Goal: Task Accomplishment & Management: Manage account settings

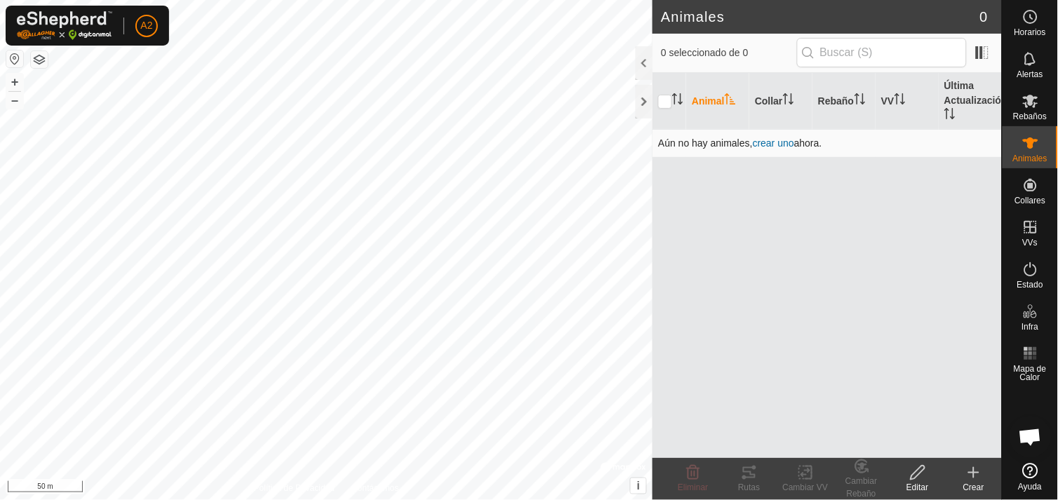
click at [762, 149] on td "Aún no hay animales, crear uno ahora." at bounding box center [826, 143] width 349 height 28
click at [761, 139] on span "crear uno" at bounding box center [773, 143] width 41 height 11
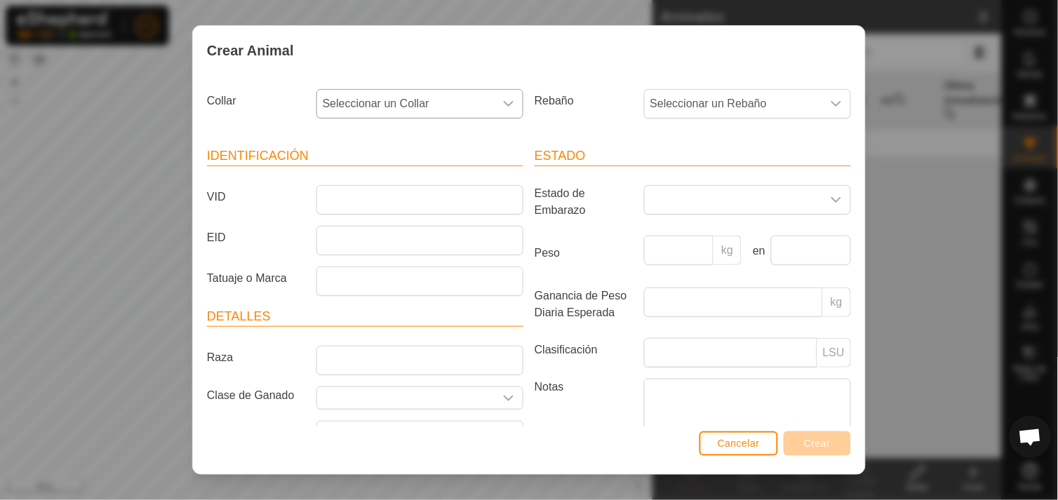
click at [507, 102] on icon "dropdown trigger" at bounding box center [509, 104] width 10 height 6
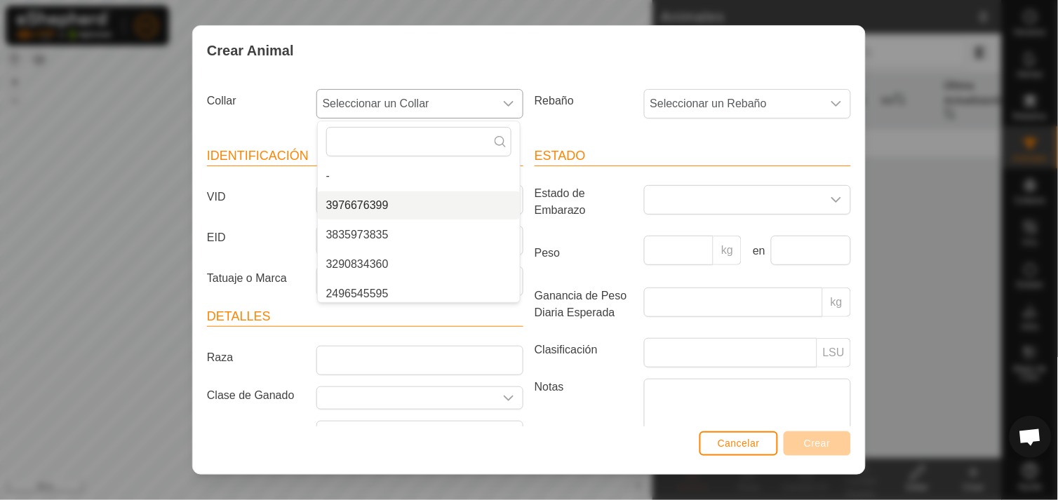
click at [506, 198] on li "3976676399" at bounding box center [419, 206] width 202 height 28
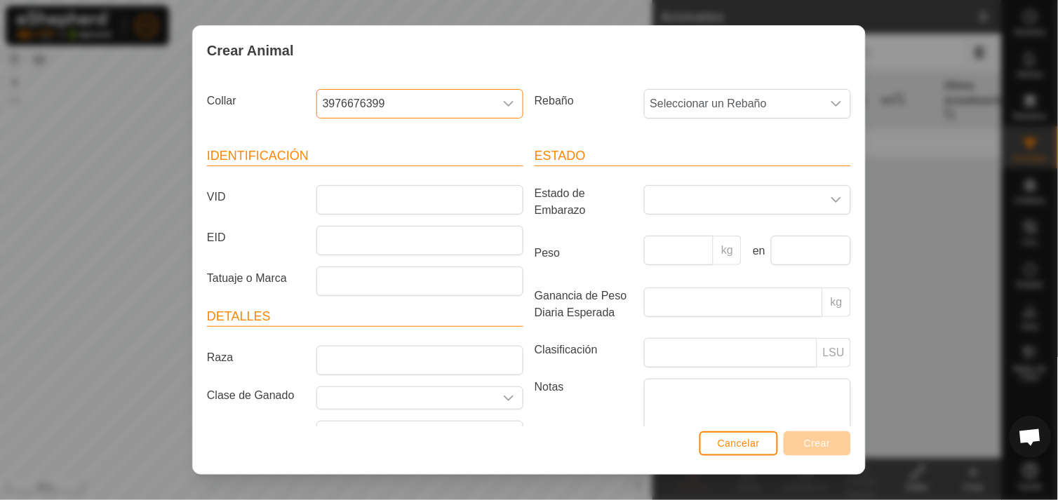
click at [507, 105] on icon "dropdown trigger" at bounding box center [508, 103] width 11 height 11
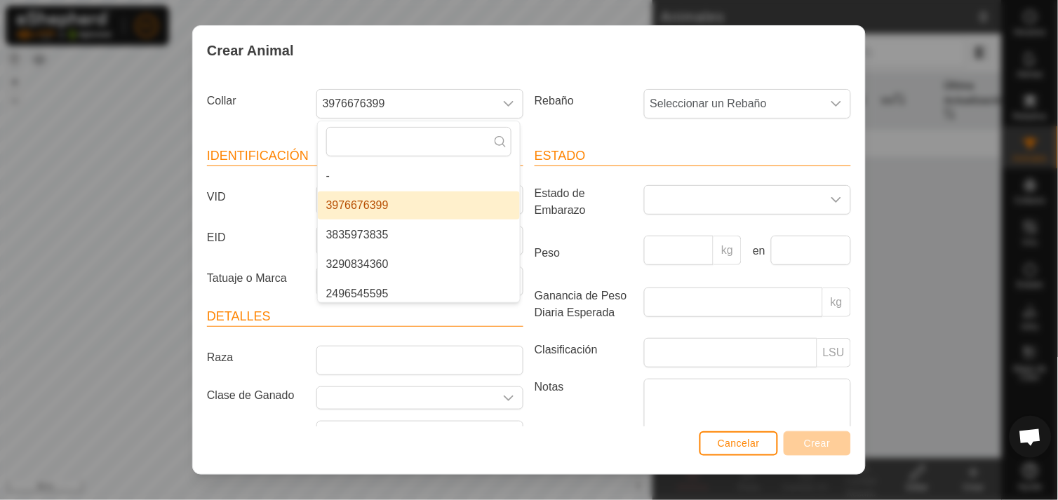
click at [457, 209] on li "3976676399" at bounding box center [419, 206] width 202 height 28
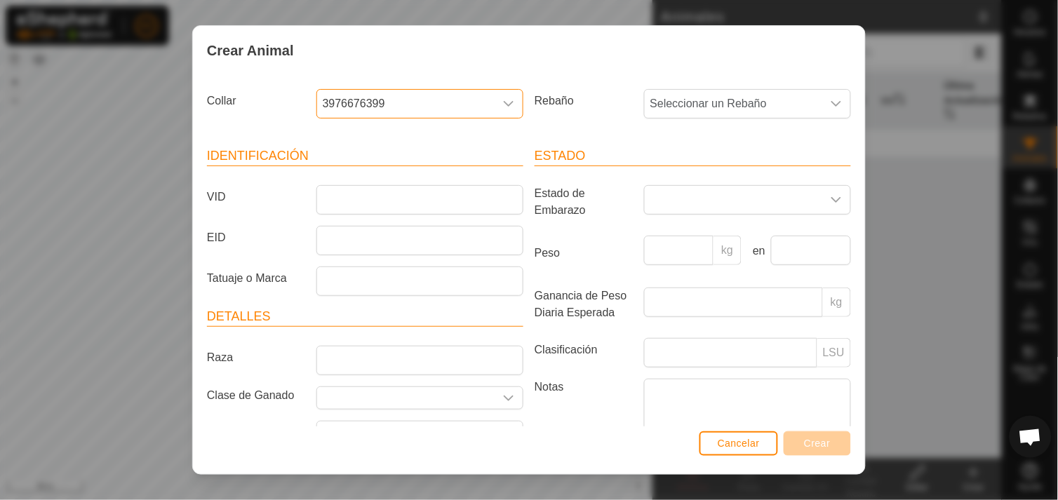
click at [511, 93] on div "dropdown trigger" at bounding box center [509, 104] width 28 height 28
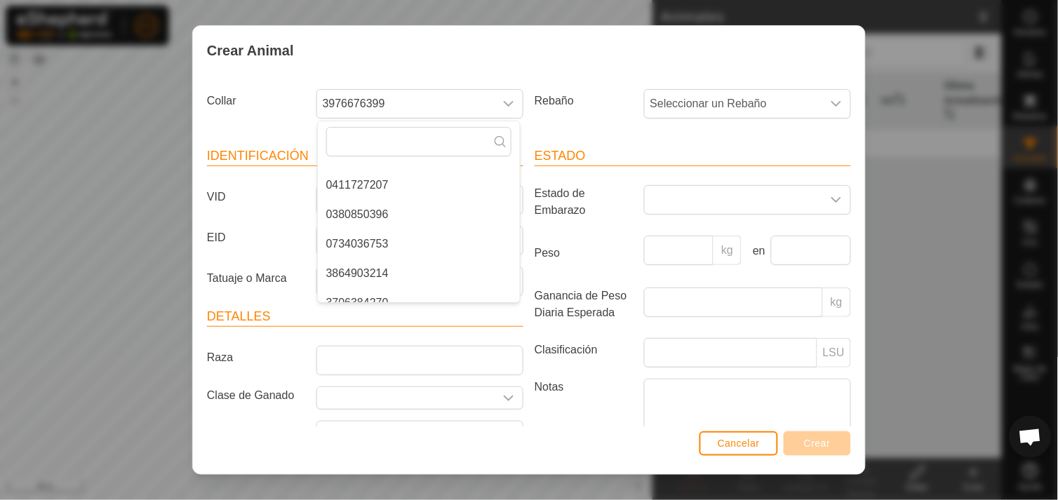
scroll to position [158, 0]
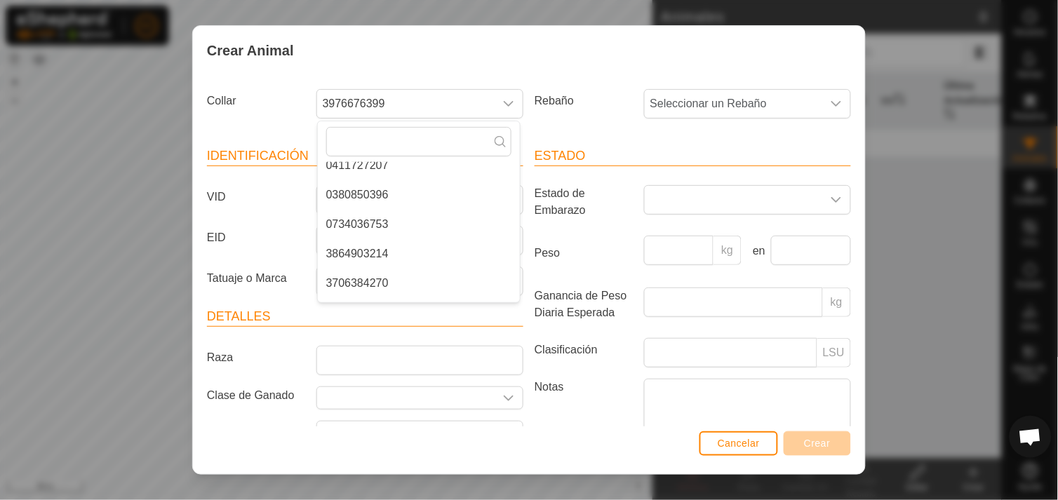
click at [380, 192] on li "0380850396" at bounding box center [419, 195] width 202 height 28
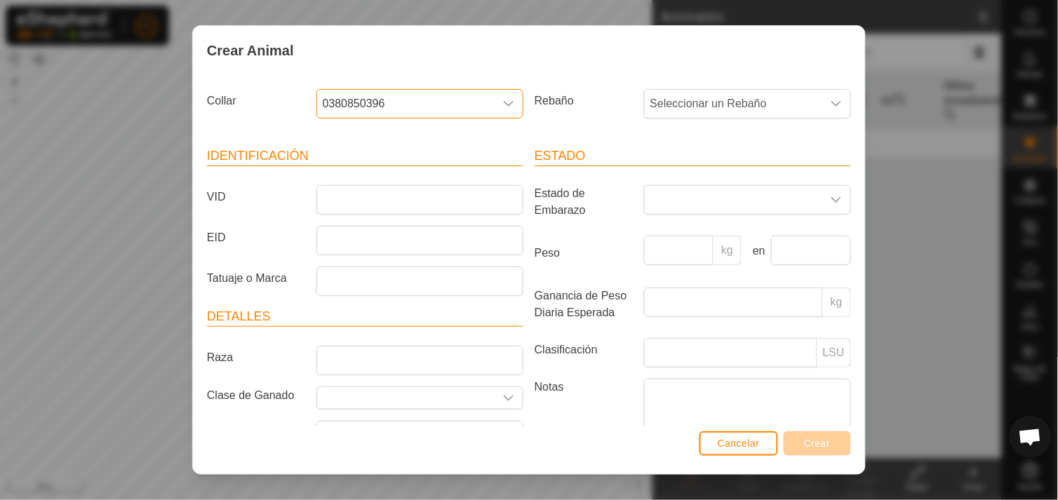
scroll to position [29, 0]
click at [831, 100] on icon "dropdown trigger" at bounding box center [836, 103] width 11 height 11
click at [761, 152] on input "text" at bounding box center [746, 141] width 185 height 29
type input "E"
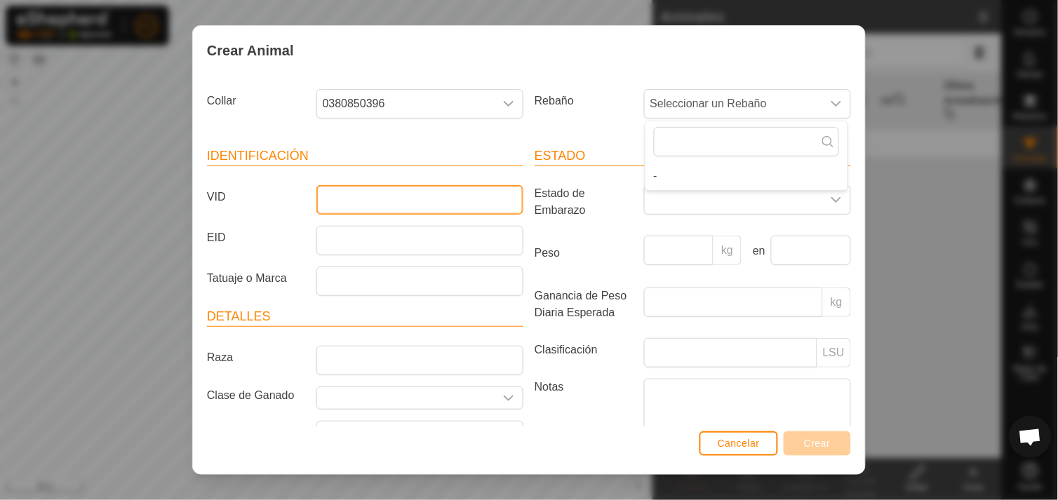
click at [476, 194] on input "VID" at bounding box center [419, 199] width 207 height 29
type input "ES040816076165"
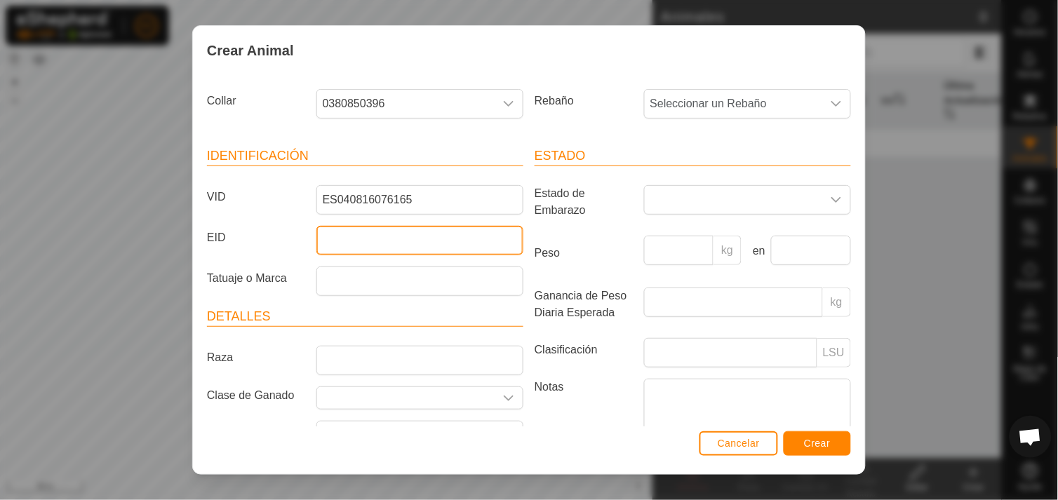
click at [464, 232] on input "EID" at bounding box center [419, 240] width 207 height 29
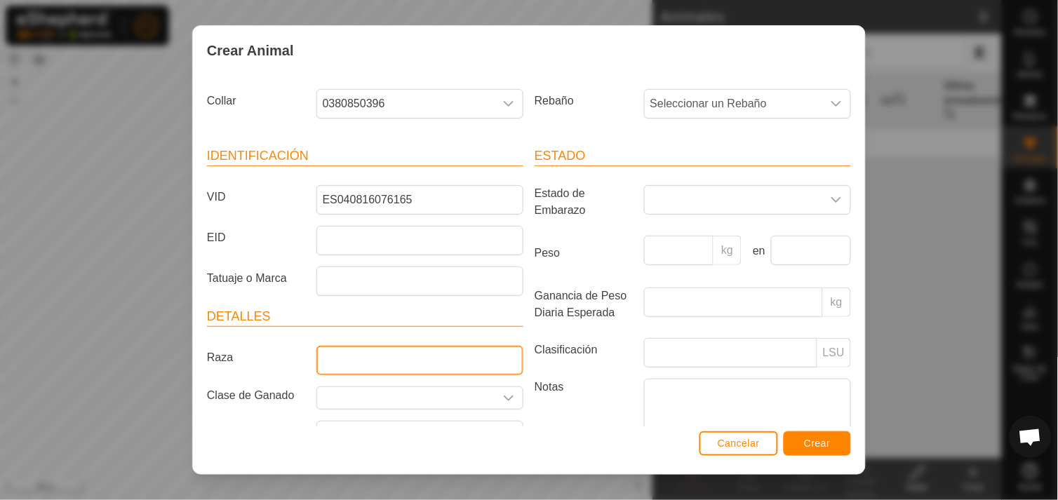
click at [439, 360] on input "Raza" at bounding box center [419, 360] width 207 height 29
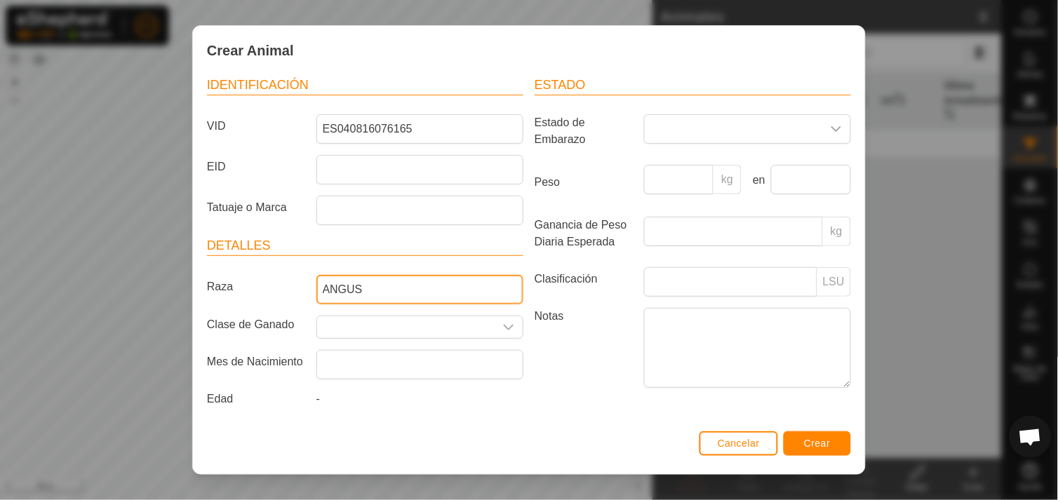
scroll to position [85, 0]
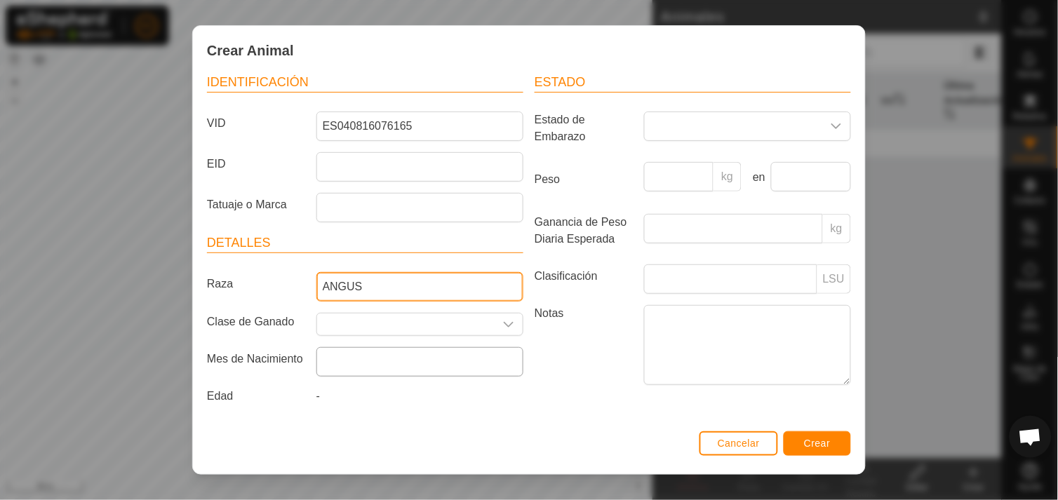
type input "ANGUS"
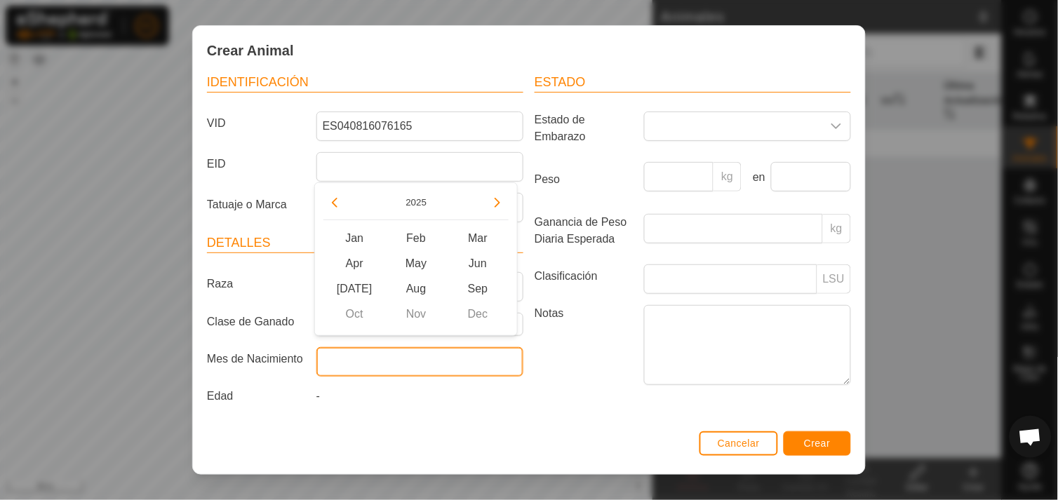
click at [356, 362] on input "text" at bounding box center [419, 361] width 207 height 29
click at [335, 204] on button "Previous Year" at bounding box center [334, 203] width 22 height 22
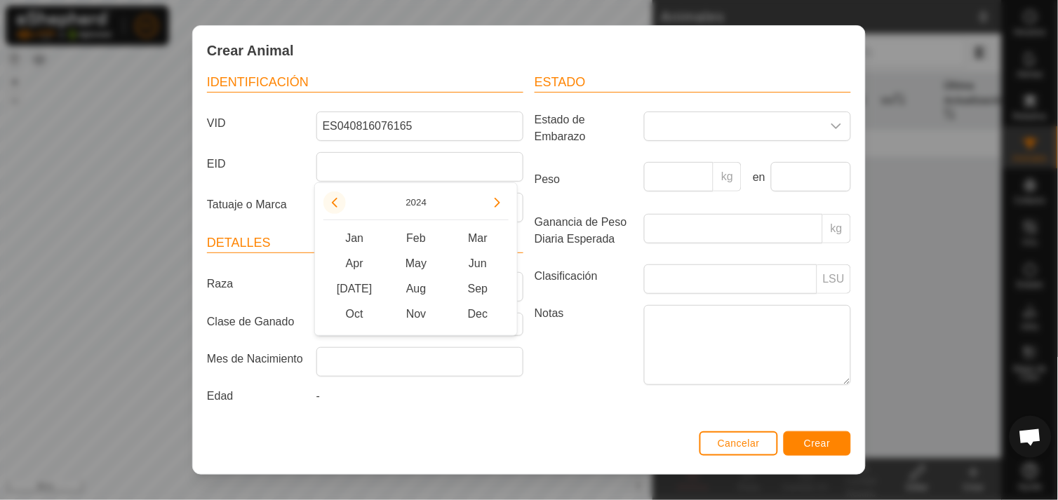
click at [340, 203] on button "Previous Year" at bounding box center [334, 203] width 22 height 22
click at [356, 267] on span "Apr" at bounding box center [354, 263] width 62 height 25
type input "[DATE]"
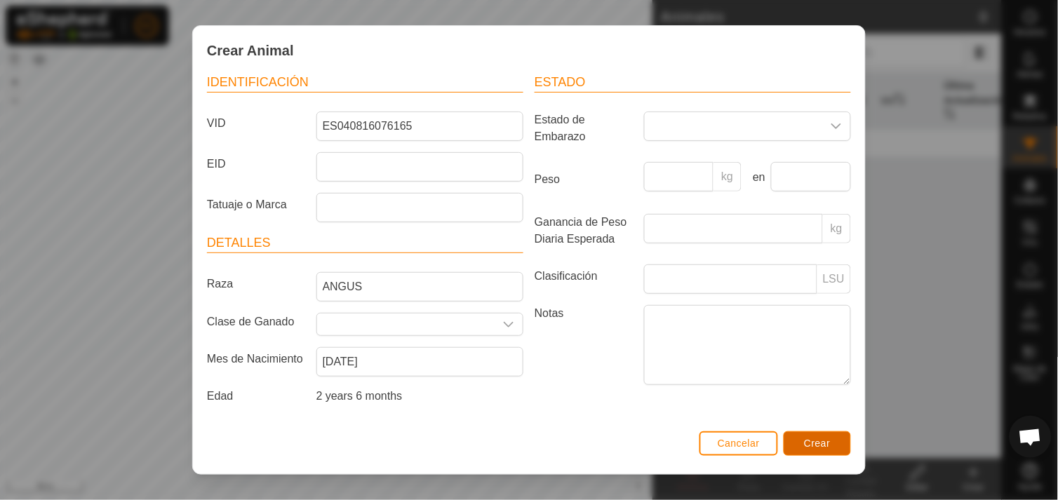
click at [794, 444] on button "Crear" at bounding box center [817, 443] width 67 height 25
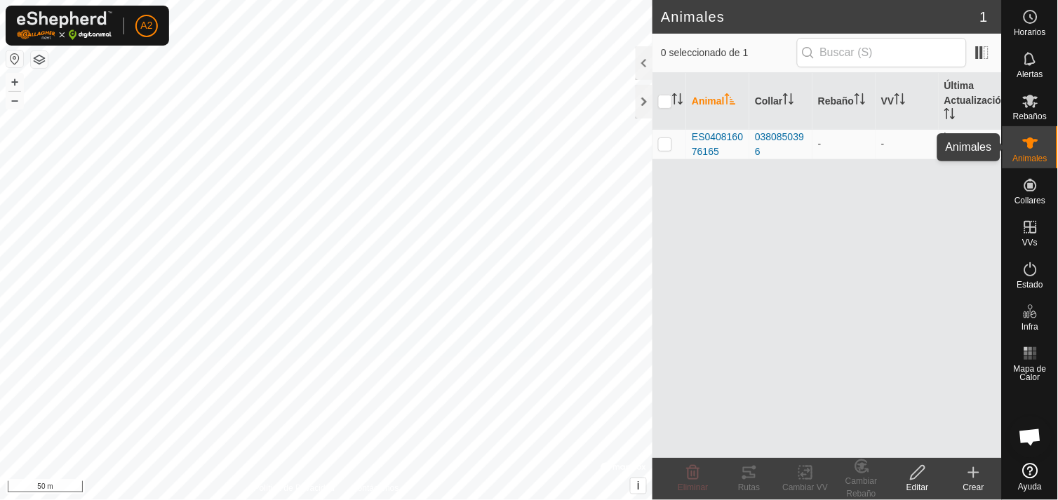
click at [1019, 141] on es-animals-svg-icon at bounding box center [1030, 143] width 25 height 22
click at [1026, 146] on icon at bounding box center [1030, 143] width 17 height 17
click at [970, 481] on div "Crear" at bounding box center [974, 487] width 56 height 13
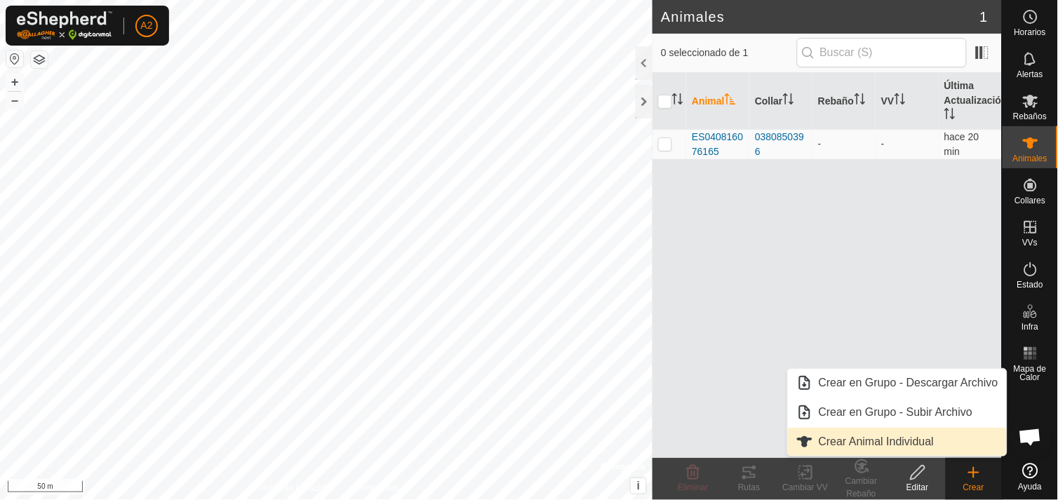
click at [892, 449] on link "Crear Animal Individual" at bounding box center [897, 442] width 219 height 28
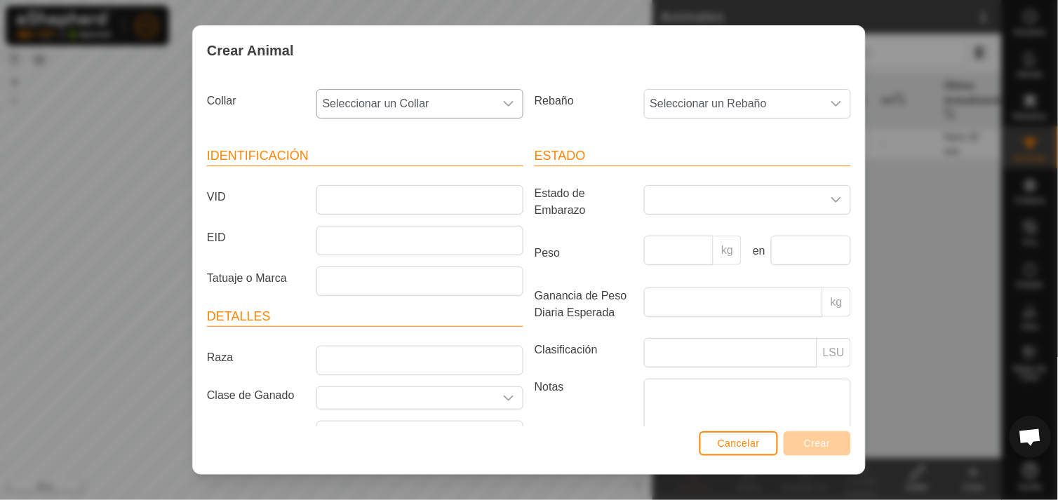
click at [503, 107] on icon "dropdown trigger" at bounding box center [508, 103] width 11 height 11
click at [377, 207] on li "3385693373" at bounding box center [419, 220] width 202 height 28
click at [377, 207] on input "VID" at bounding box center [419, 199] width 207 height 29
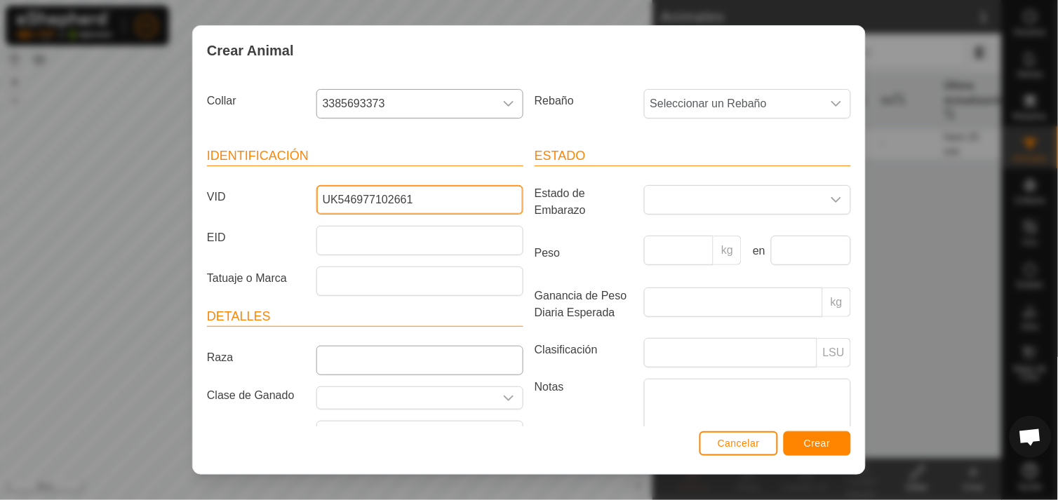
type input "UK546977102661"
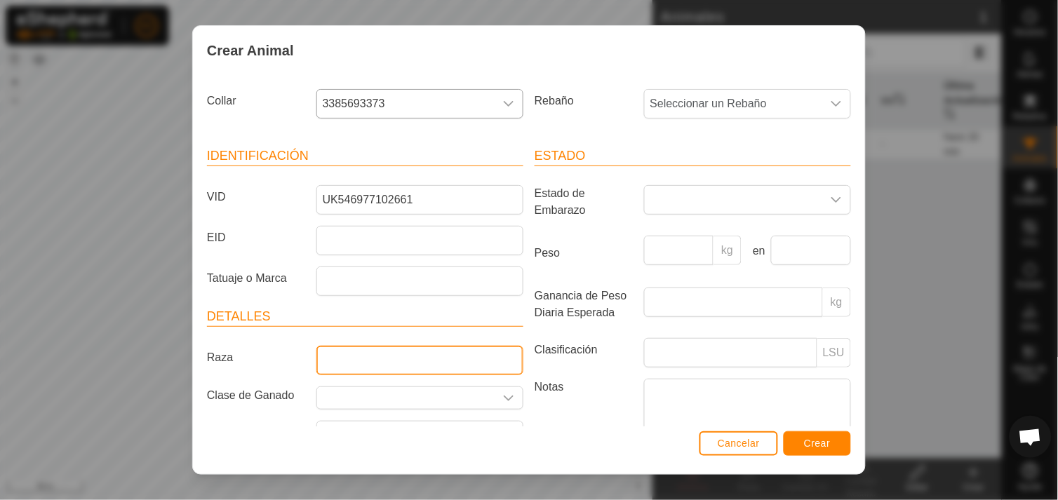
click at [391, 351] on input "Raza" at bounding box center [419, 360] width 207 height 29
type input "ANGUS"
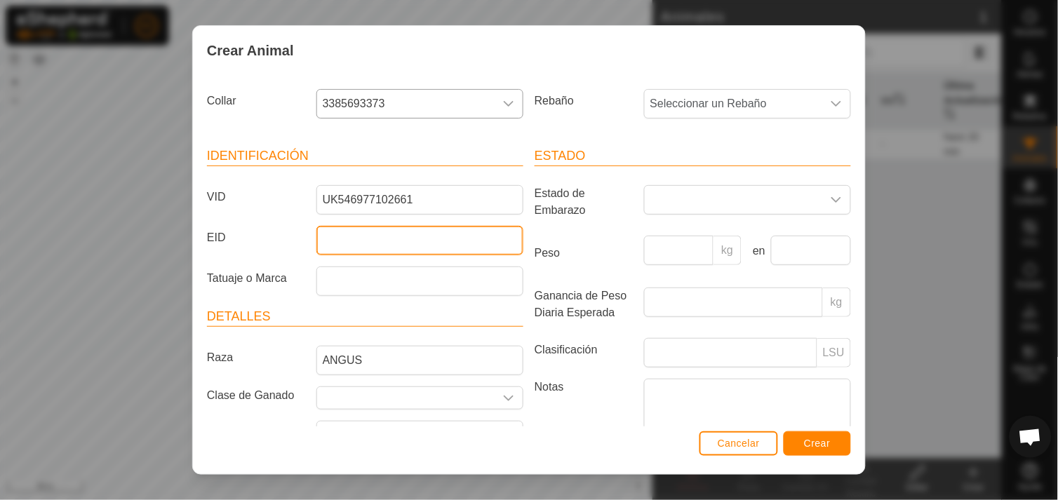
click at [356, 244] on input "EID" at bounding box center [419, 240] width 207 height 29
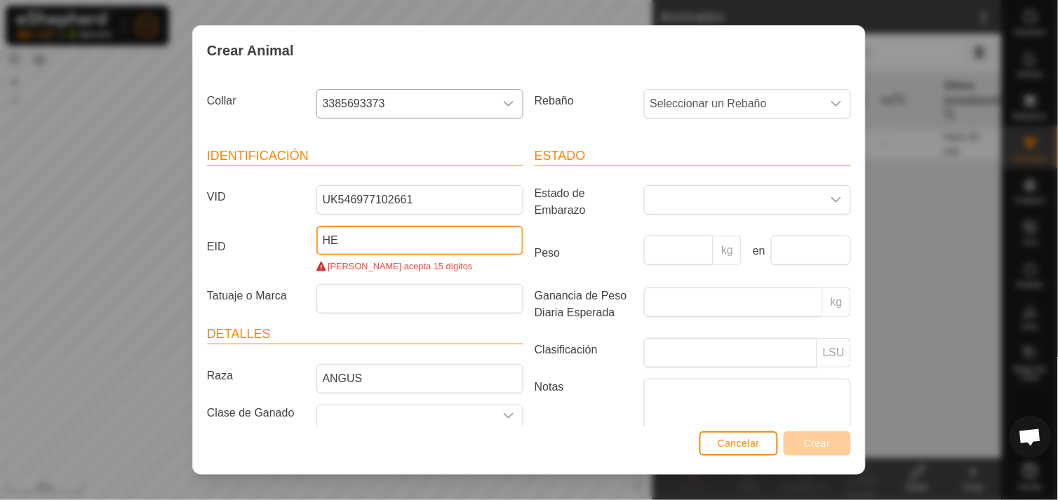
type input "H"
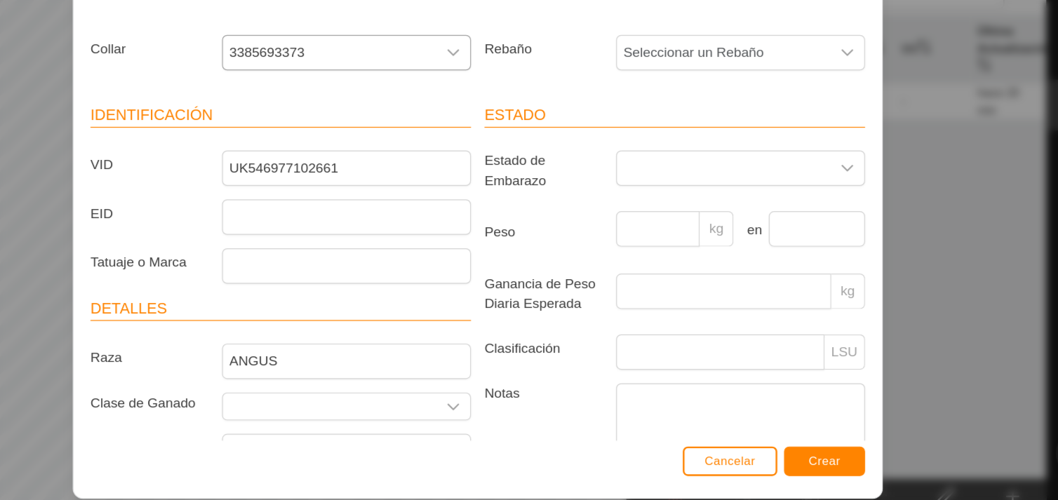
click at [843, 301] on div "kg" at bounding box center [747, 307] width 218 height 39
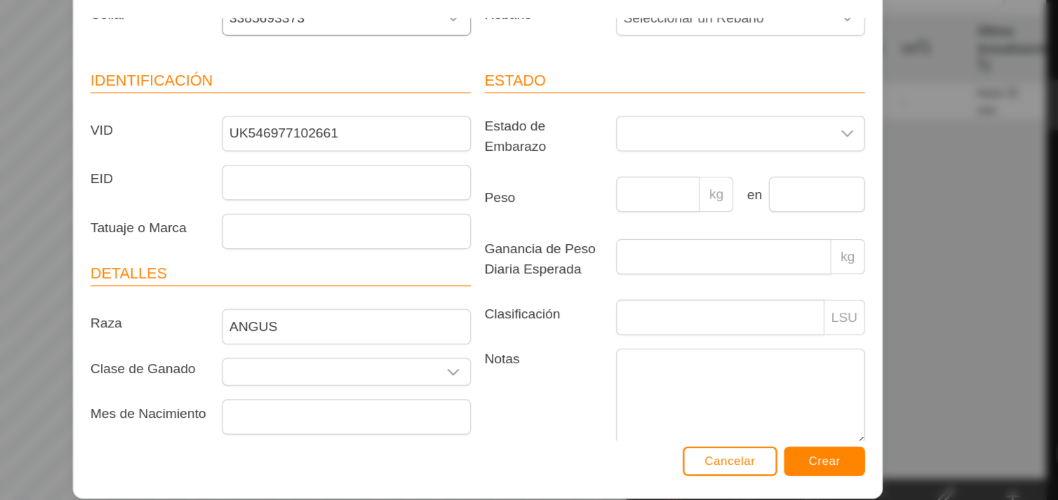
scroll to position [60, 0]
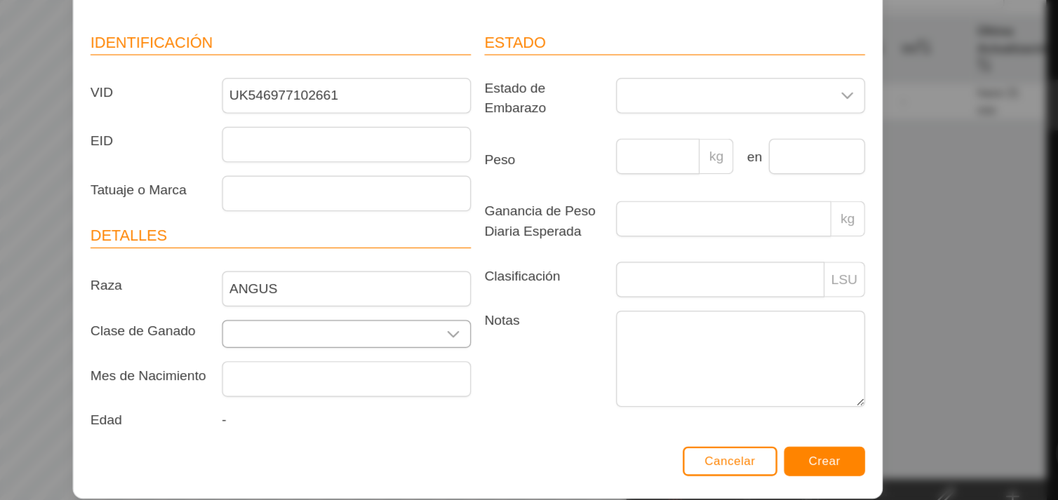
click at [510, 334] on div "dropdown trigger" at bounding box center [509, 338] width 28 height 22
click at [503, 336] on icon "dropdown trigger" at bounding box center [508, 338] width 11 height 11
click at [483, 336] on input "text" at bounding box center [406, 338] width 178 height 22
type input "H"
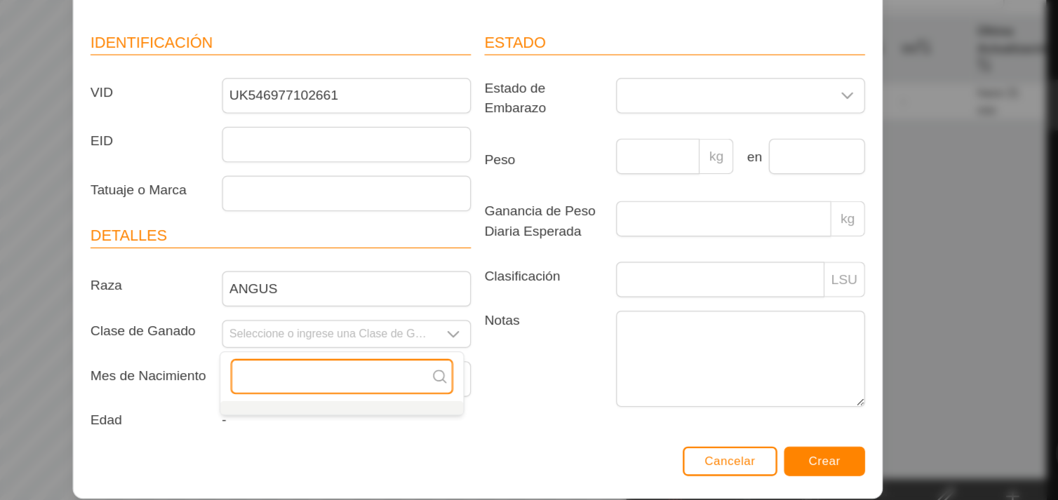
click at [460, 376] on input "text" at bounding box center [415, 373] width 185 height 29
type input "1"
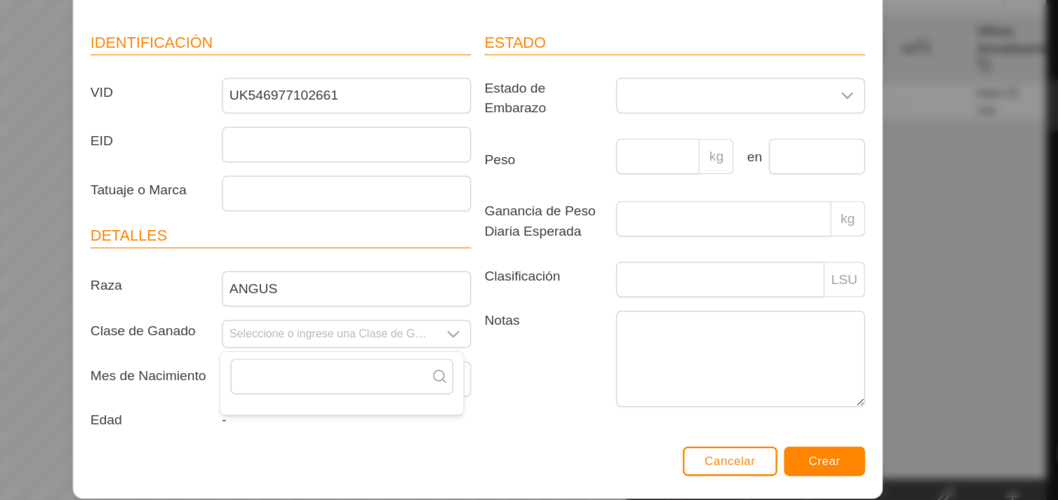
click at [501, 377] on icon at bounding box center [497, 373] width 11 height 11
drag, startPoint x: 878, startPoint y: 258, endPoint x: 880, endPoint y: 323, distance: 65.3
click at [880, 323] on div "Crear Animal Collar 3385693373 Rebaño Seleccionar un Rebaño Identificación VID …" at bounding box center [529, 250] width 1058 height 500
click at [588, 424] on div "Estado Estado de Embarazo Peso kg en Ganancia de Peso Diaria Esperada kg Clasif…" at bounding box center [693, 254] width 328 height 371
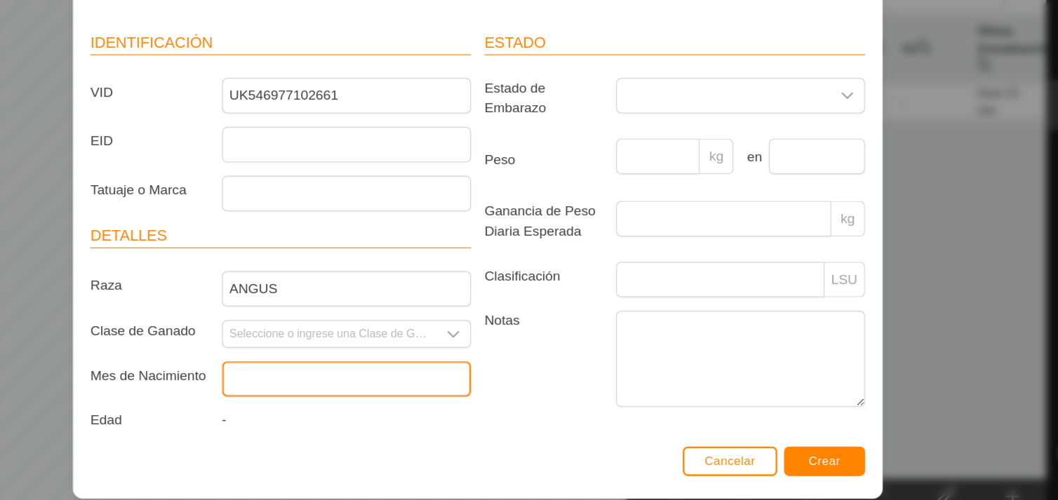
click at [483, 387] on input "text" at bounding box center [419, 375] width 207 height 29
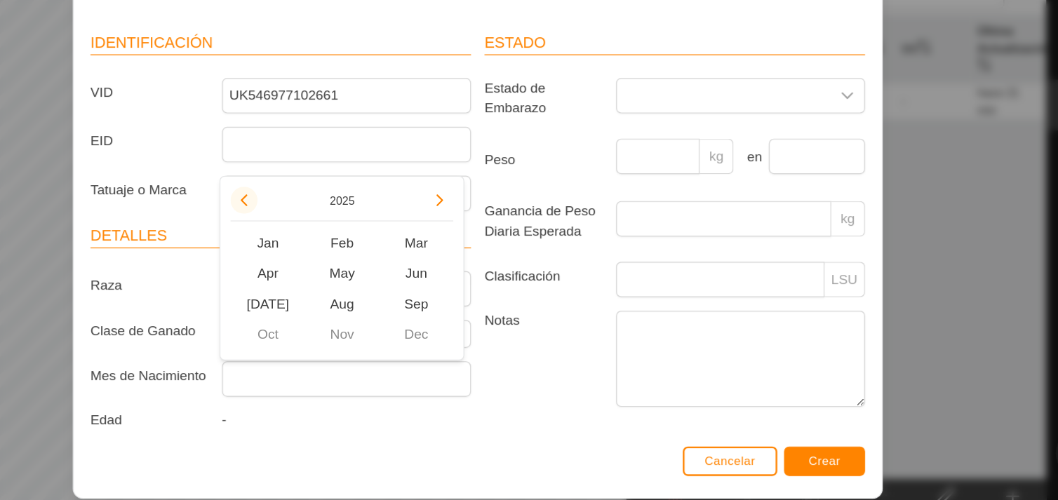
click at [330, 227] on button "Previous Year" at bounding box center [334, 226] width 22 height 22
click at [330, 227] on span "Previous Year" at bounding box center [330, 227] width 0 height 0
click at [330, 227] on button "Previous Year" at bounding box center [334, 226] width 22 height 22
click at [330, 227] on icon "Previous Year" at bounding box center [334, 226] width 11 height 11
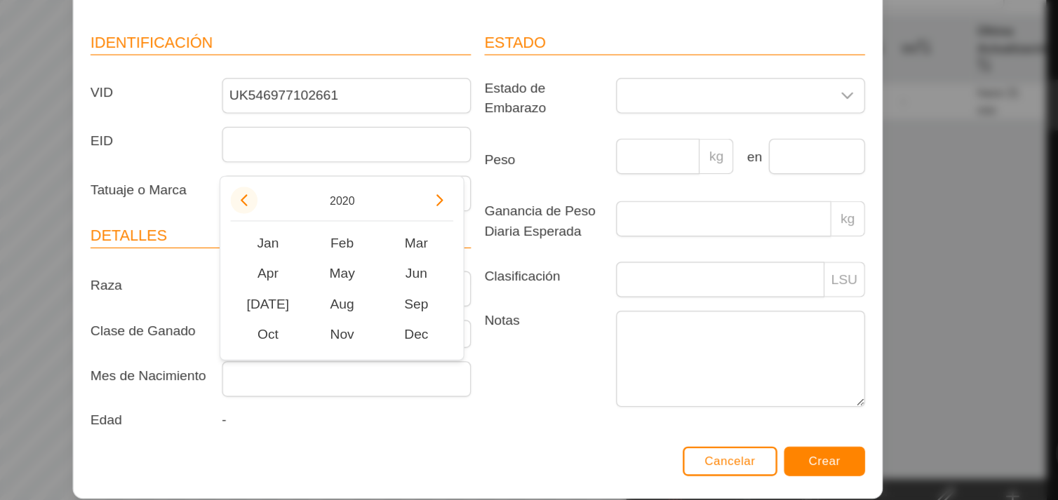
click at [330, 227] on button "Previous Year" at bounding box center [334, 226] width 22 height 22
click at [478, 259] on span "Mar" at bounding box center [478, 262] width 62 height 25
type input "[DATE]"
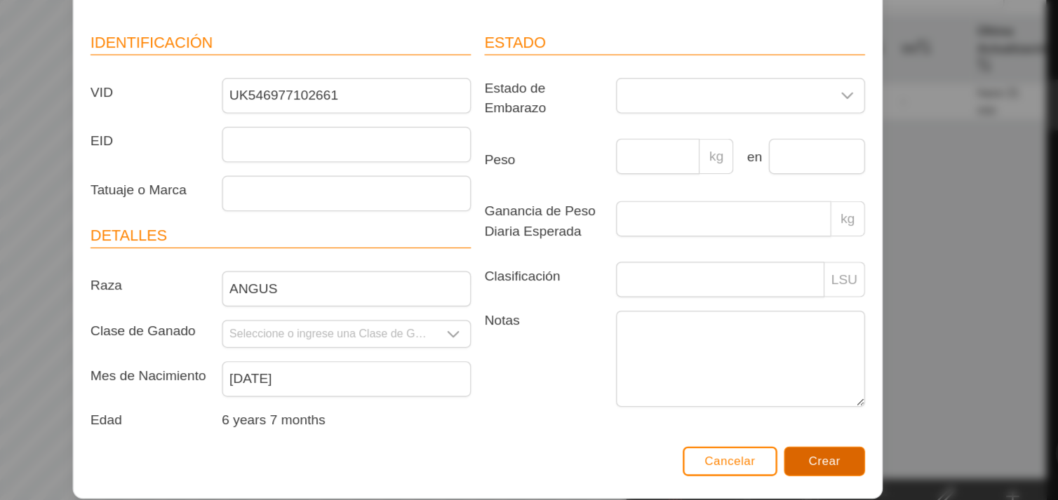
click at [804, 448] on button "Crear" at bounding box center [817, 443] width 67 height 25
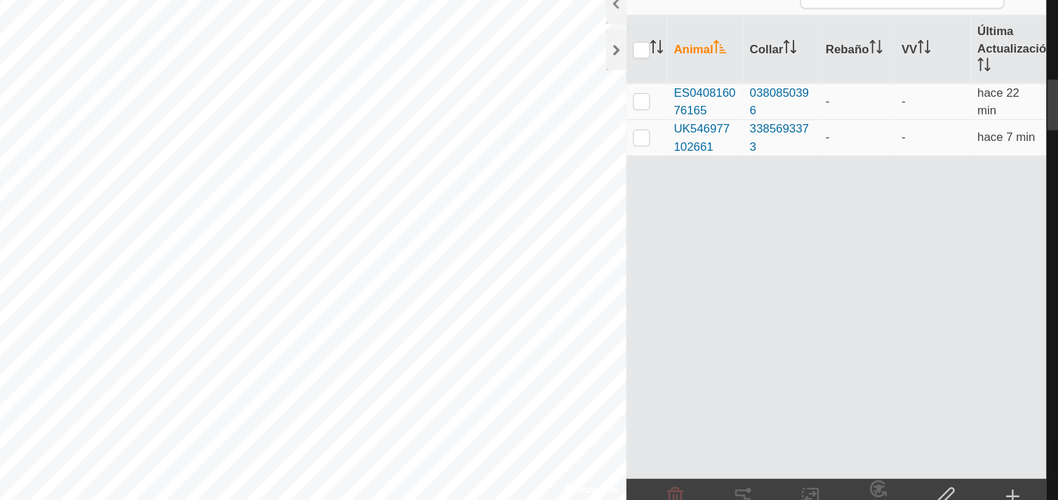
click at [913, 265] on div "Animal Collar Rebaño VV Última Actualización ES040816076165 0380850396 - - hace…" at bounding box center [826, 265] width 349 height 385
click at [842, 94] on th "Rebaño" at bounding box center [843, 101] width 63 height 57
click at [707, 93] on th "Animal" at bounding box center [717, 101] width 63 height 57
click at [974, 462] on div "Crear" at bounding box center [974, 479] width 56 height 42
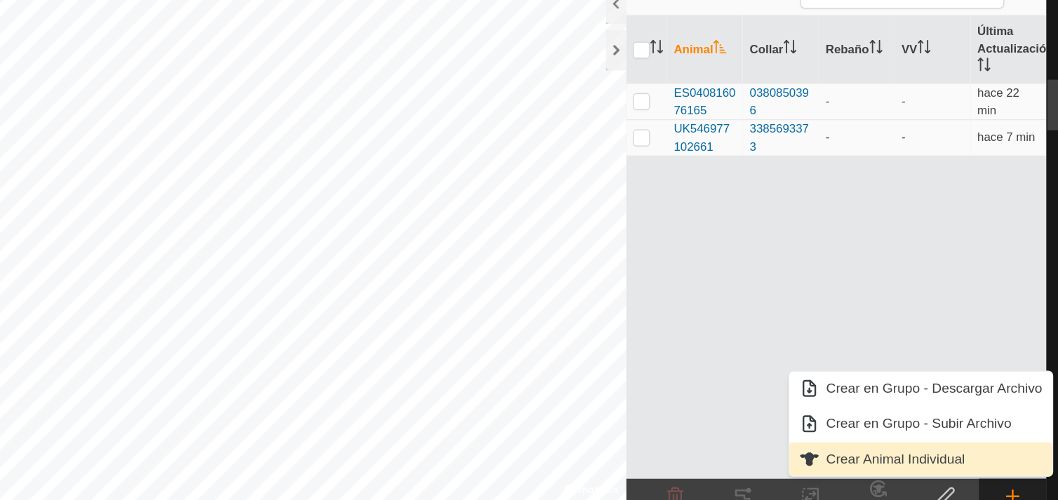
click at [922, 436] on link "Crear Animal Individual" at bounding box center [897, 442] width 219 height 28
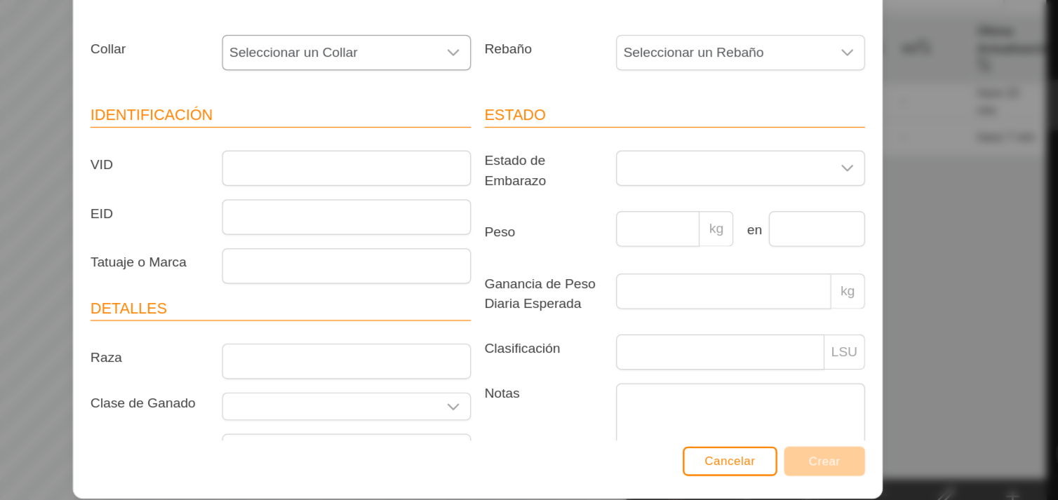
click at [510, 105] on div "dropdown trigger" at bounding box center [509, 104] width 28 height 28
type input "2228"
click at [461, 168] on li "1961732228" at bounding box center [419, 176] width 202 height 28
click at [455, 205] on input "VID" at bounding box center [419, 199] width 207 height 29
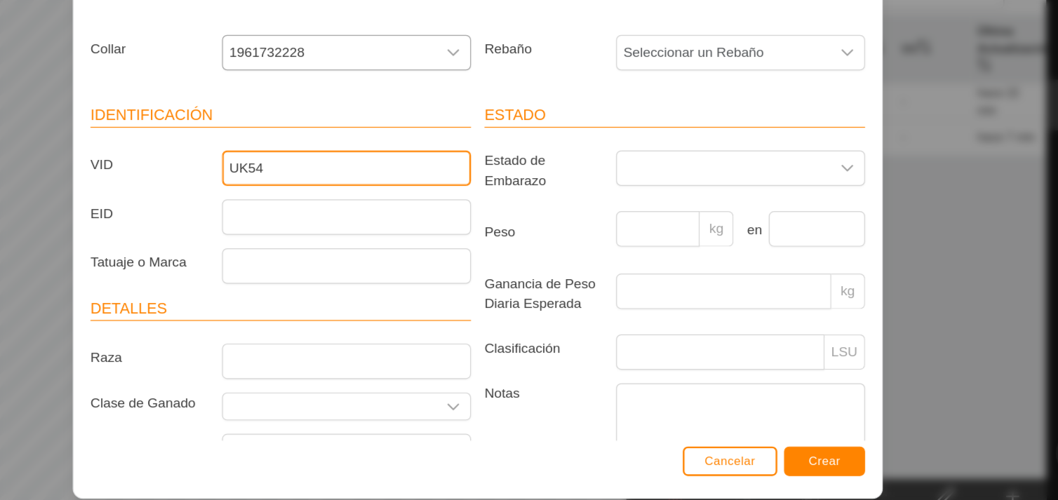
click at [455, 205] on input "UK54" at bounding box center [419, 199] width 207 height 29
click at [368, 203] on input "UK54" at bounding box center [419, 199] width 207 height 29
type input "UK54"
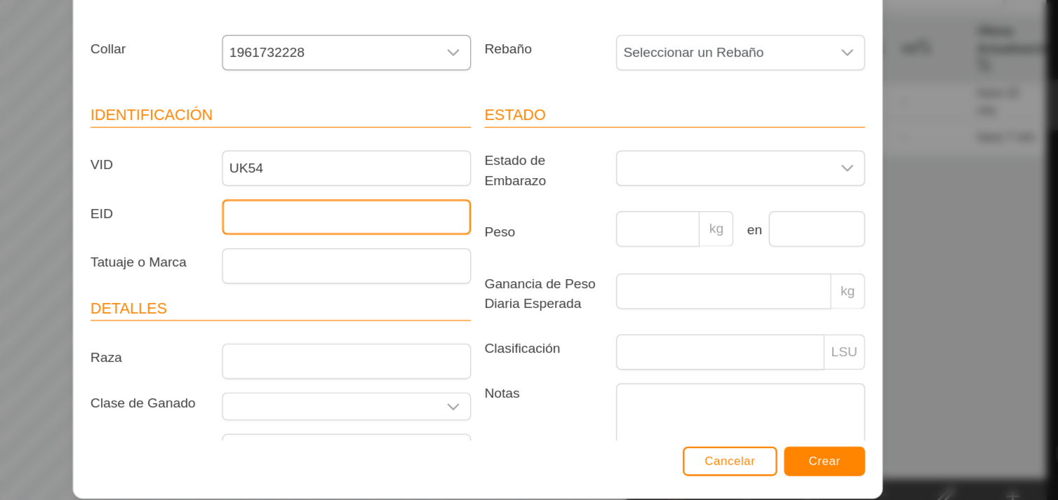
click at [323, 243] on input "EID" at bounding box center [419, 240] width 207 height 29
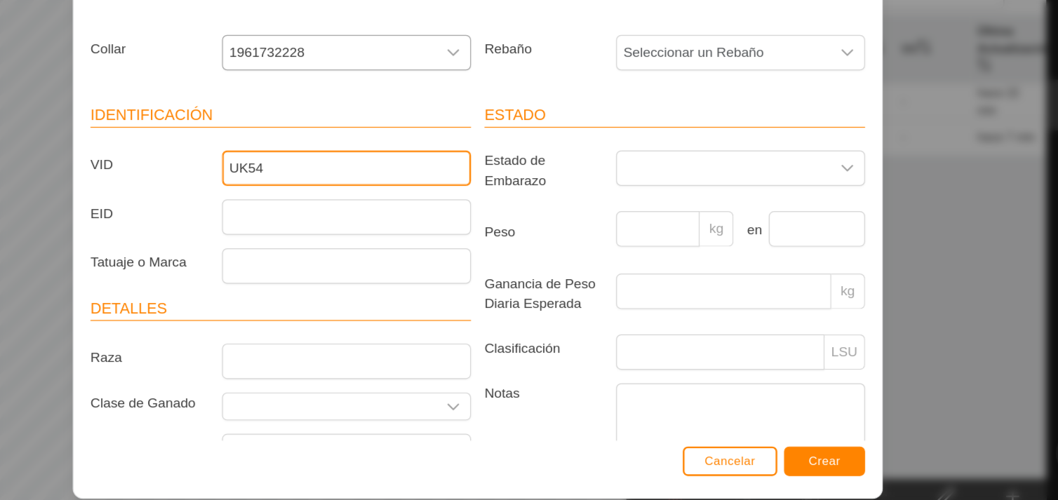
click at [361, 199] on input "UK54" at bounding box center [419, 199] width 207 height 29
click at [443, 201] on input "UK54" at bounding box center [419, 199] width 207 height 29
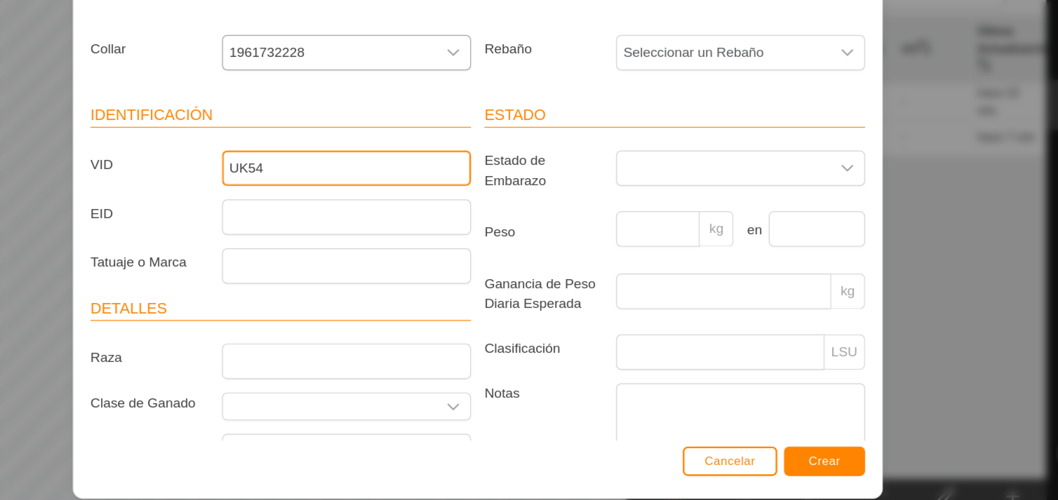
click at [443, 201] on input "UK54" at bounding box center [419, 199] width 207 height 29
click at [408, 201] on input "UK54" at bounding box center [419, 199] width 207 height 29
click at [368, 208] on input "UK54" at bounding box center [419, 199] width 207 height 29
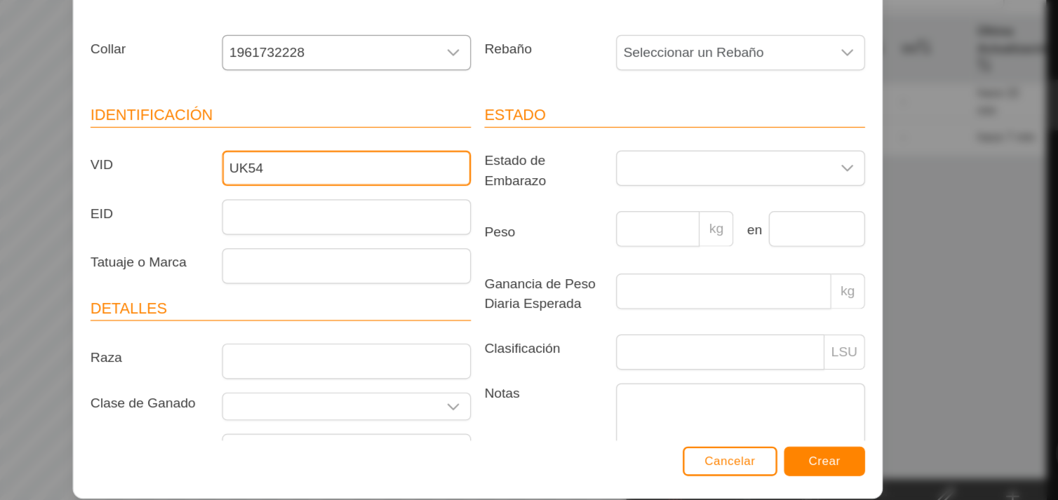
click at [368, 208] on input "UK54" at bounding box center [419, 199] width 207 height 29
click at [401, 204] on input "UK54" at bounding box center [419, 199] width 207 height 29
click at [423, 204] on input "UK54" at bounding box center [419, 199] width 207 height 29
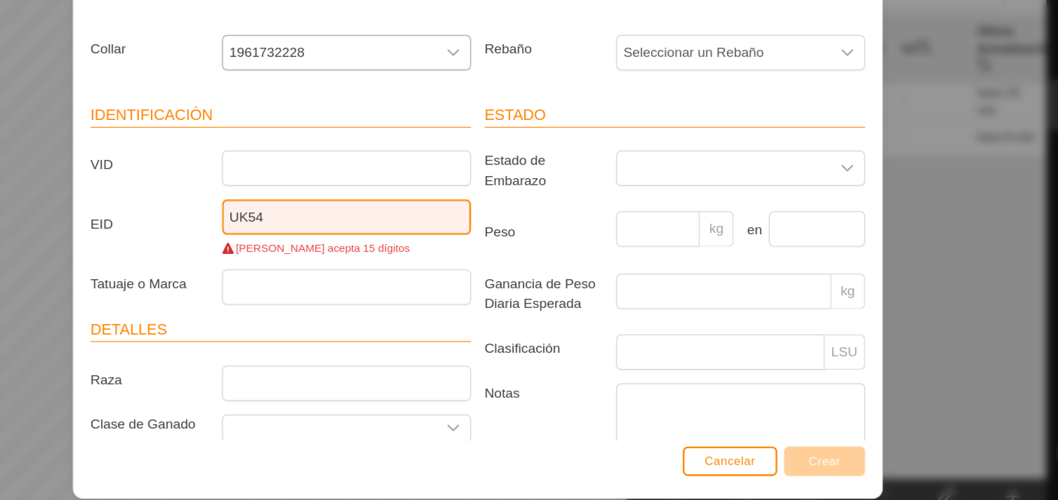
click at [382, 239] on input "UK54" at bounding box center [419, 240] width 207 height 29
type input "UK54"
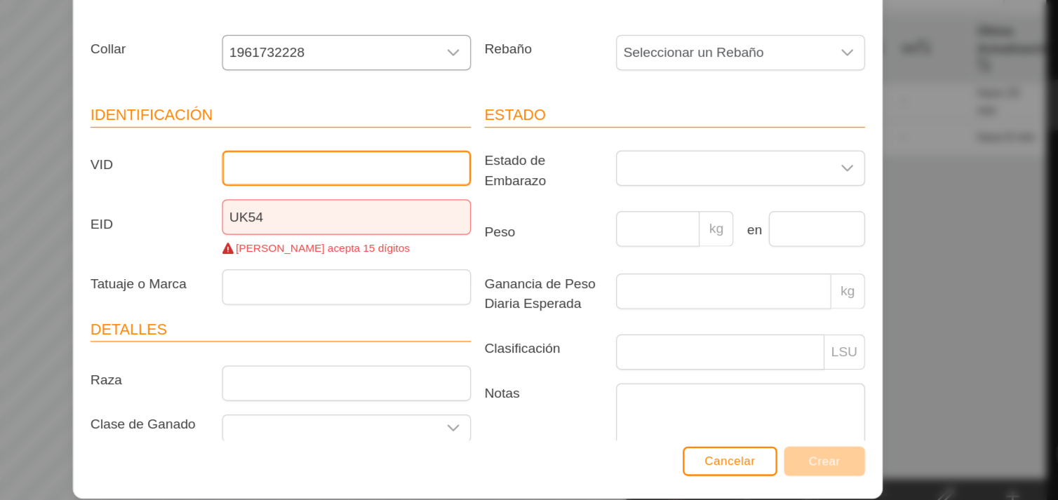
click at [375, 196] on input "VID" at bounding box center [419, 199] width 207 height 29
type input "UK546977702513"
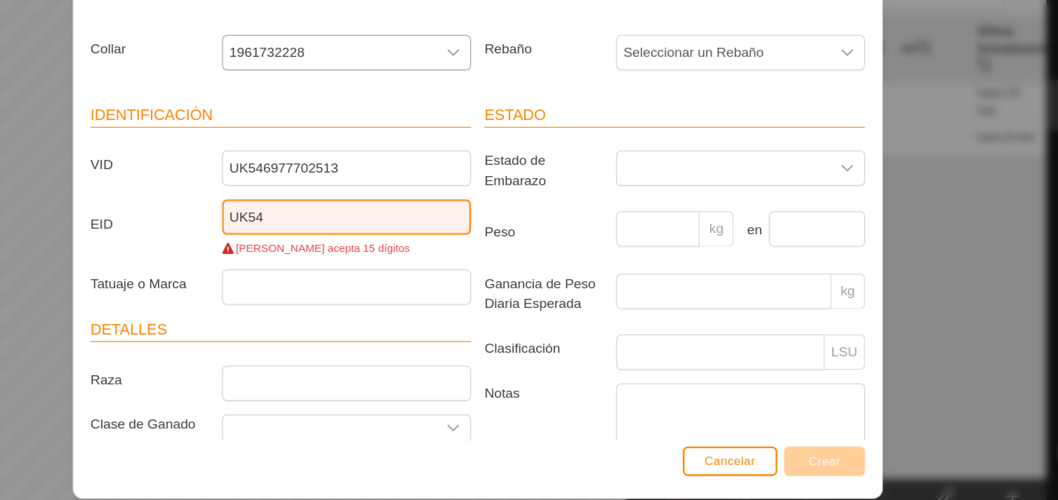
click at [378, 243] on input "UK54" at bounding box center [419, 240] width 207 height 29
type input "U"
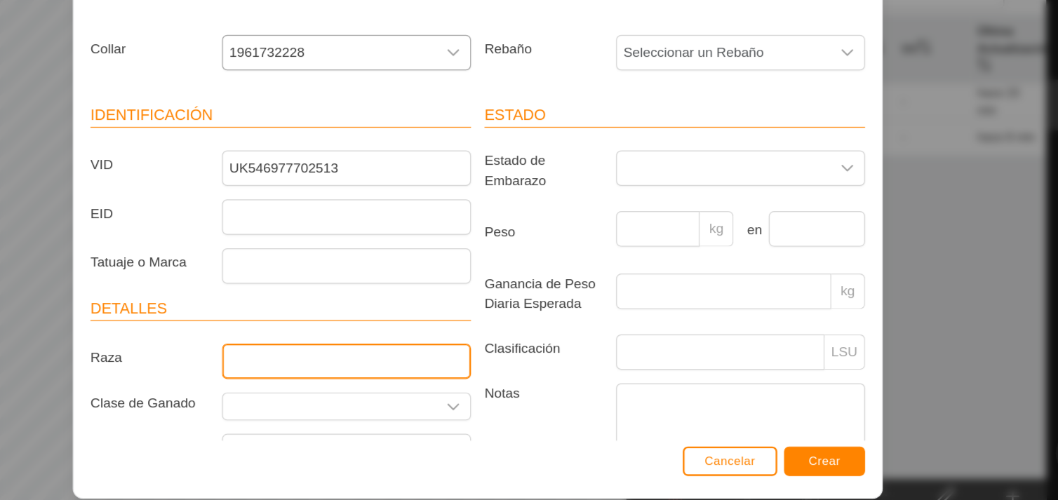
click at [385, 368] on input "Raza" at bounding box center [419, 360] width 207 height 29
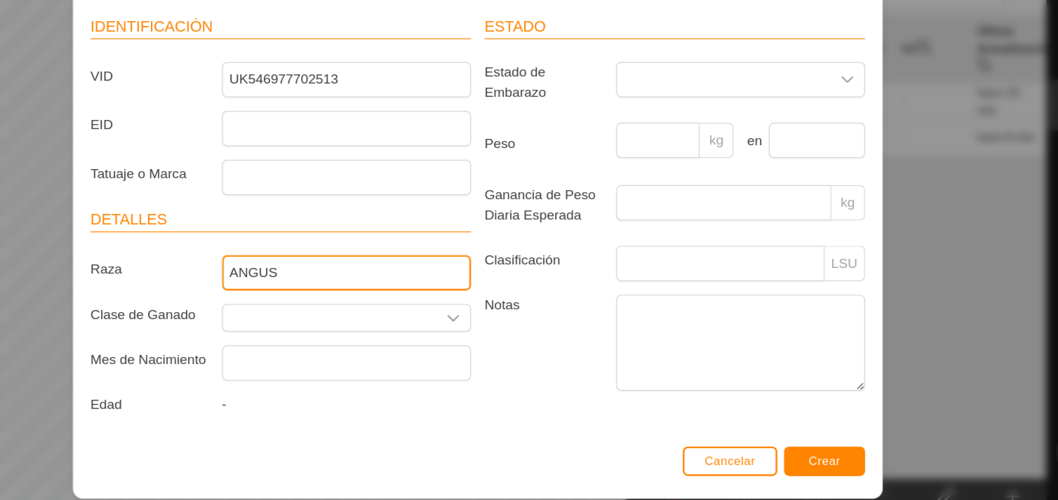
scroll to position [85, 0]
type input "ANGUS"
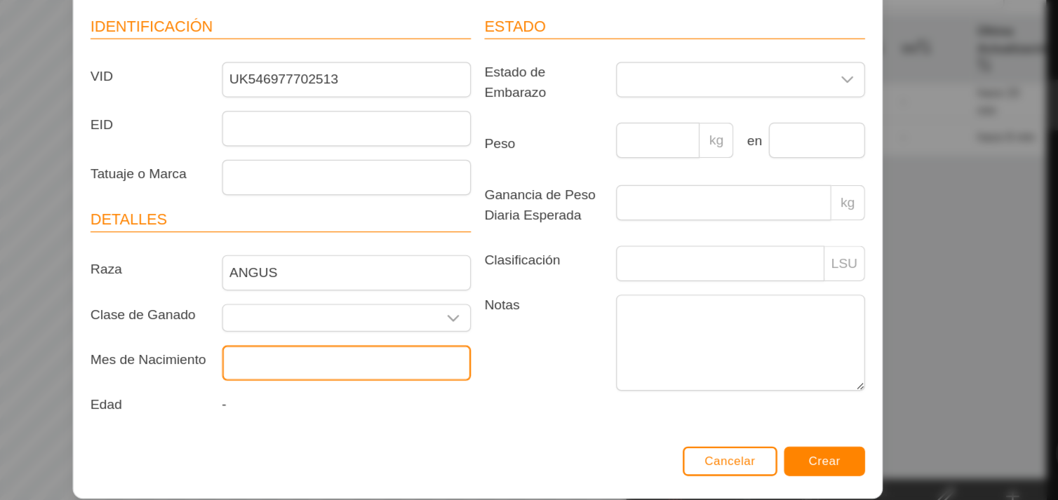
click at [484, 358] on input "text" at bounding box center [419, 361] width 207 height 29
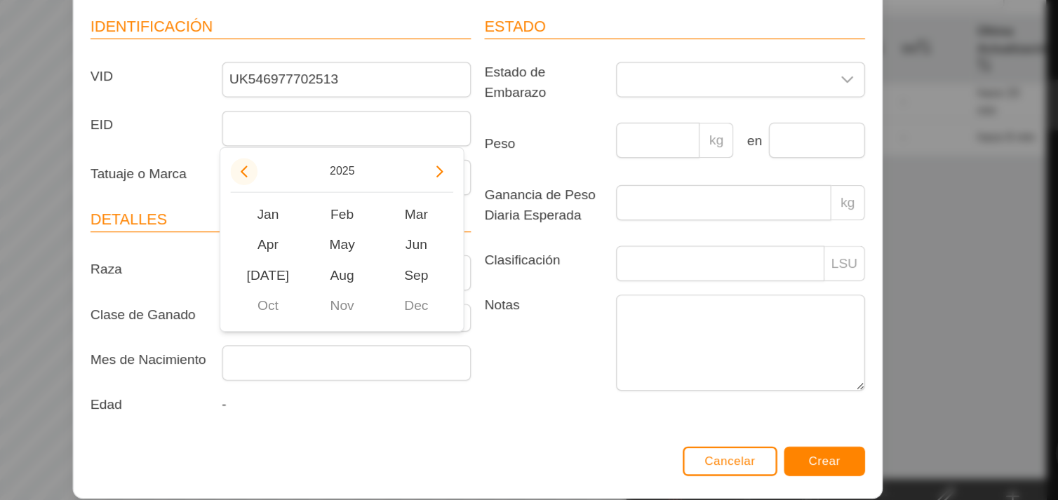
click at [334, 202] on button "Previous Year" at bounding box center [334, 203] width 22 height 22
click at [335, 203] on span "Previous Year" at bounding box center [335, 203] width 0 height 0
click at [334, 202] on button "Previous Year" at bounding box center [334, 203] width 22 height 22
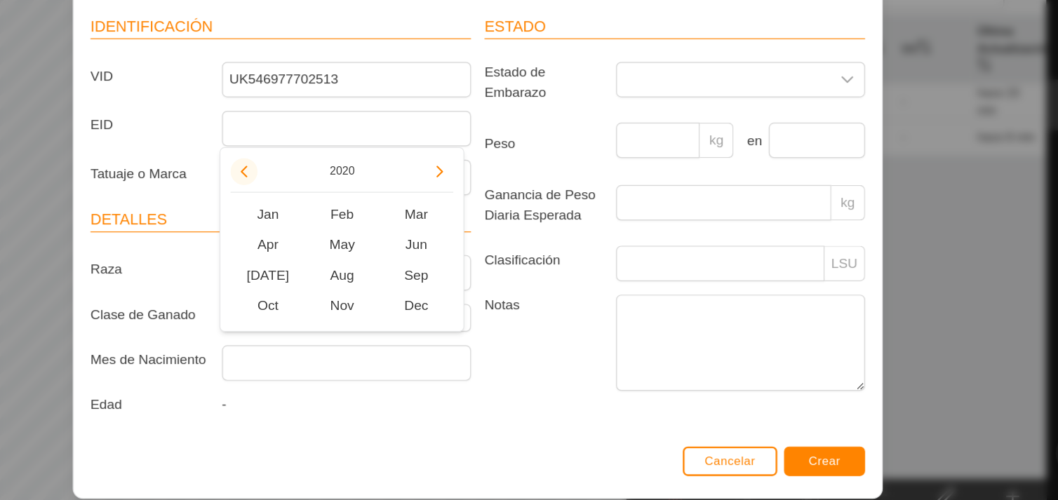
click at [334, 202] on button "Previous Year" at bounding box center [334, 203] width 22 height 22
click at [419, 234] on span "Feb" at bounding box center [416, 238] width 62 height 25
type input "[DATE]"
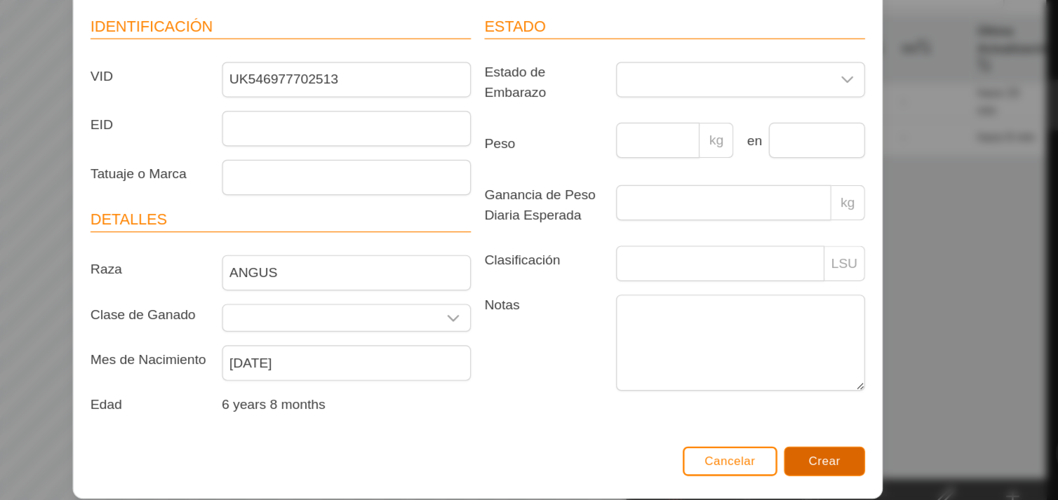
click at [836, 438] on button "Crear" at bounding box center [817, 443] width 67 height 25
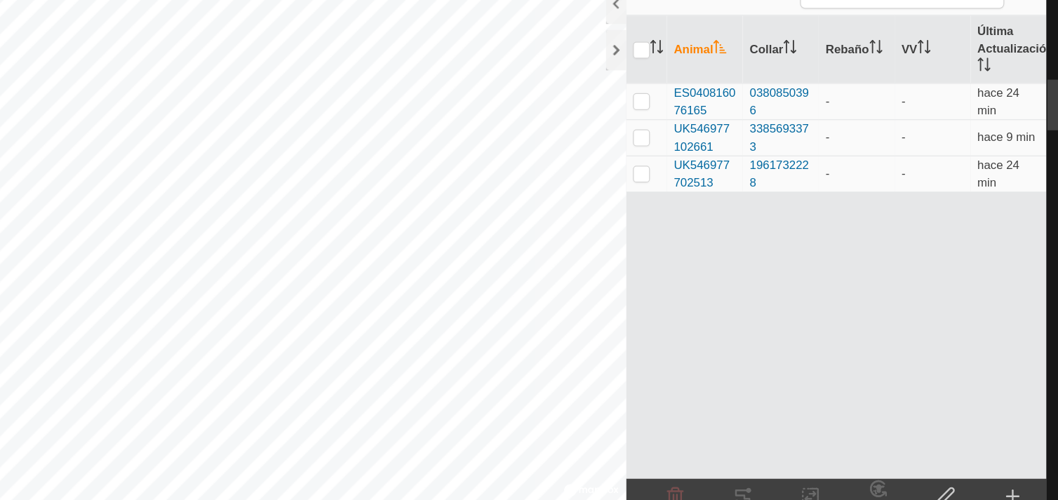
click at [970, 462] on div "Crear" at bounding box center [974, 479] width 56 height 42
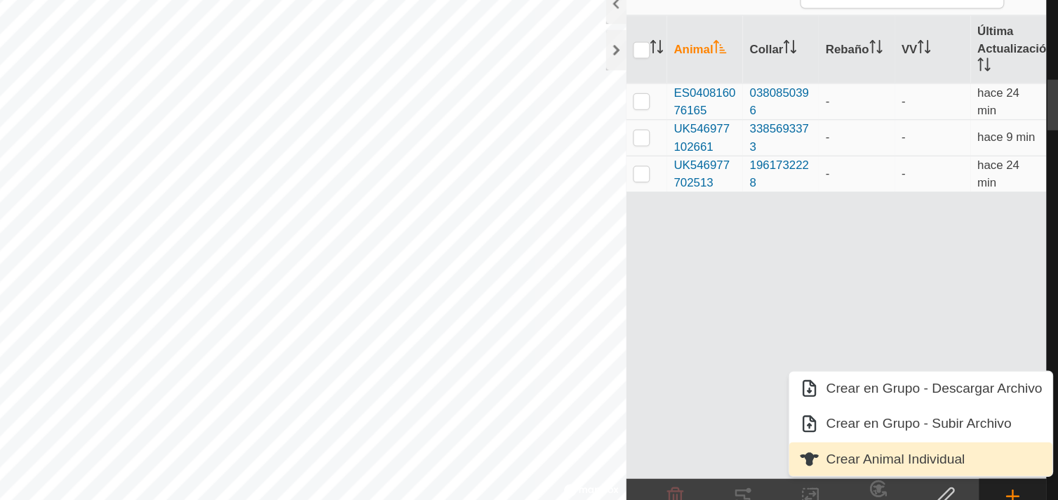
click at [906, 447] on link "Crear Animal Individual" at bounding box center [897, 442] width 219 height 28
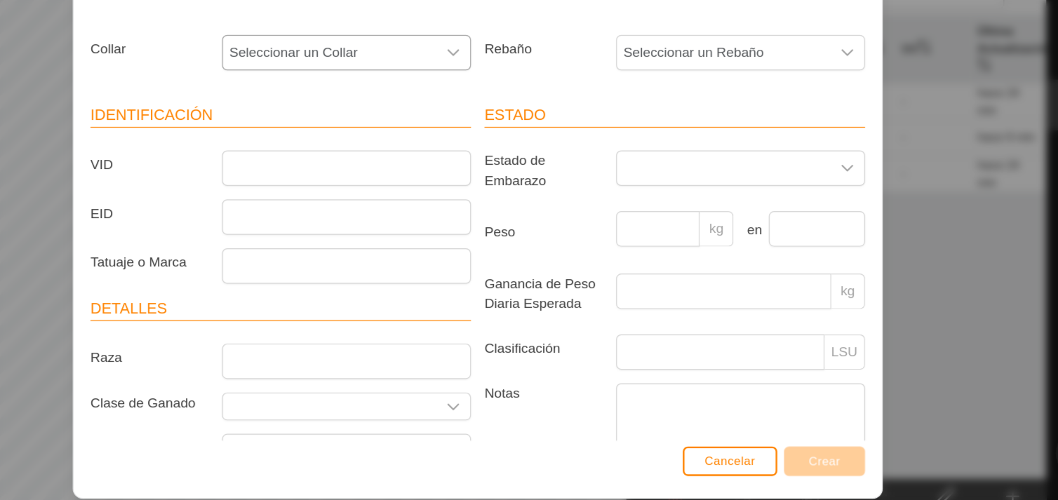
click at [495, 98] on div "dropdown trigger" at bounding box center [509, 104] width 28 height 28
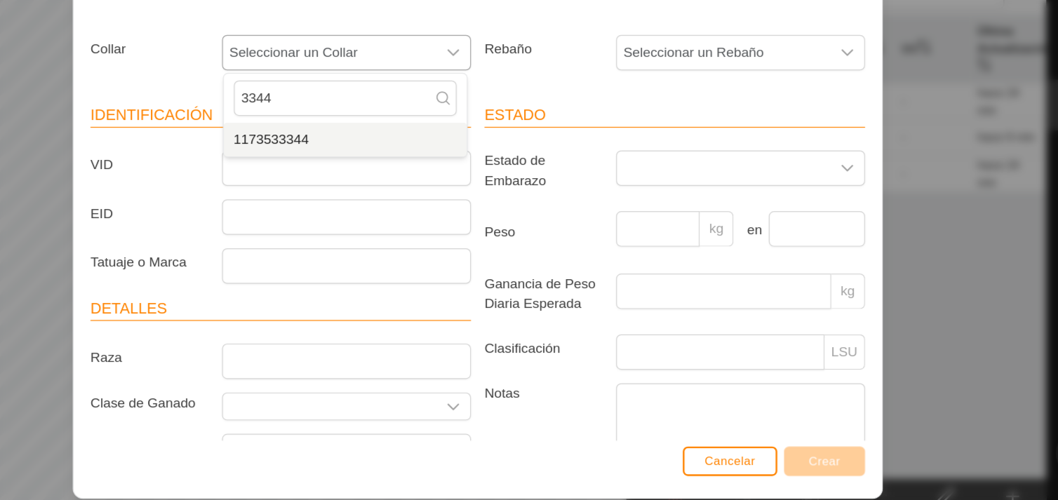
type input "3344"
click at [448, 173] on li "1173533344" at bounding box center [419, 176] width 202 height 28
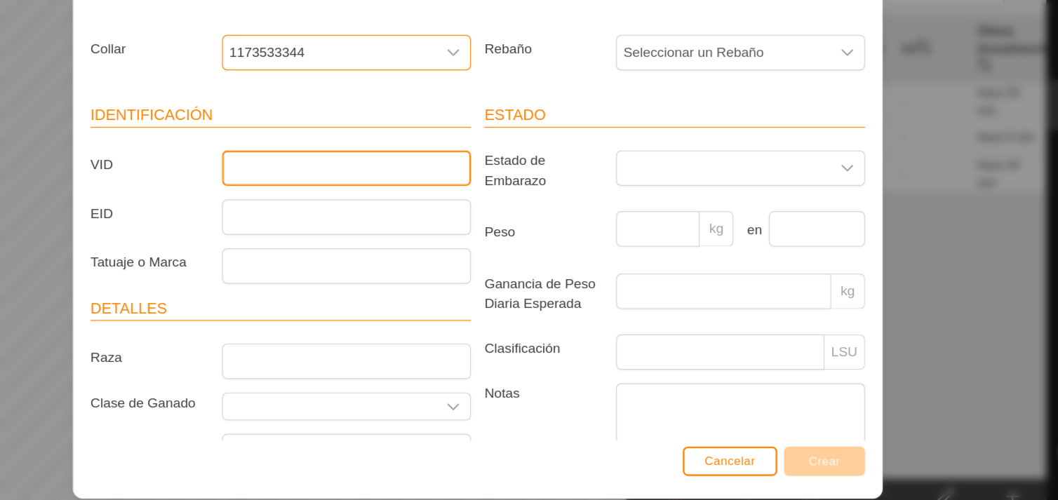
click at [441, 210] on input "VID" at bounding box center [419, 199] width 207 height 29
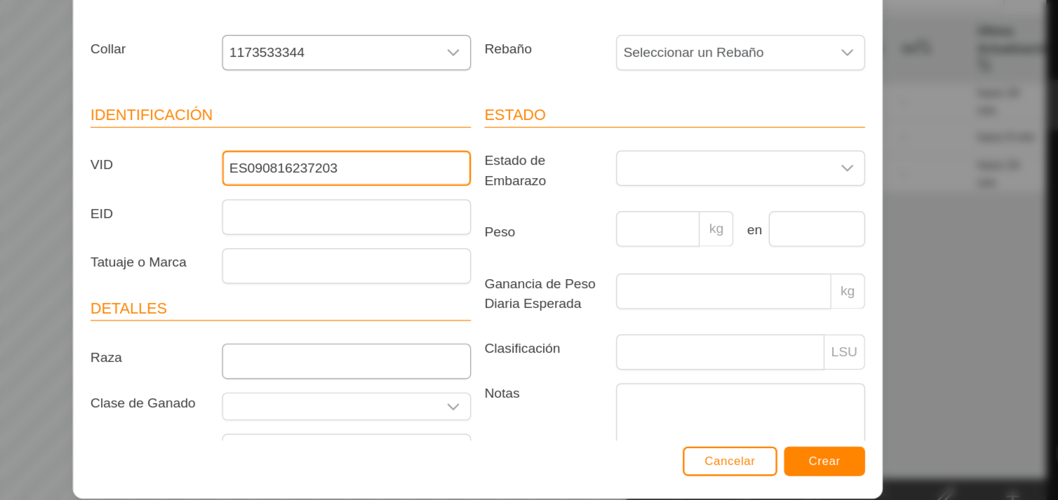
type input "ES090816237203"
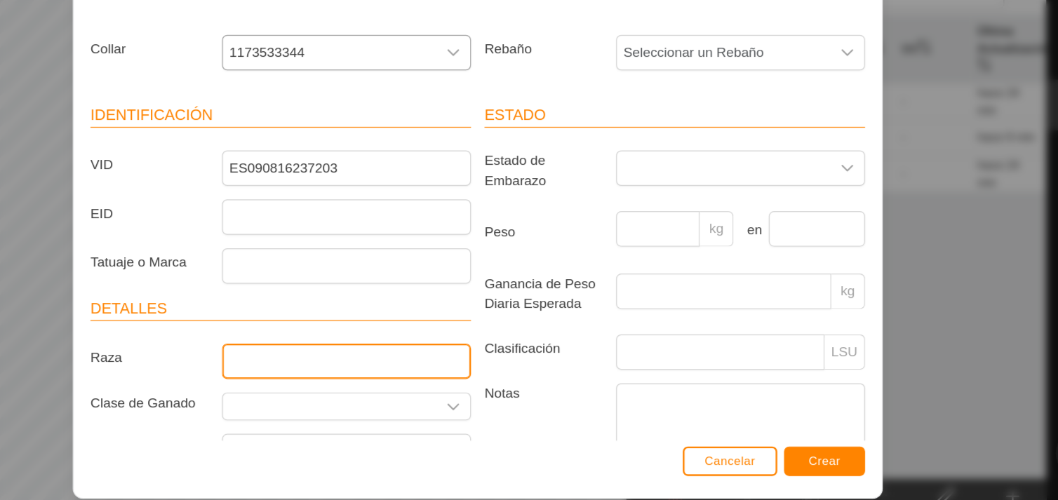
click at [448, 365] on input "Raza" at bounding box center [419, 360] width 207 height 29
type input "AMGUS"
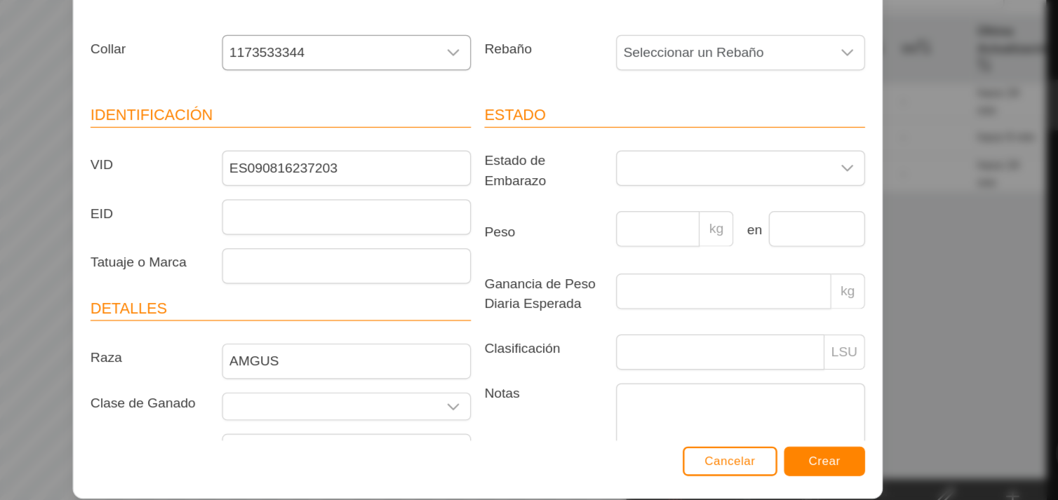
click at [458, 428] on div "Cancelar Crear" at bounding box center [529, 451] width 672 height 48
click at [867, 340] on div "Crear Animal Collar 1173533344 Rebaño Seleccionar un Rebaño Identificación VID …" at bounding box center [529, 250] width 1058 height 500
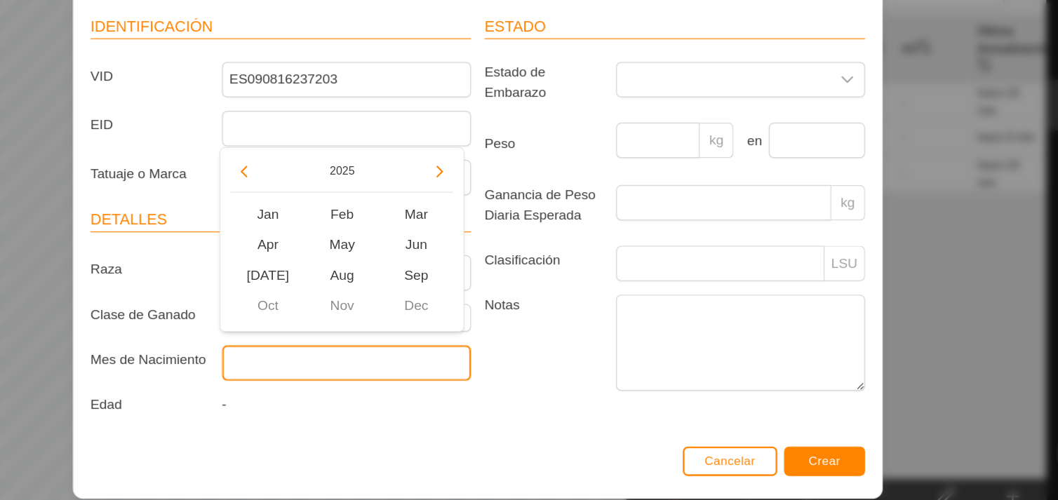
click at [488, 360] on input "text" at bounding box center [419, 361] width 207 height 29
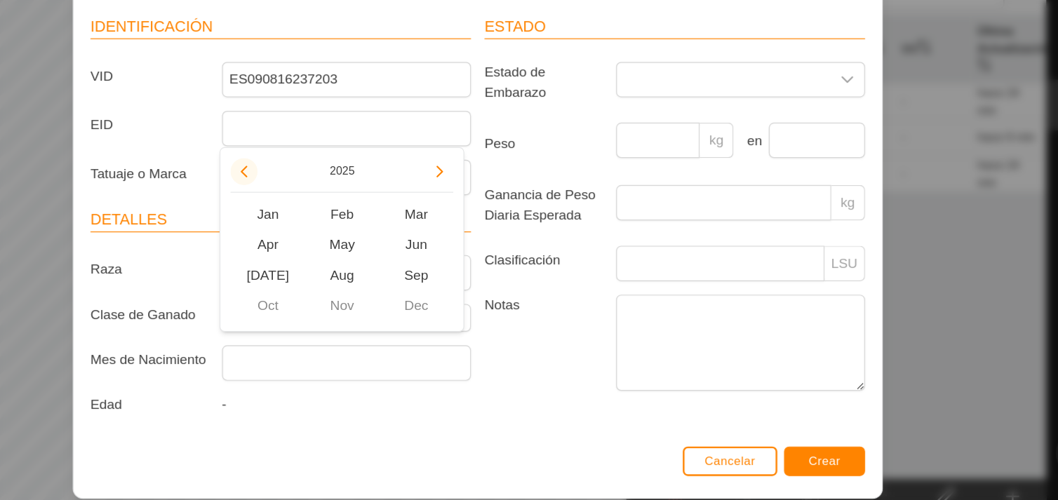
click at [336, 206] on button "Previous Year" at bounding box center [334, 203] width 22 height 22
click at [475, 261] on span "Jun" at bounding box center [478, 263] width 62 height 25
type input "[DATE]"
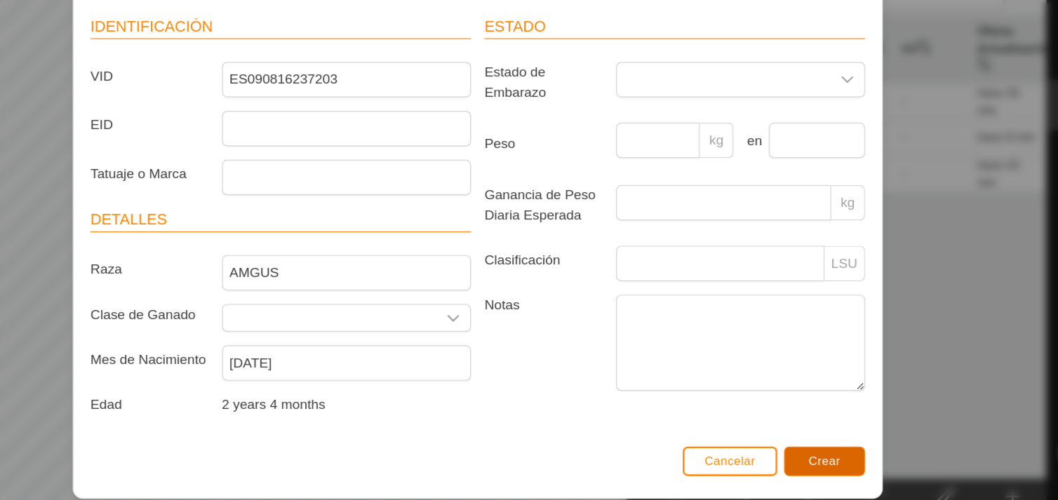
click at [810, 436] on button "Crear" at bounding box center [817, 443] width 67 height 25
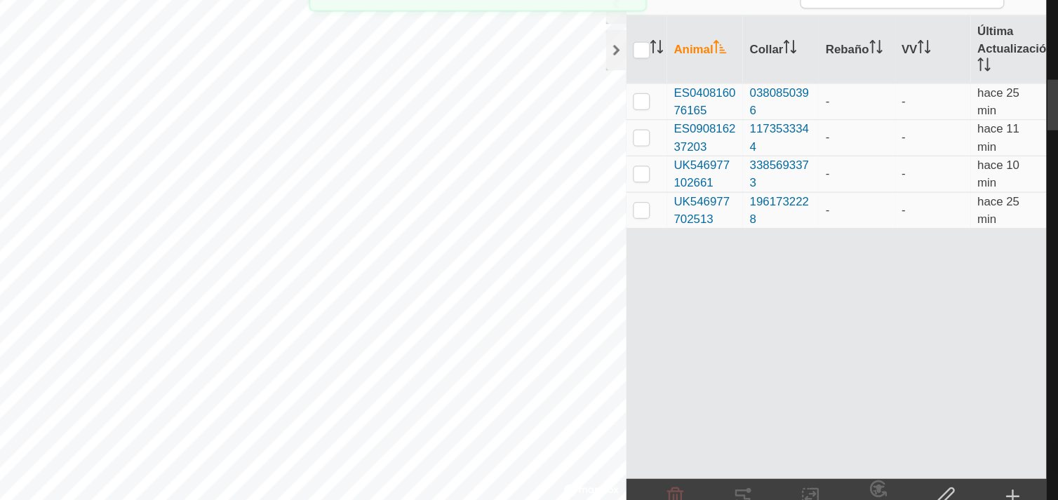
click at [972, 467] on icon at bounding box center [973, 472] width 17 height 17
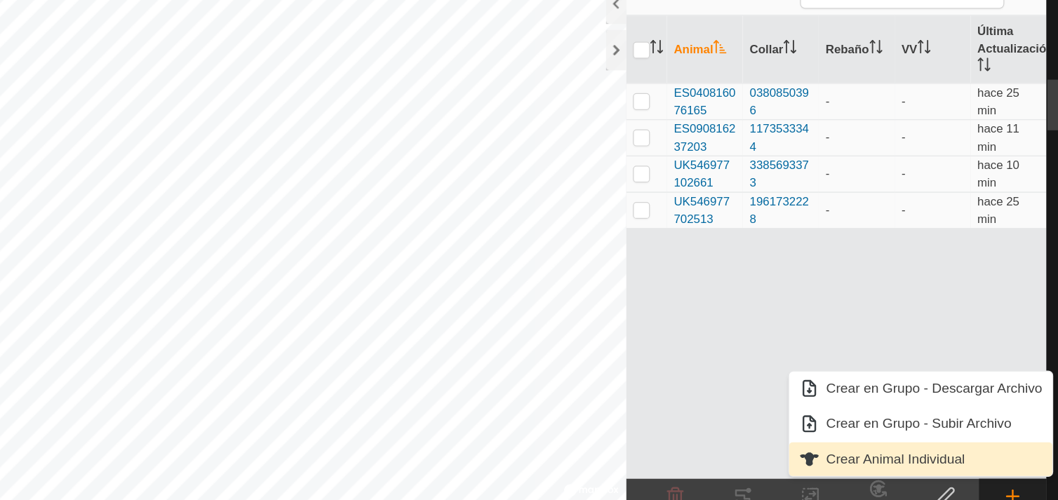
click at [902, 437] on link "Crear Animal Individual" at bounding box center [897, 442] width 219 height 28
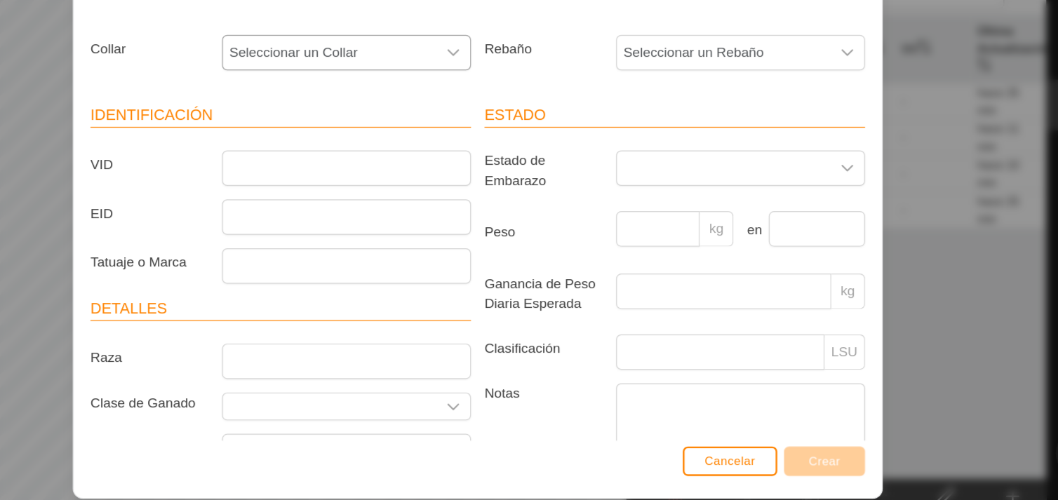
click at [503, 106] on icon "dropdown trigger" at bounding box center [508, 103] width 11 height 11
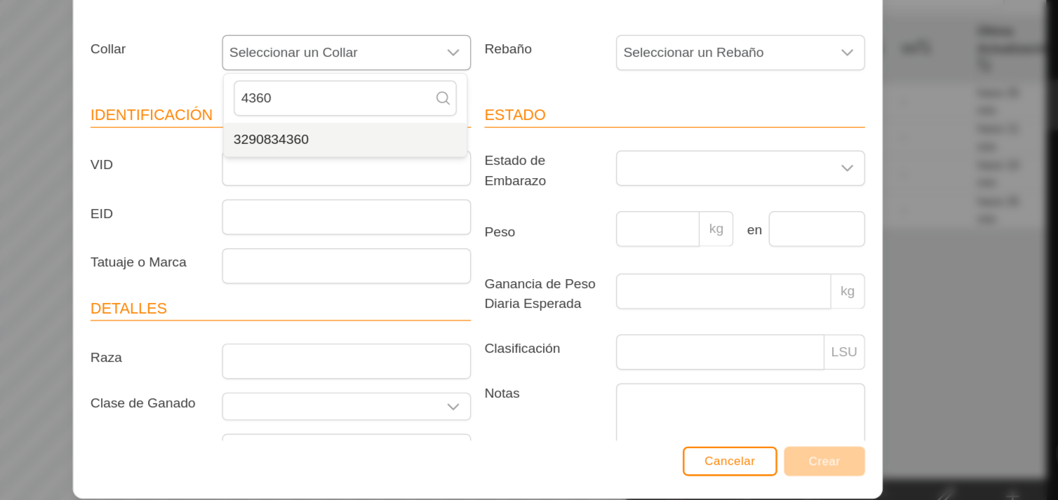
type input "4360"
click at [487, 173] on li "3290834360" at bounding box center [419, 176] width 202 height 28
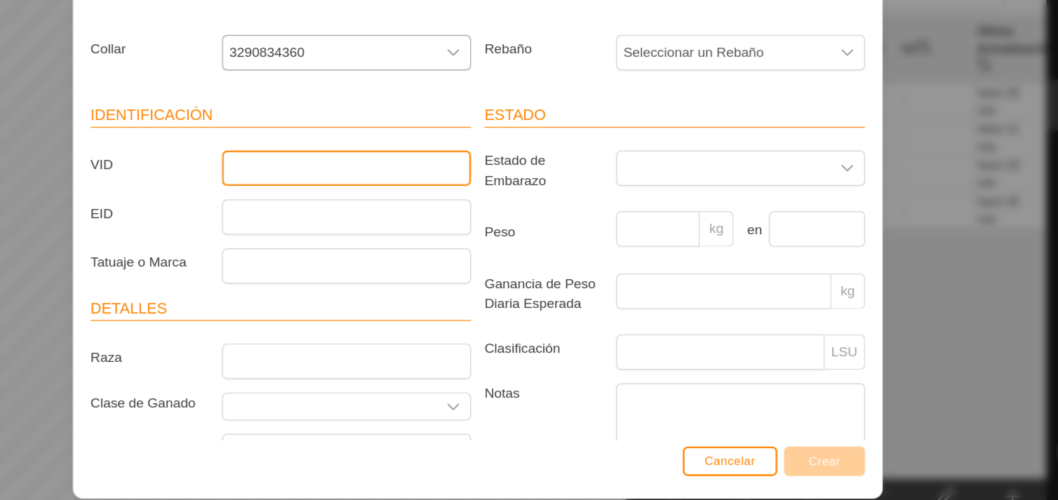
click at [434, 210] on input "VID" at bounding box center [419, 199] width 207 height 29
type input "ES070816237198"
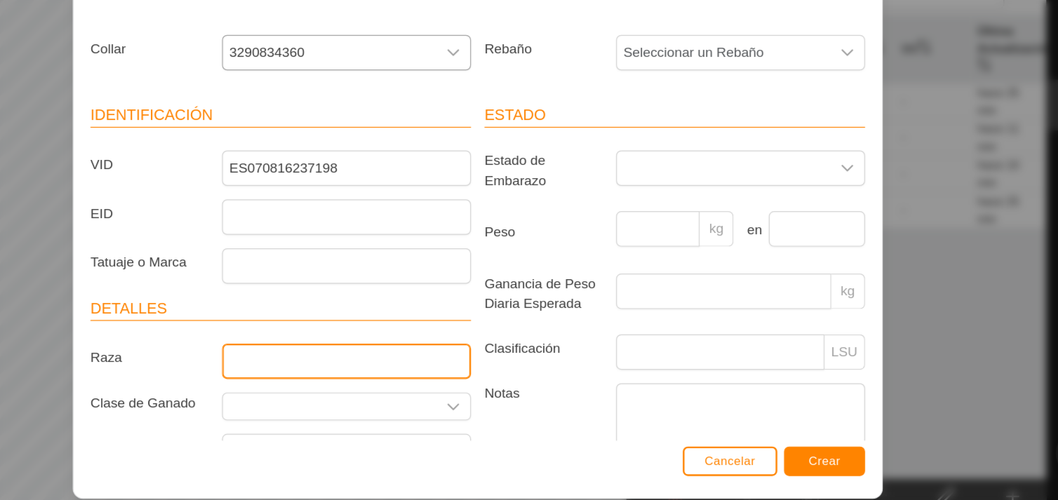
click at [404, 366] on input "Raza" at bounding box center [419, 360] width 207 height 29
type input "ANGUS"
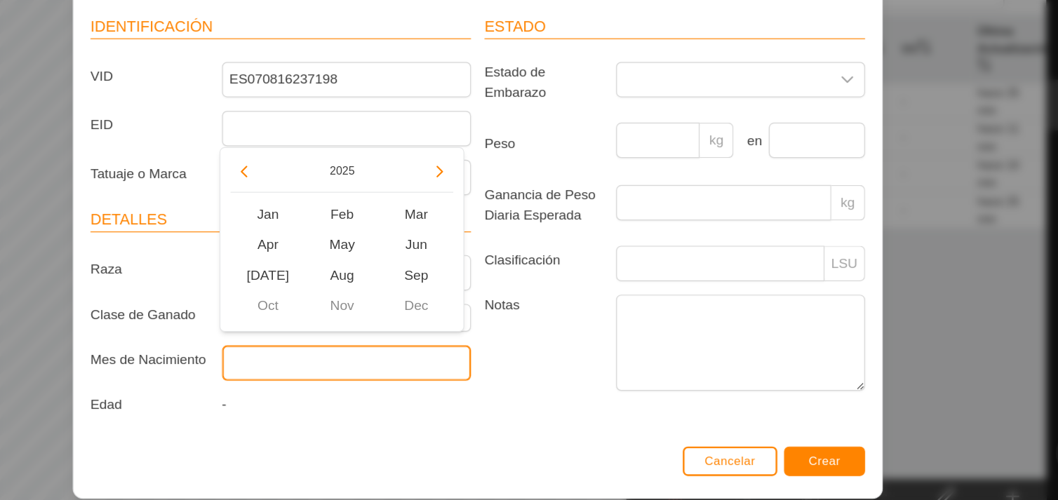
click at [389, 359] on input "text" at bounding box center [419, 361] width 207 height 29
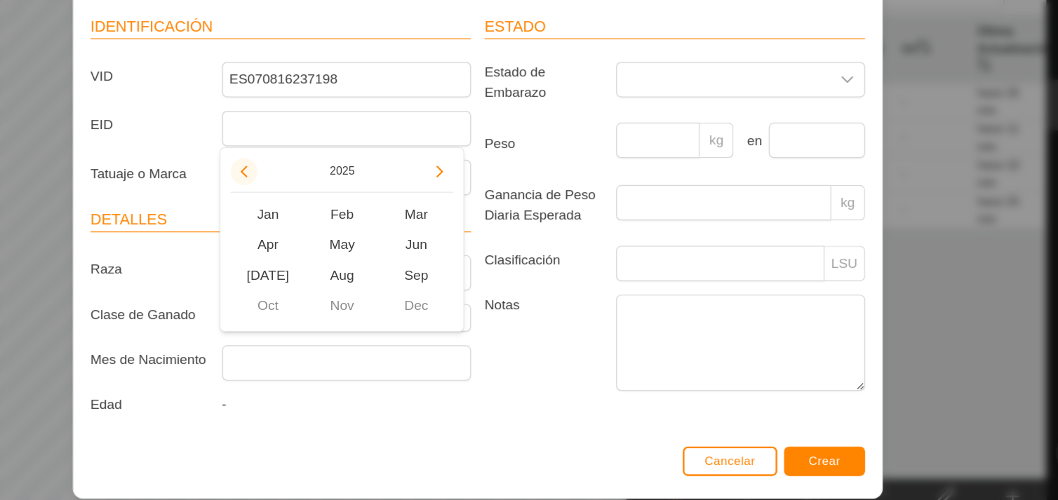
click at [336, 194] on button "Previous Year" at bounding box center [334, 203] width 22 height 22
click at [361, 262] on span "Apr" at bounding box center [354, 263] width 62 height 25
type input "[DATE]"
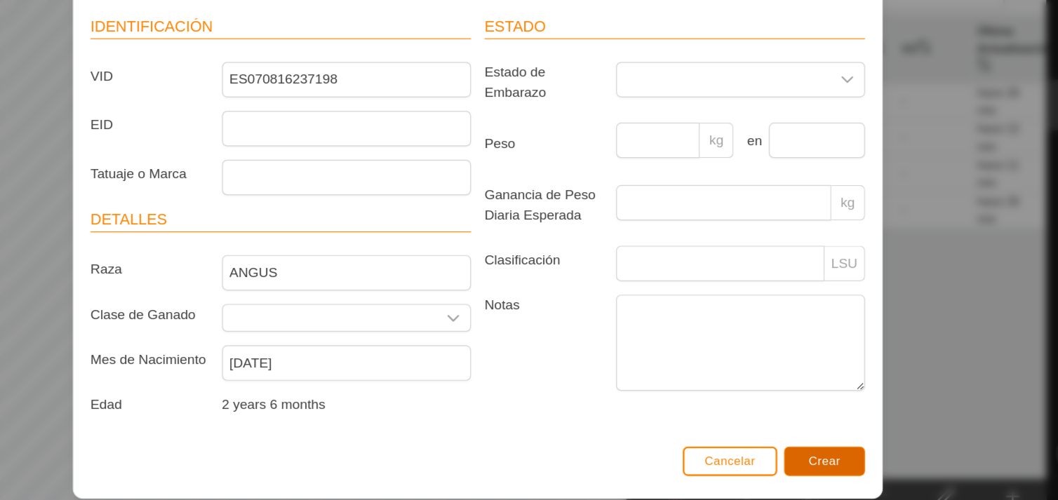
click at [812, 442] on span "Crear" at bounding box center [817, 443] width 27 height 11
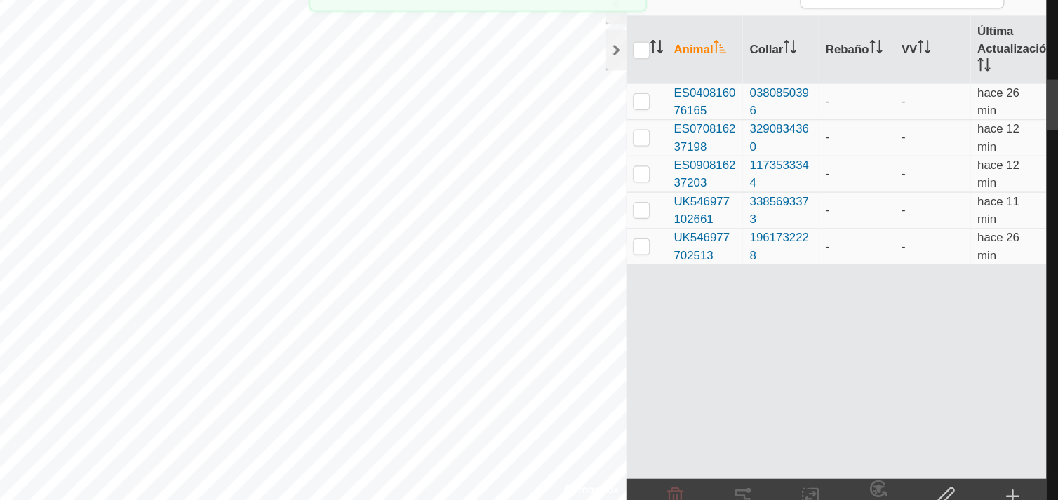
click at [977, 473] on icon at bounding box center [974, 473] width 10 height 0
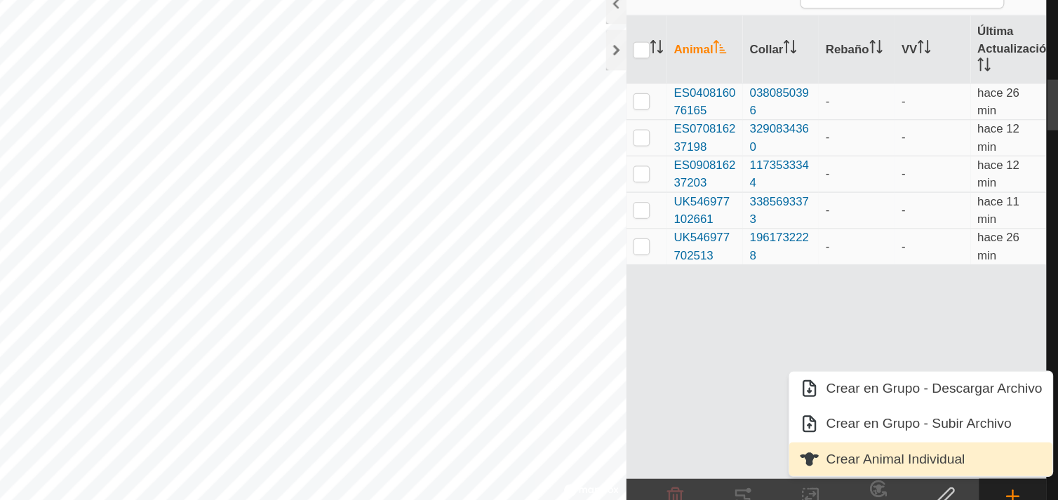
click at [912, 437] on link "Crear Animal Individual" at bounding box center [897, 442] width 219 height 28
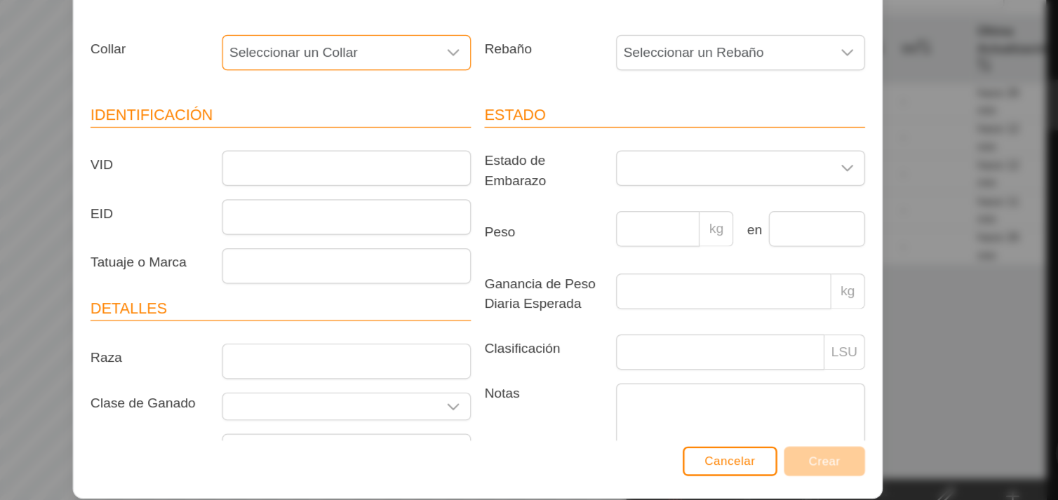
click at [458, 101] on span "Seleccionar un Collar" at bounding box center [406, 104] width 178 height 28
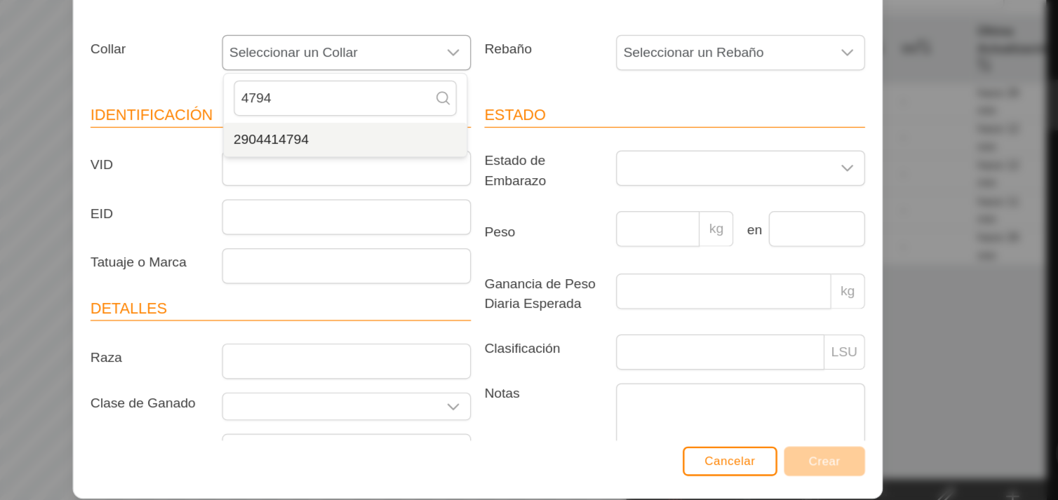
type input "4794"
click at [418, 167] on li "2904414794" at bounding box center [419, 176] width 202 height 28
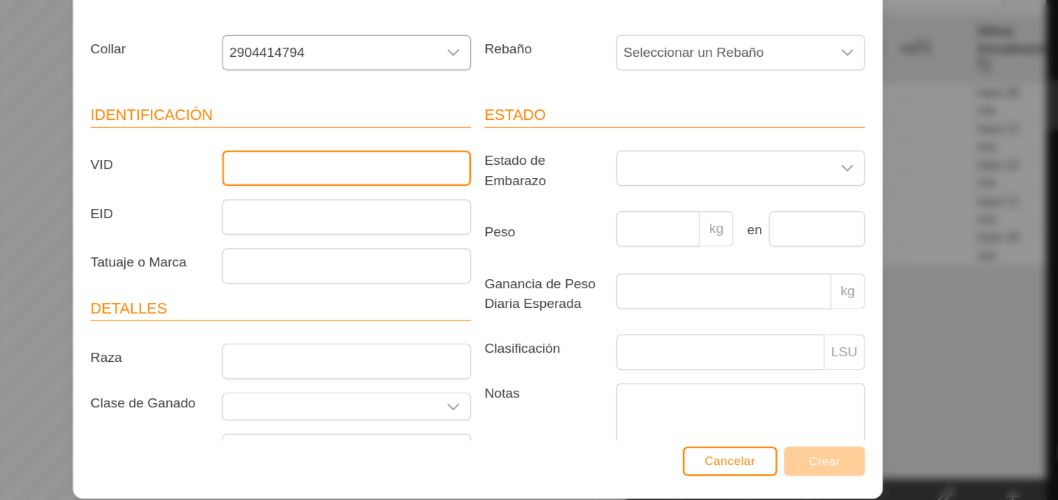
click at [426, 206] on input "VID" at bounding box center [419, 199] width 207 height 29
type input "UK546977402699"
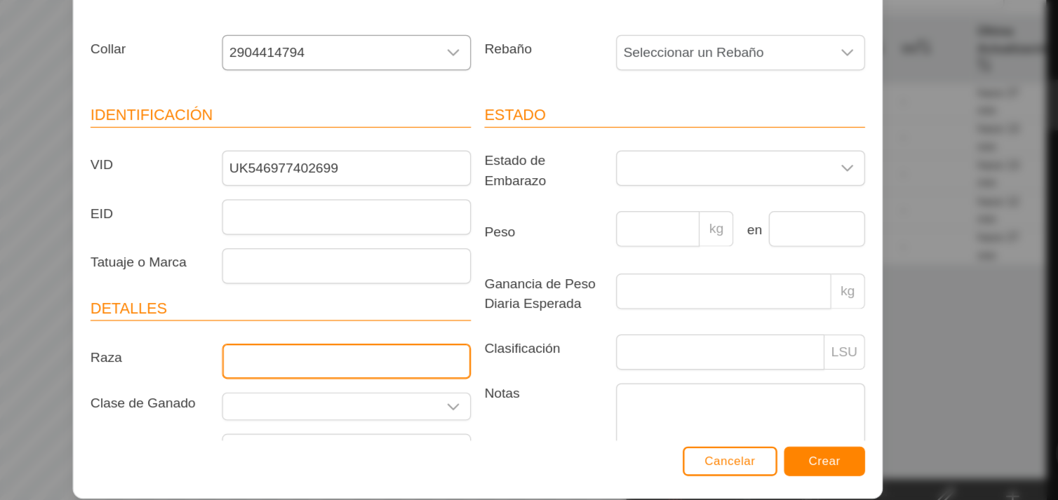
click at [396, 351] on input "Raza" at bounding box center [419, 360] width 207 height 29
type input "AMGUS"
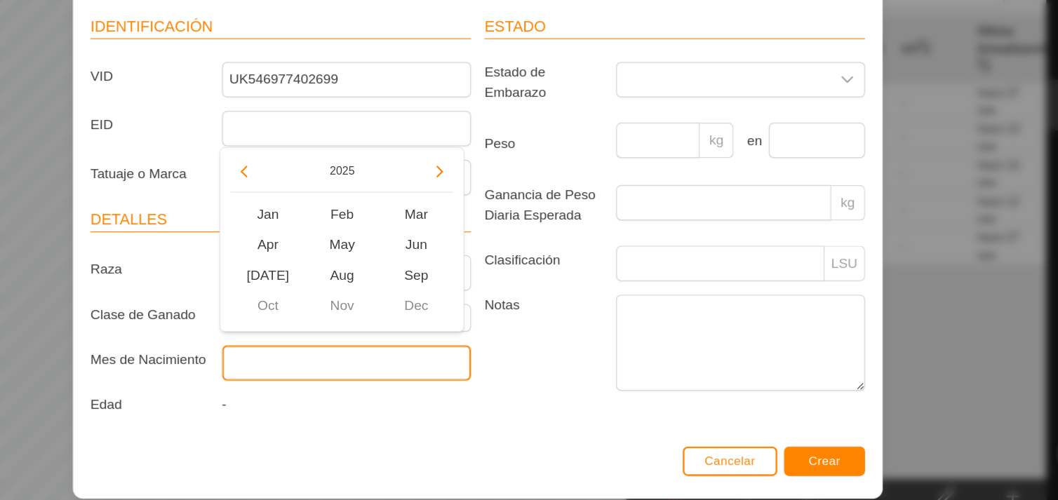
click at [453, 363] on input "text" at bounding box center [419, 361] width 207 height 29
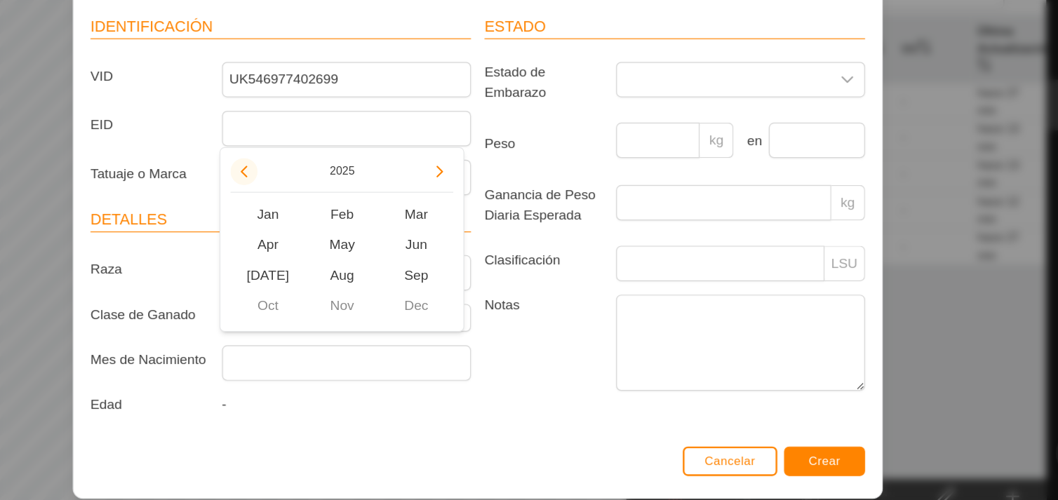
click at [335, 204] on button "Previous Year" at bounding box center [334, 203] width 22 height 22
click at [335, 205] on span "Previous Year" at bounding box center [335, 205] width 0 height 0
click at [335, 204] on icon "Previous Year" at bounding box center [335, 203] width 6 height 10
click at [335, 204] on button "Previous Year" at bounding box center [334, 203] width 22 height 22
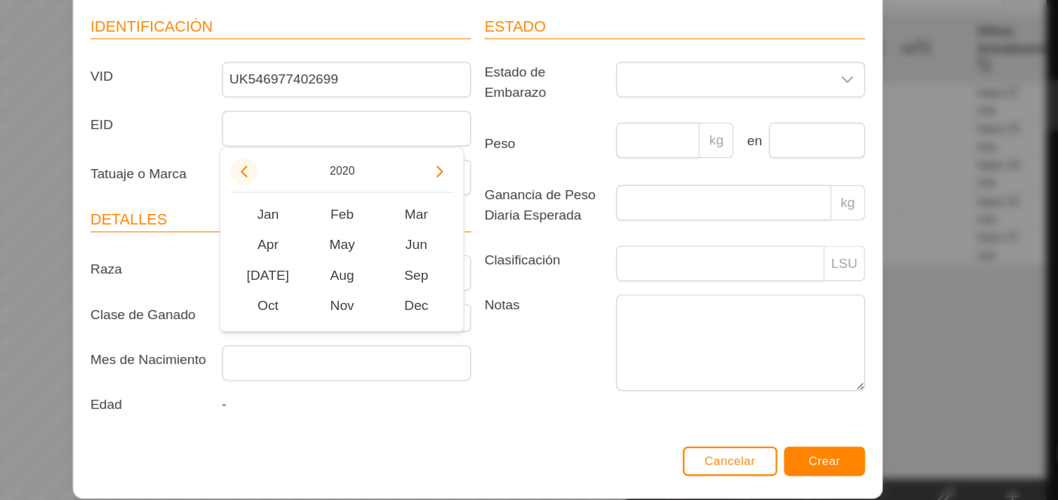
click at [335, 204] on button "Previous Year" at bounding box center [334, 203] width 22 height 22
click at [347, 264] on span "Apr" at bounding box center [354, 263] width 62 height 25
type input "[DATE]"
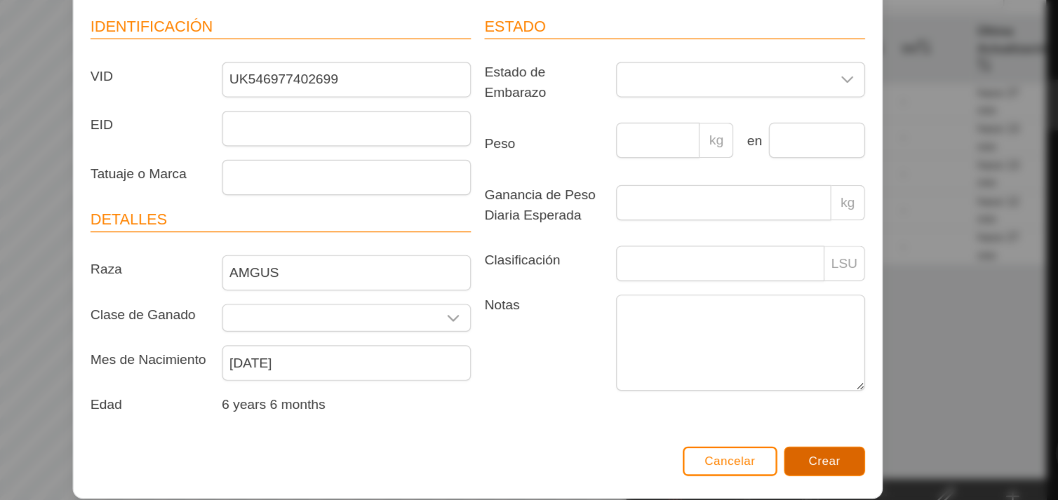
click at [822, 449] on span "Crear" at bounding box center [817, 443] width 27 height 11
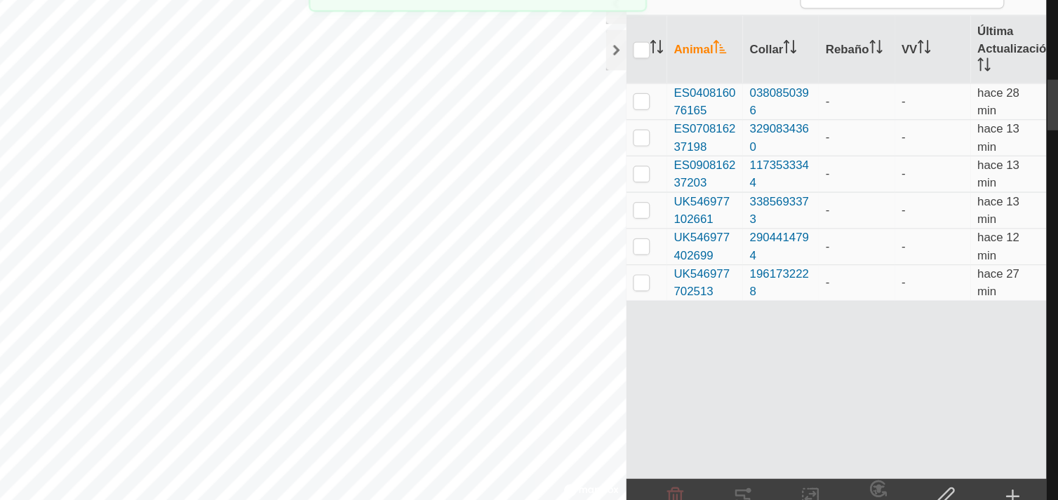
click at [972, 467] on icon at bounding box center [973, 472] width 17 height 17
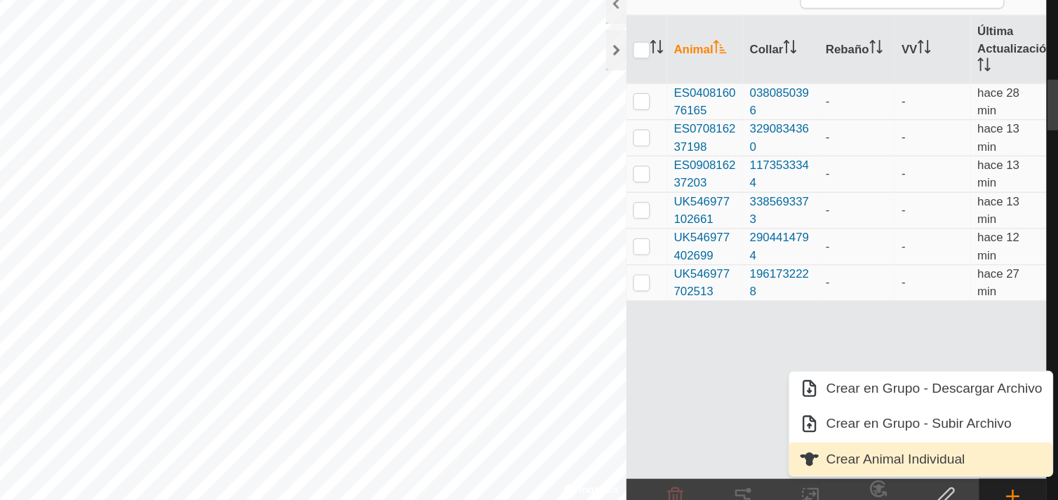
click at [831, 438] on link "Crear Animal Individual" at bounding box center [897, 442] width 219 height 28
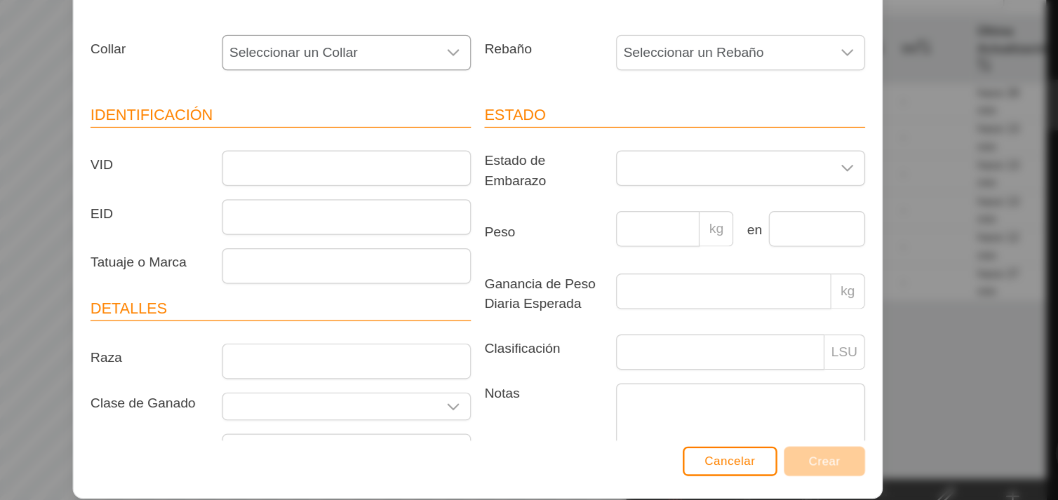
click at [503, 107] on icon "dropdown trigger" at bounding box center [508, 103] width 11 height 11
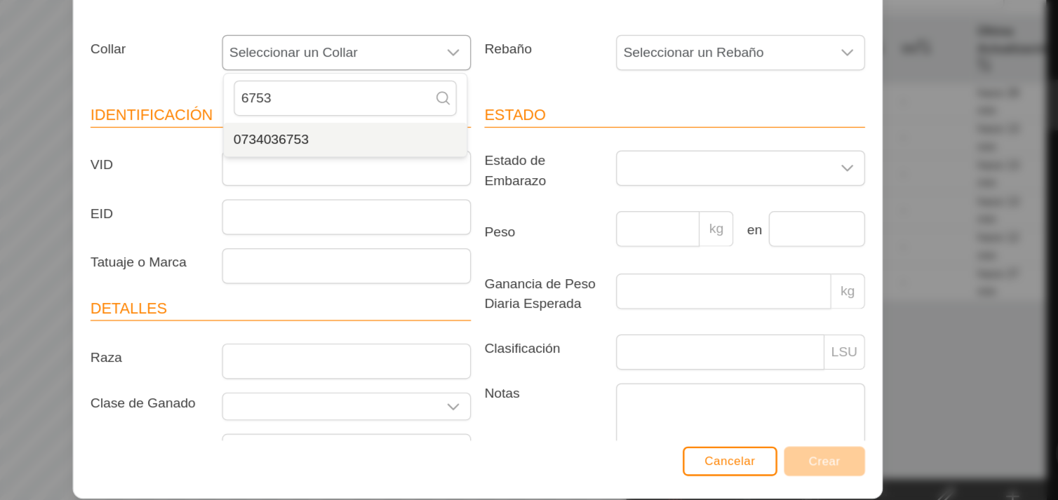
type input "6753"
click at [466, 174] on li "0734036753" at bounding box center [419, 176] width 202 height 28
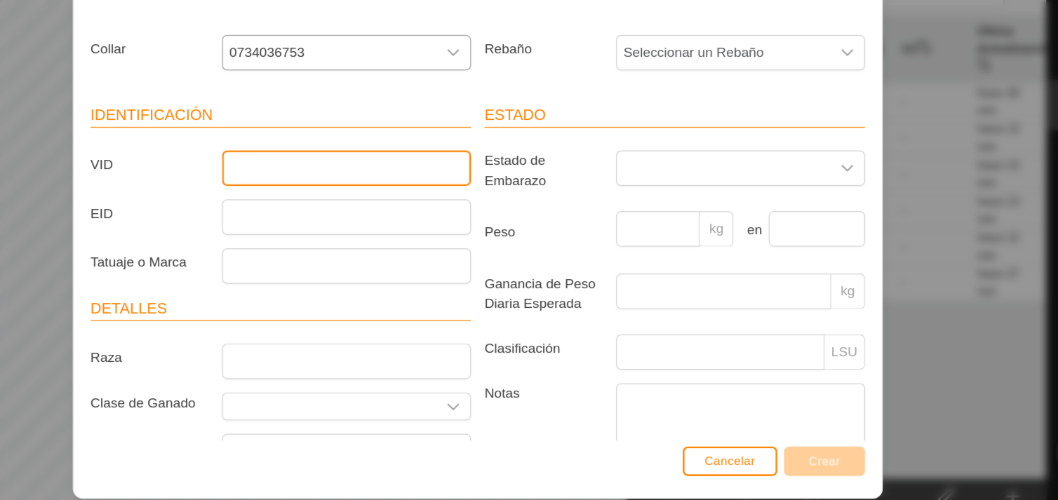
click at [450, 199] on input "VID" at bounding box center [419, 199] width 207 height 29
type input "ES060814887093"
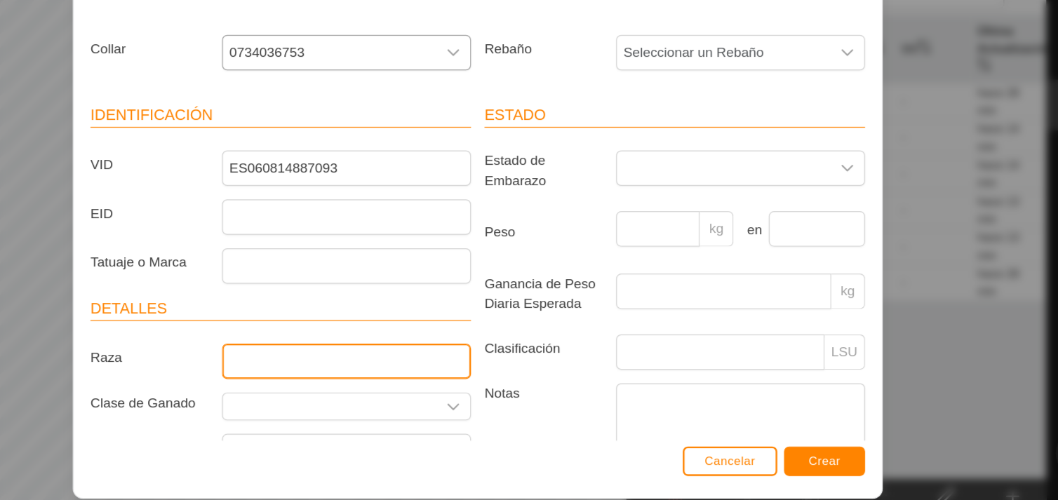
click at [436, 363] on input "Raza" at bounding box center [419, 360] width 207 height 29
type input "ANGUS"
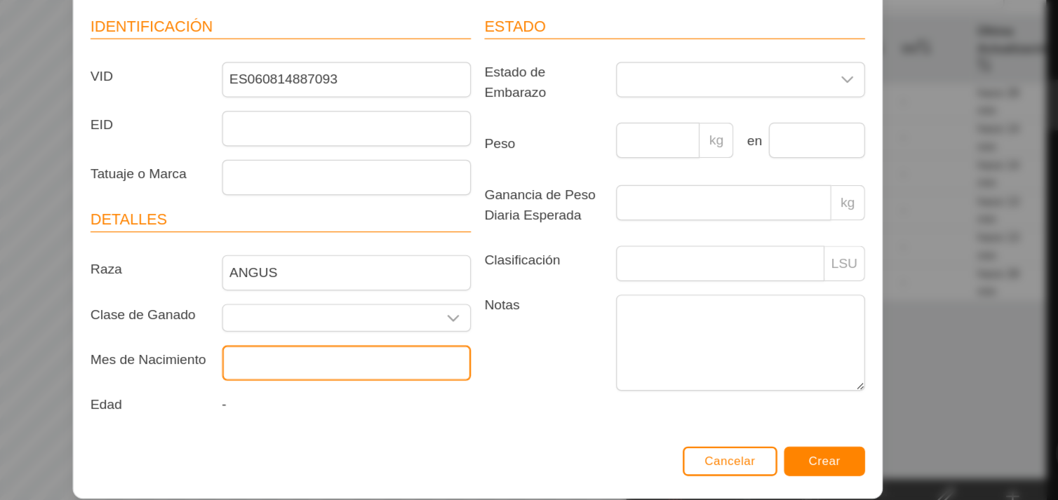
click at [462, 354] on input "text" at bounding box center [419, 361] width 207 height 29
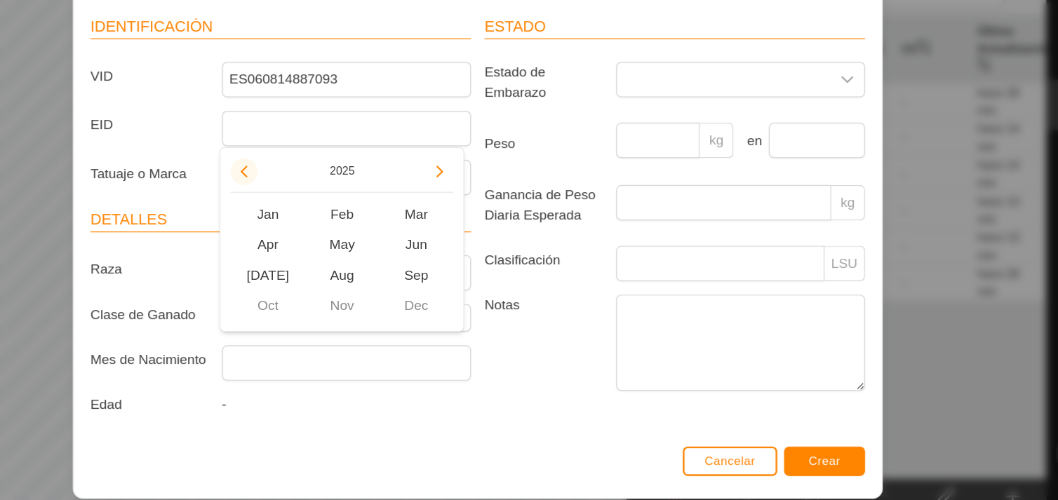
click at [336, 203] on button "Previous Year" at bounding box center [334, 203] width 22 height 22
click at [469, 233] on span "Mar" at bounding box center [478, 238] width 62 height 25
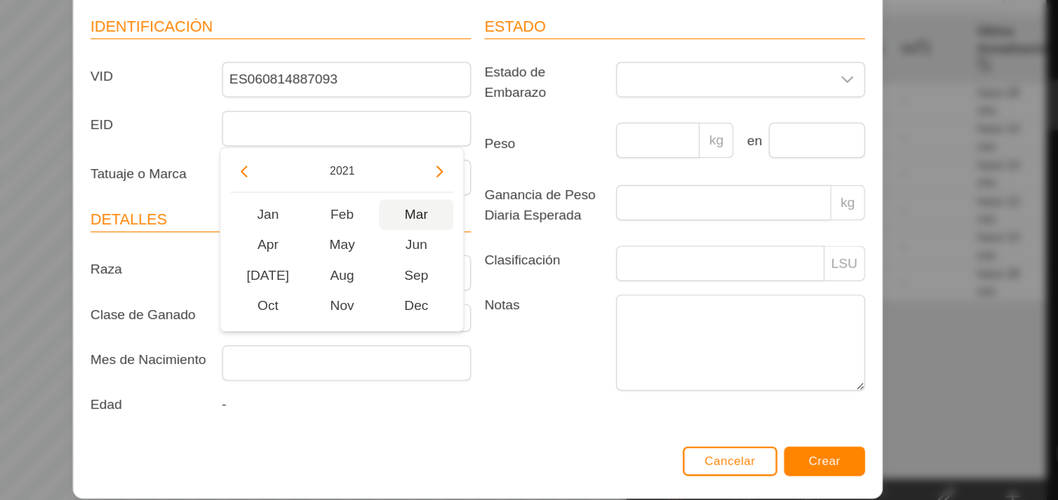
type input "[DATE]"
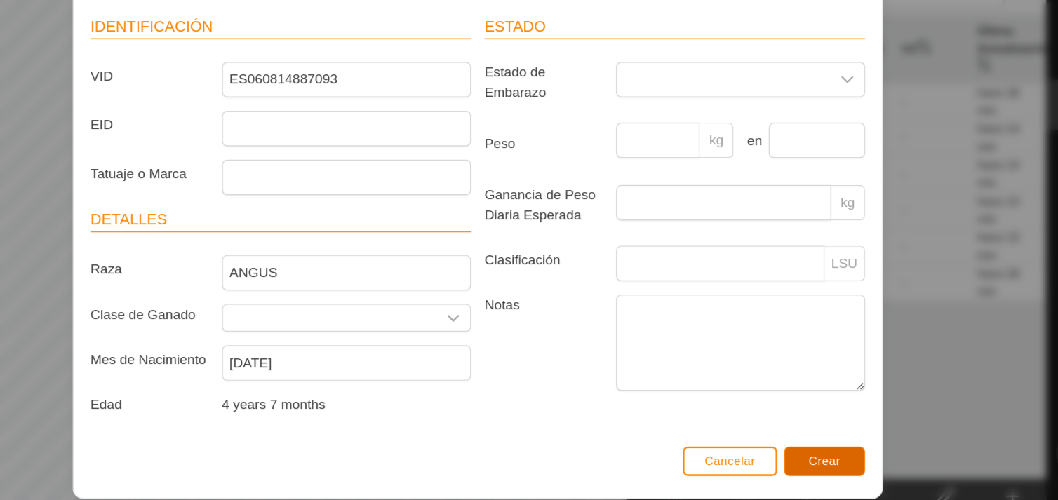
click at [808, 438] on span "Crear" at bounding box center [817, 443] width 27 height 11
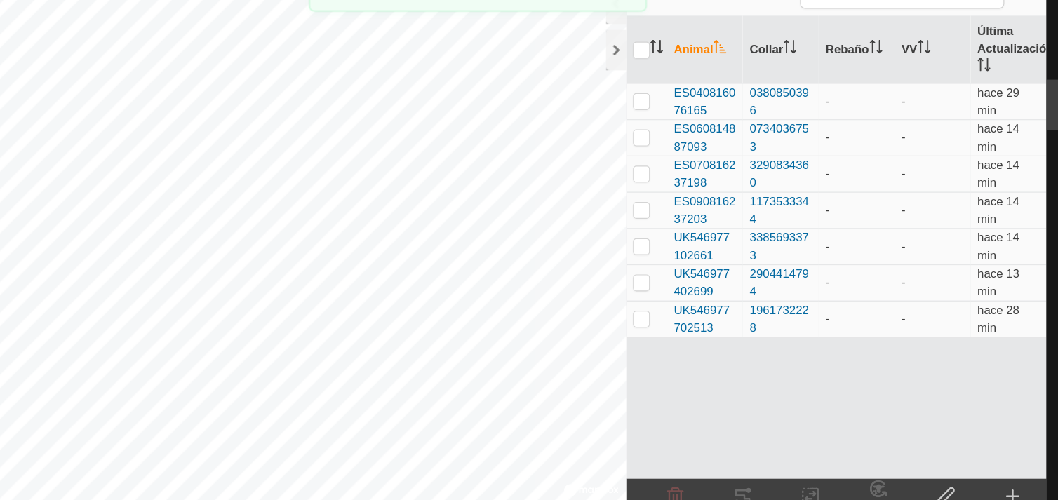
click at [975, 469] on icon at bounding box center [973, 472] width 17 height 17
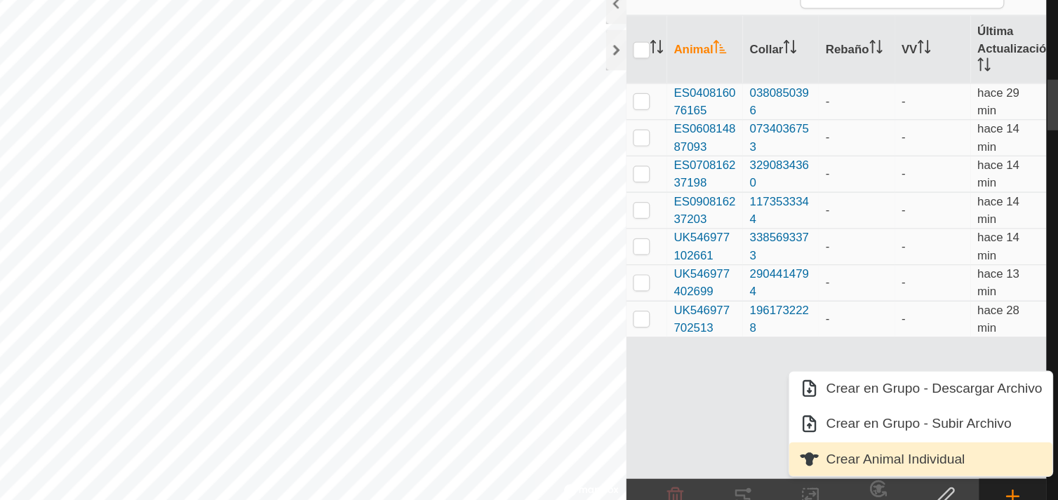
click at [915, 434] on link "Crear Animal Individual" at bounding box center [897, 442] width 219 height 28
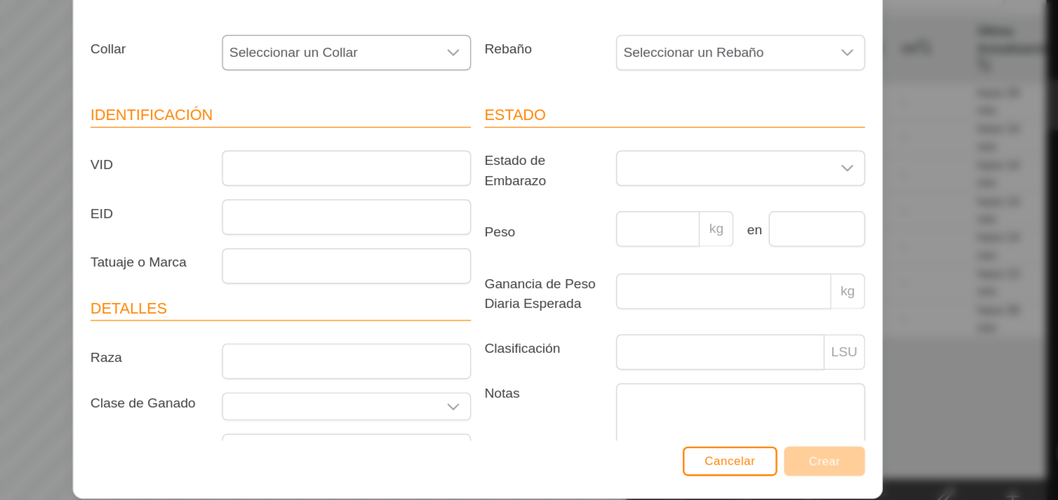
click at [509, 109] on div "dropdown trigger" at bounding box center [509, 104] width 28 height 28
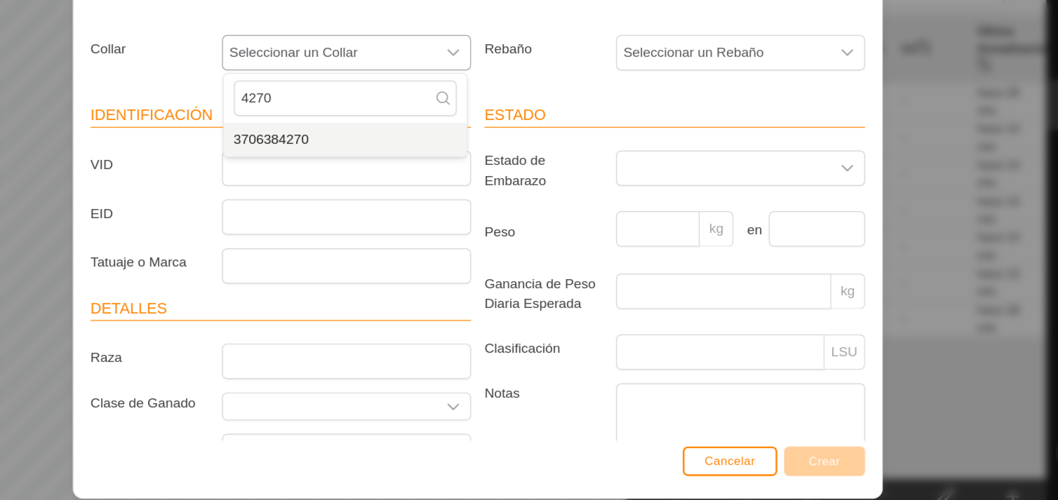
type input "4270"
click at [481, 176] on li "3706384270" at bounding box center [419, 176] width 202 height 28
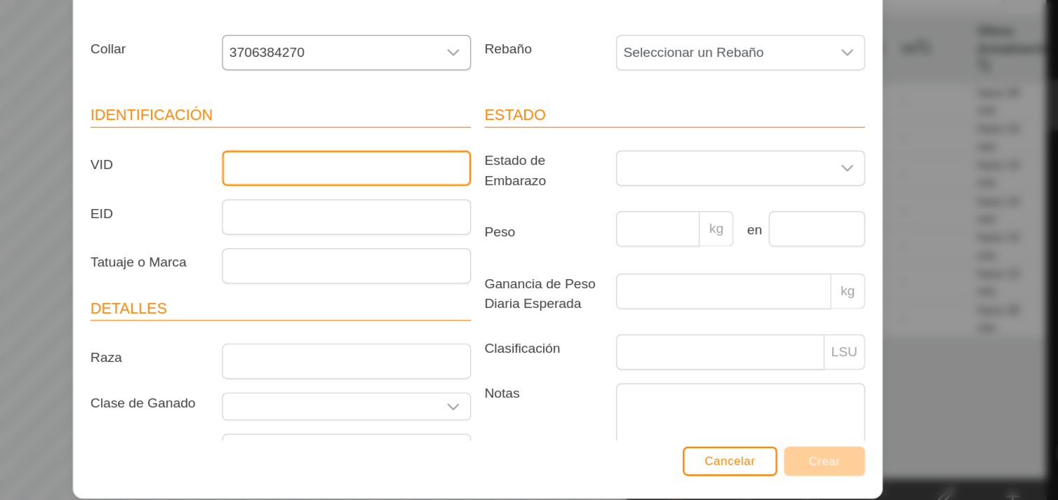
click at [484, 206] on input "VID" at bounding box center [419, 199] width 207 height 29
type input "ES040814887091"
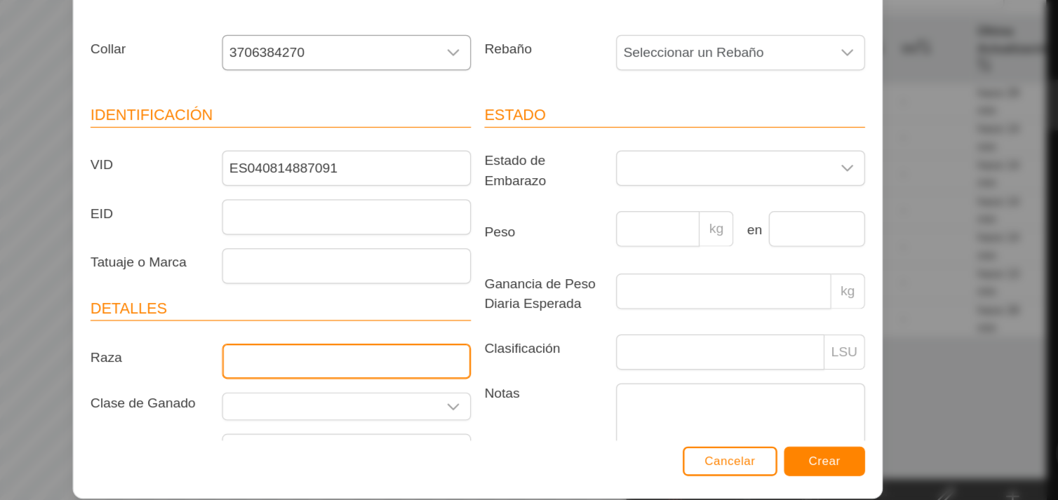
click at [429, 360] on input "Raza" at bounding box center [419, 360] width 207 height 29
click at [339, 359] on input "AMGUS" at bounding box center [419, 360] width 207 height 29
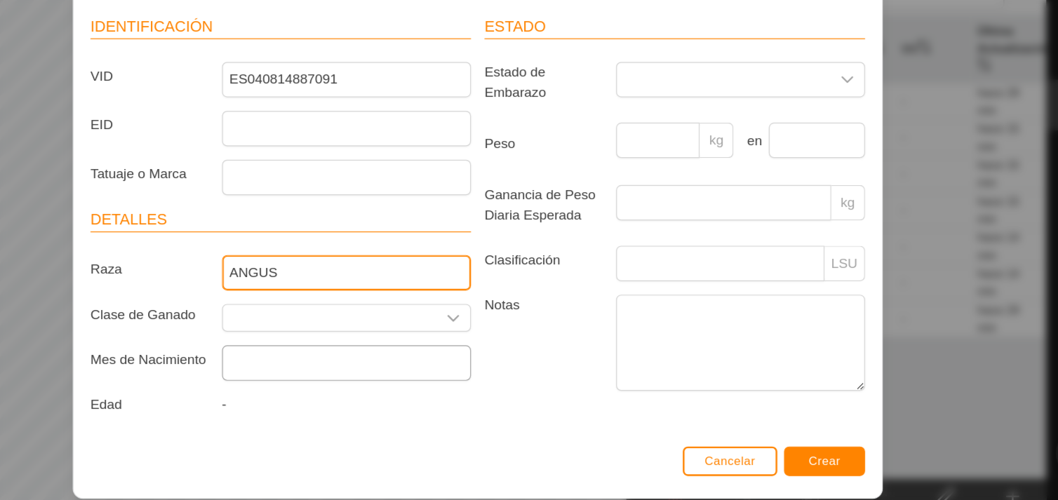
type input "ANGUS"
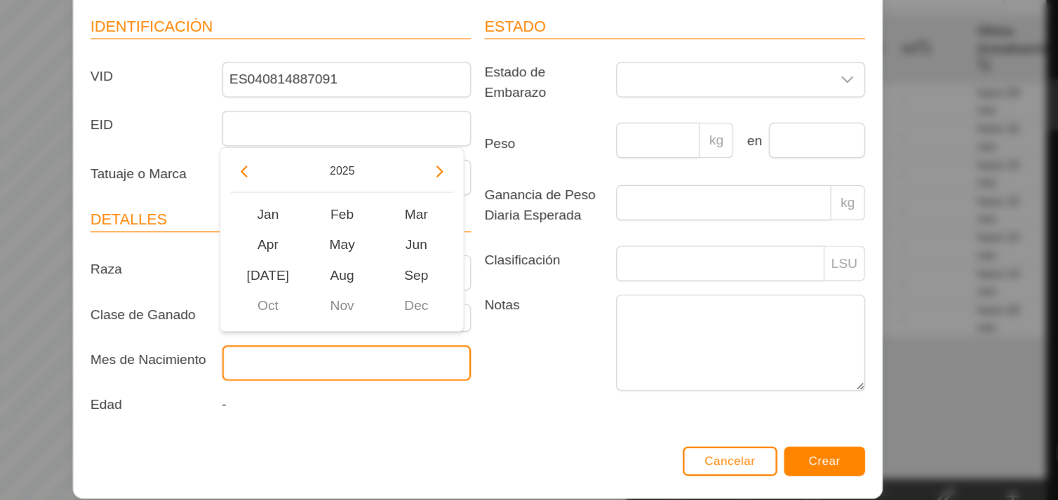
click at [464, 363] on input "text" at bounding box center [419, 361] width 207 height 29
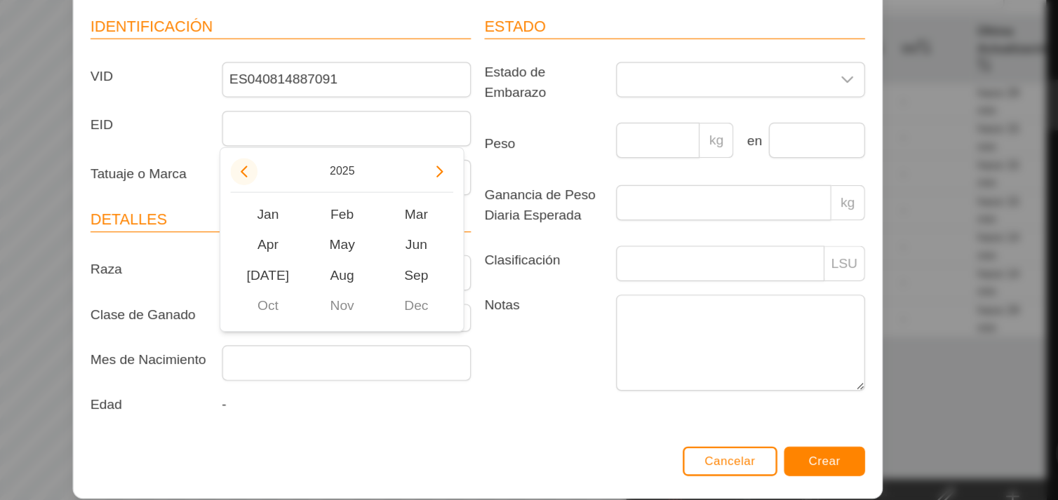
click at [332, 201] on button "Previous Year" at bounding box center [334, 203] width 22 height 22
click at [335, 201] on button "Previous Year" at bounding box center [334, 203] width 22 height 22
click at [475, 238] on span "Mar" at bounding box center [478, 238] width 62 height 25
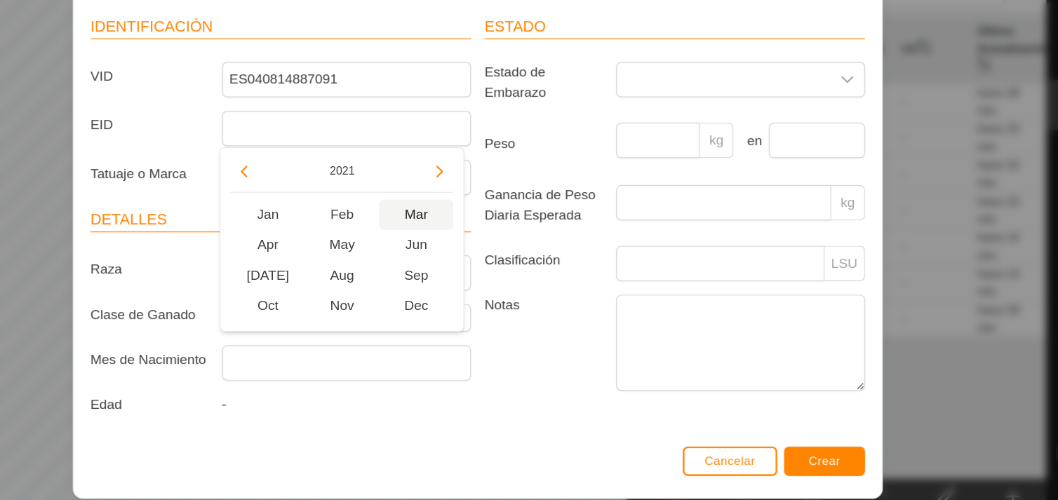
type input "[DATE]"
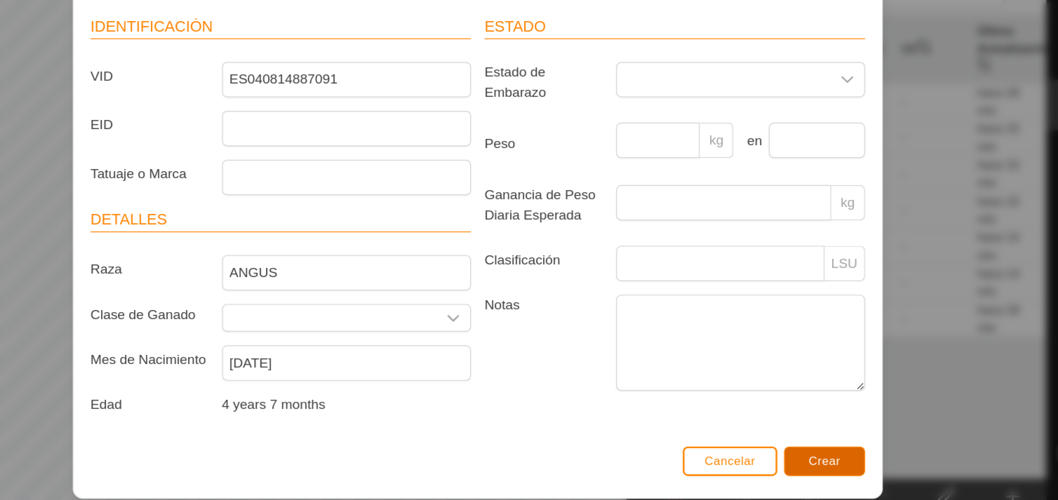
click at [811, 444] on span "Crear" at bounding box center [817, 443] width 27 height 11
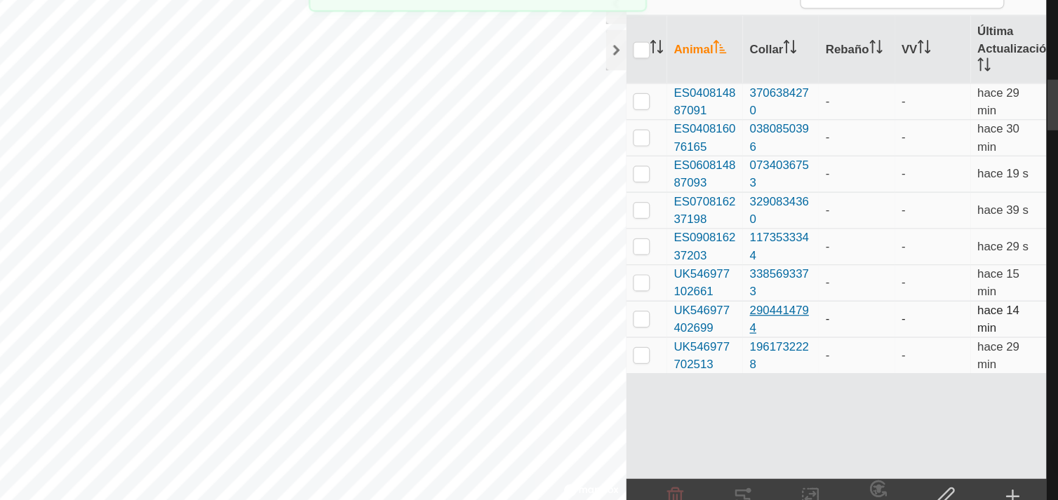
click at [766, 318] on div "2904414794" at bounding box center [781, 325] width 52 height 29
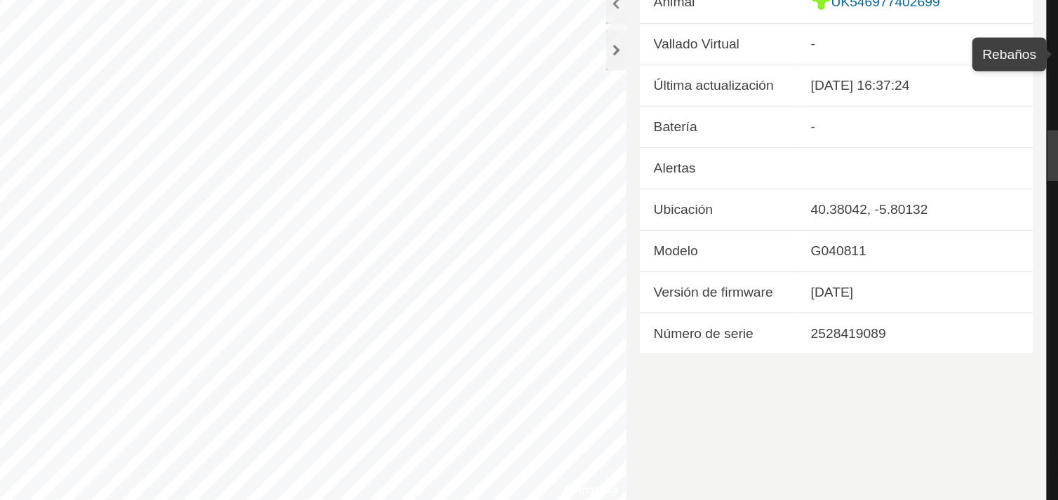
click at [1008, 108] on div "Rebaños" at bounding box center [1030, 105] width 55 height 42
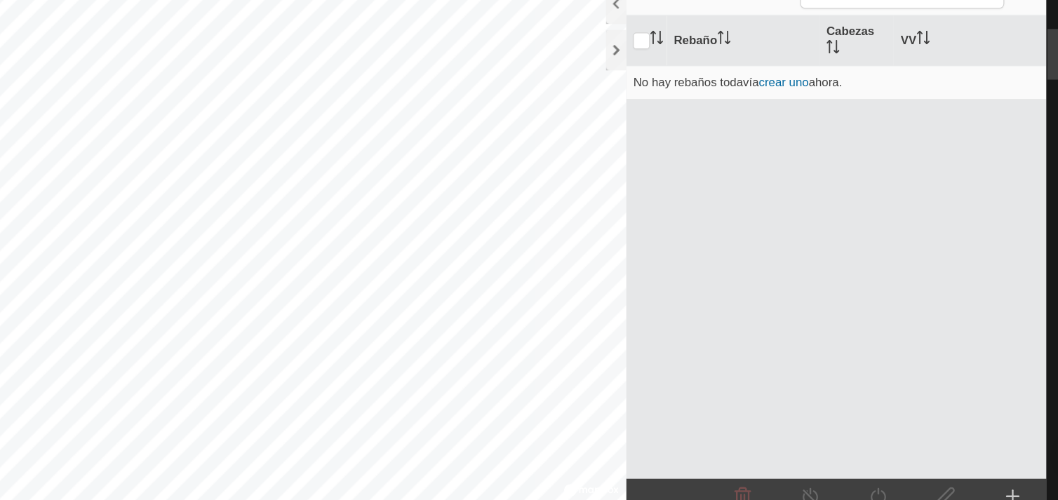
click at [1008, 108] on div "Rebaños" at bounding box center [1030, 105] width 55 height 42
drag, startPoint x: 662, startPoint y: 149, endPoint x: 640, endPoint y: 101, distance: 52.4
click at [640, 101] on div at bounding box center [644, 102] width 17 height 34
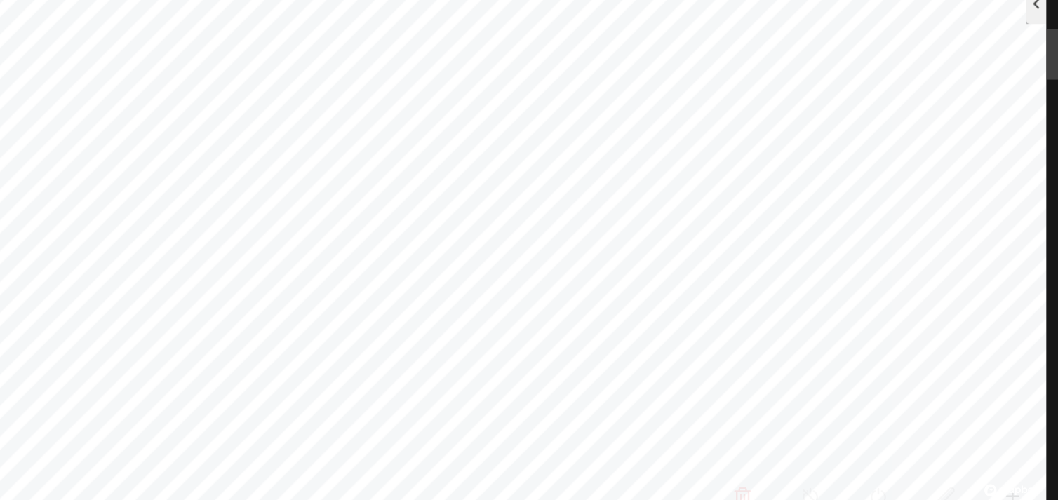
click at [998, 70] on div at bounding box center [993, 63] width 17 height 34
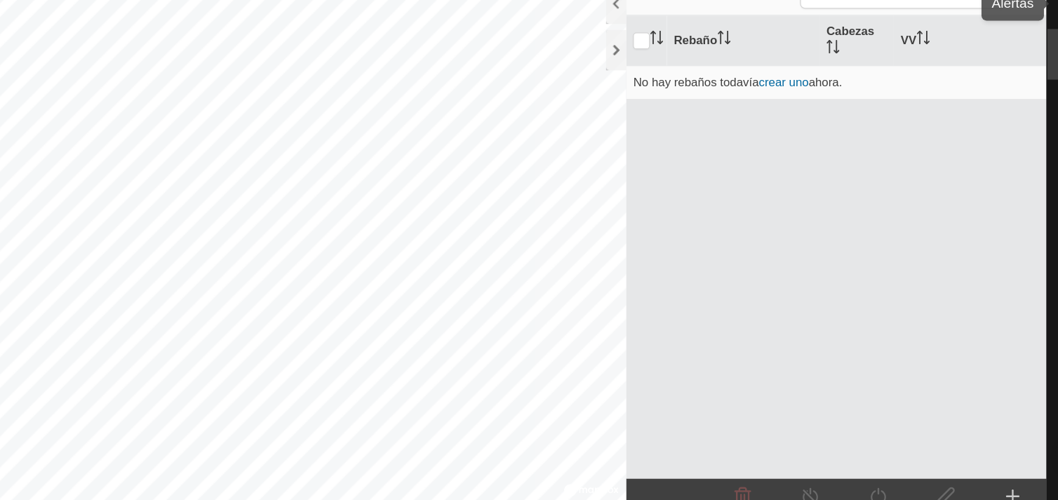
drag, startPoint x: 1008, startPoint y: 110, endPoint x: 1005, endPoint y: 65, distance: 45.0
click at [1005, 65] on nav "Horarios Alertas Rebaños Animales Collares VVs Estado Infra Mapa de Calor Ayuda" at bounding box center [1030, 250] width 55 height 500
click at [826, 91] on th "Cabezas" at bounding box center [844, 94] width 62 height 42
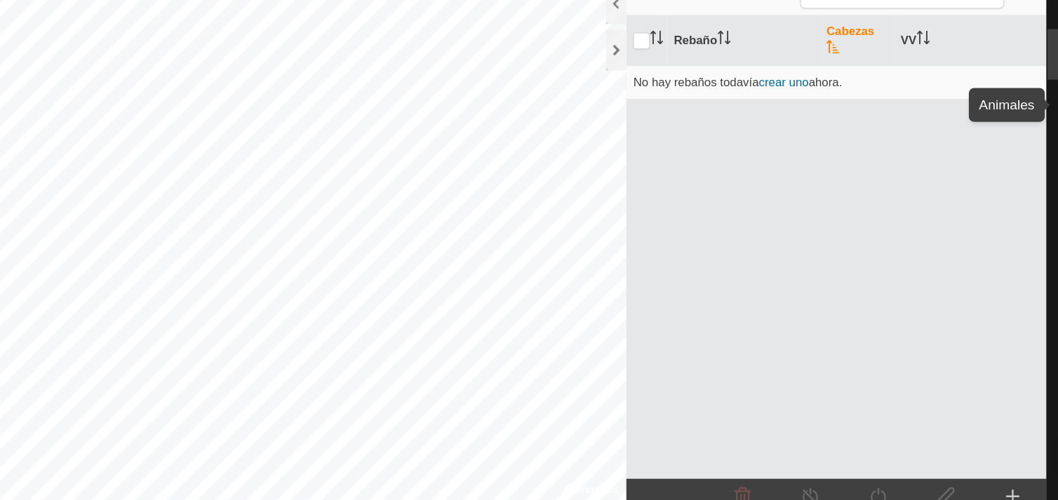
click at [1003, 128] on div "Animales" at bounding box center [1030, 147] width 55 height 42
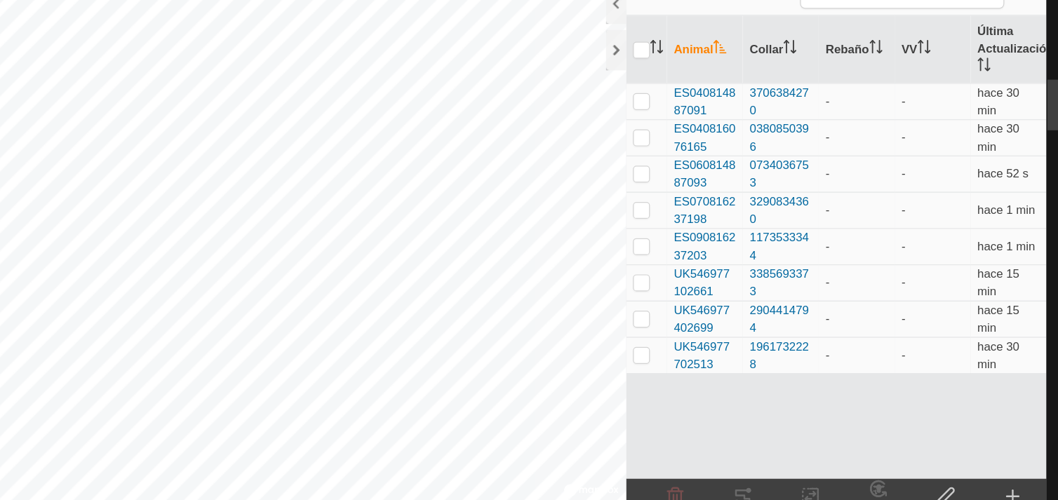
click at [1003, 128] on div "Animales" at bounding box center [1030, 147] width 55 height 42
click at [702, 329] on span "UK546977402699" at bounding box center [718, 325] width 52 height 29
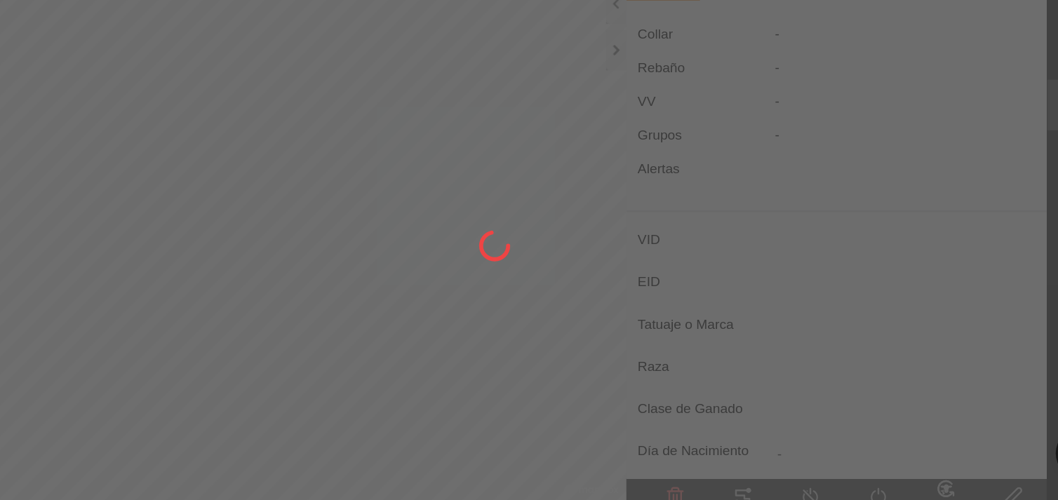
type input "UK546977402699"
type input "-"
type input "AMGUS"
type input "-"
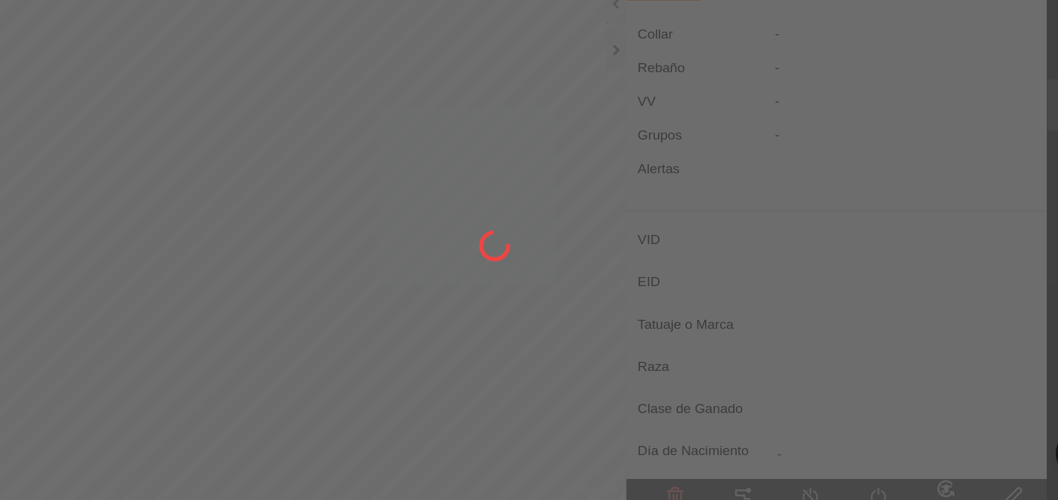
type input "04/2019"
type input "6 years 6 months"
type input "0 kg"
type input "-"
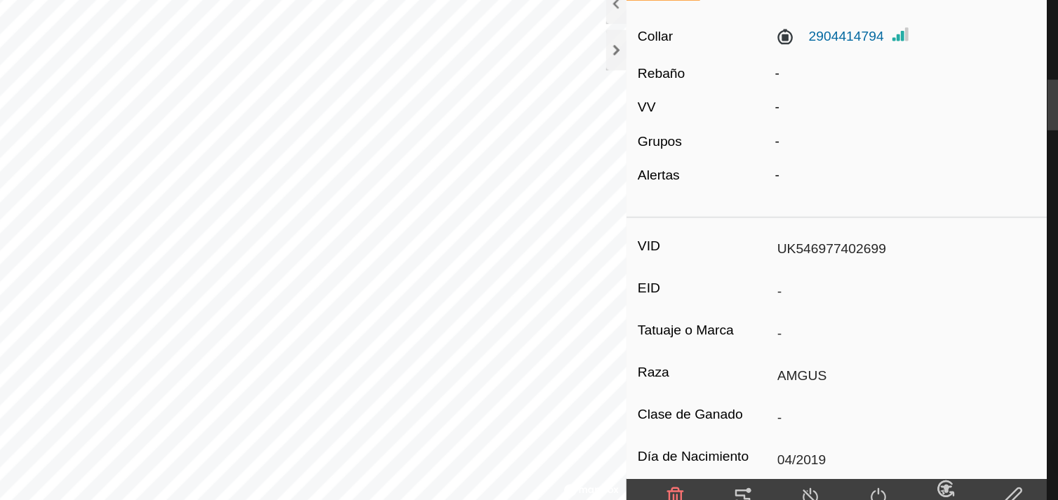
click at [803, 380] on input "AMGUS" at bounding box center [882, 373] width 221 height 24
click at [790, 366] on input "AMGUS" at bounding box center [882, 373] width 221 height 24
click at [979, 468] on icon at bounding box center [974, 472] width 18 height 17
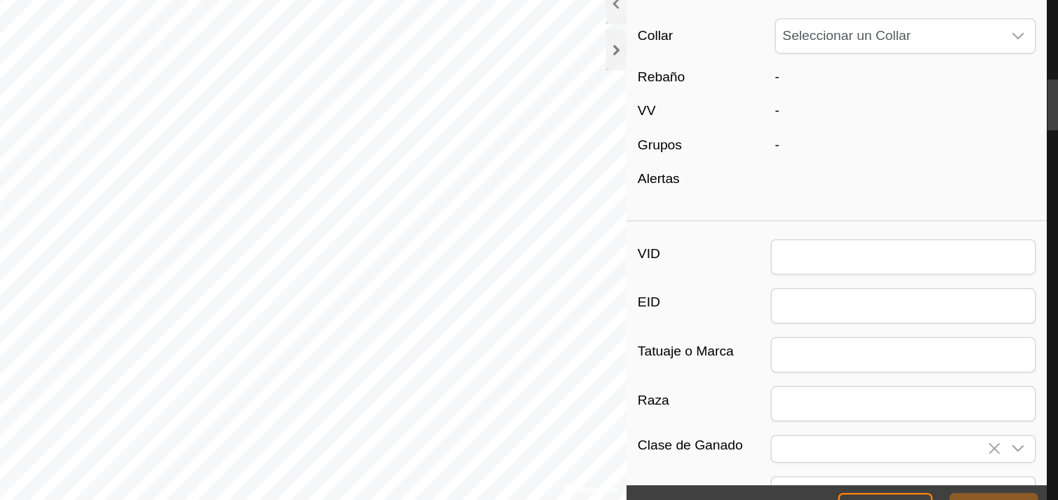
type input "UK546977402699"
type input "AMGUS"
type input "04/2019"
type input "6 years 6 months"
type input "0"
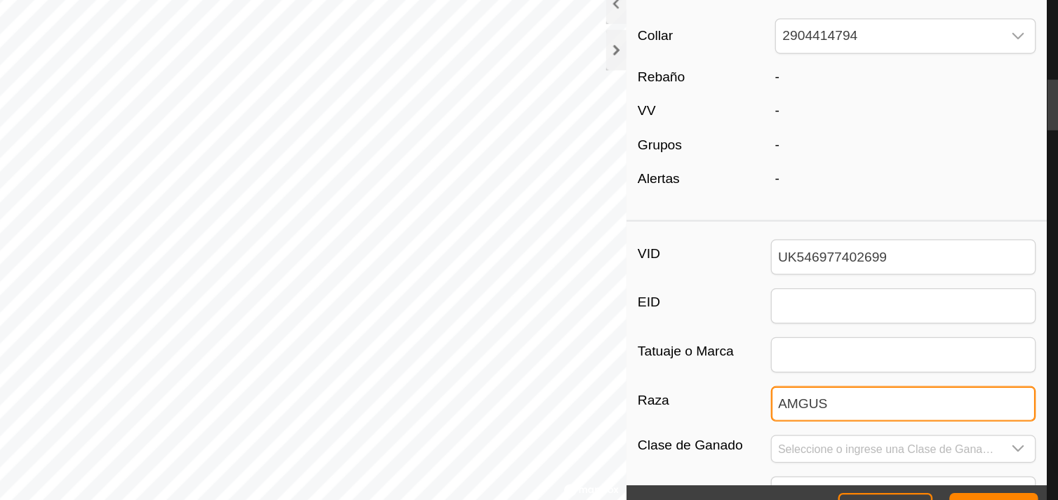
click at [793, 398] on input "AMGUS" at bounding box center [882, 395] width 221 height 29
type input "ANGUS"
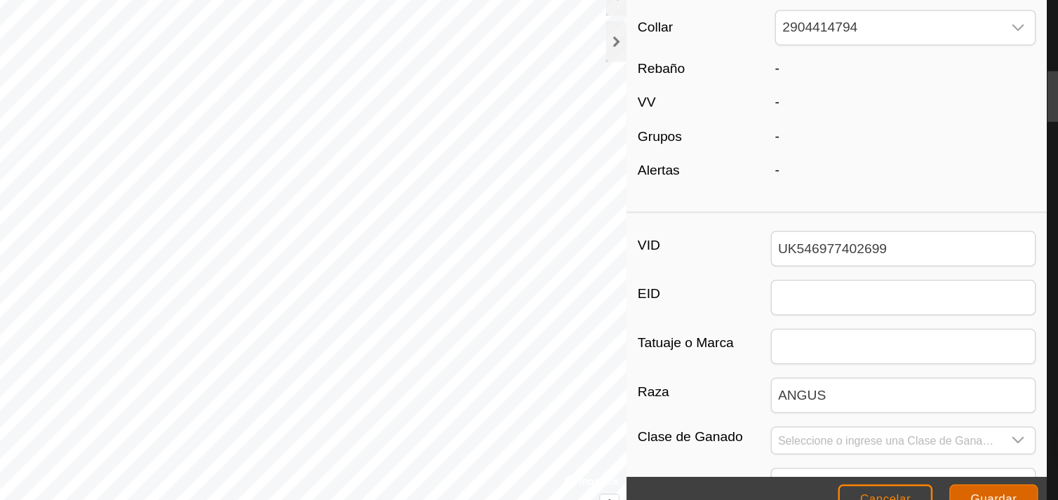
click at [960, 470] on button "Guardar" at bounding box center [958, 482] width 74 height 25
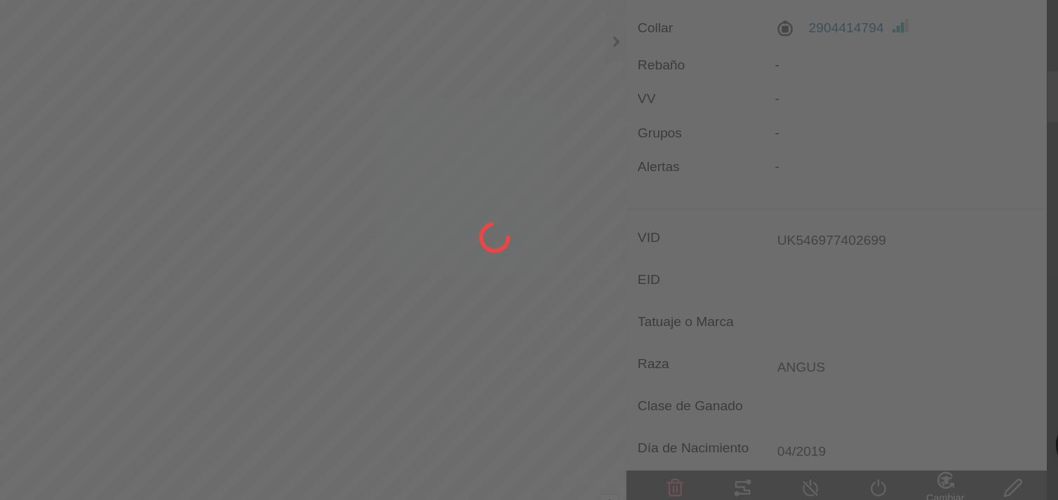
type input "-"
type input "AMGUS"
type input "0 kg"
type input "-"
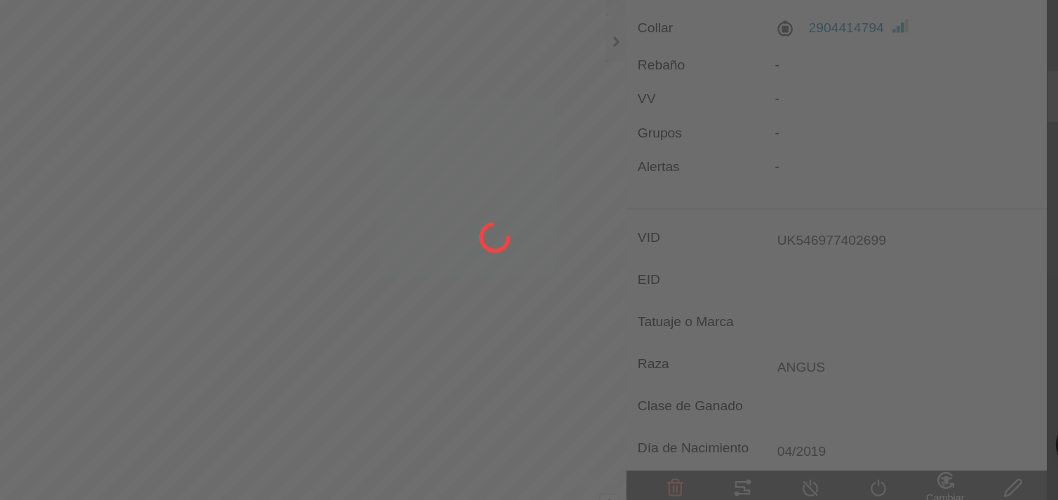
type input "-"
type input "ANGUS"
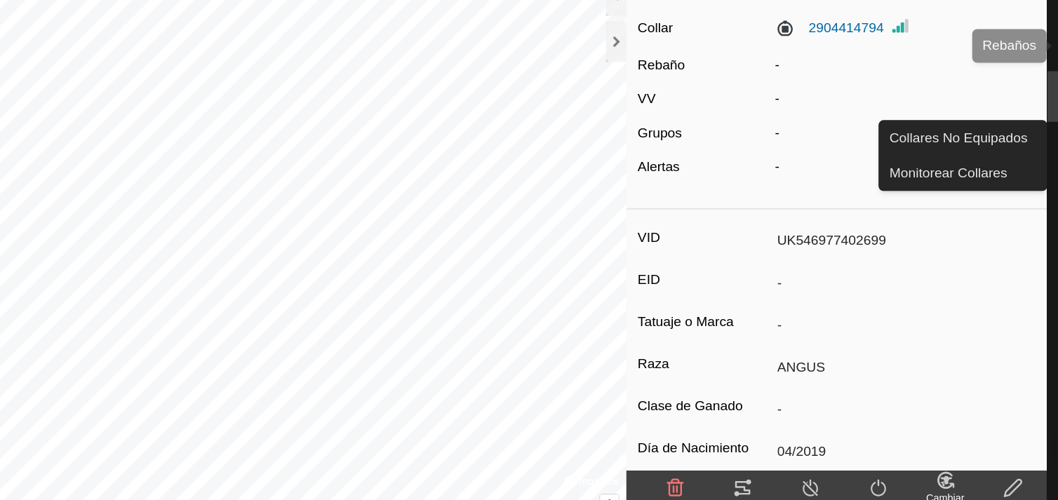
drag, startPoint x: 1005, startPoint y: 163, endPoint x: 1007, endPoint y: 104, distance: 59.0
click at [1007, 104] on nav "Horarios Alertas Rebaños Animales Collares VVs Estado Infra Mapa de Calor Ayuda" at bounding box center [1030, 250] width 55 height 500
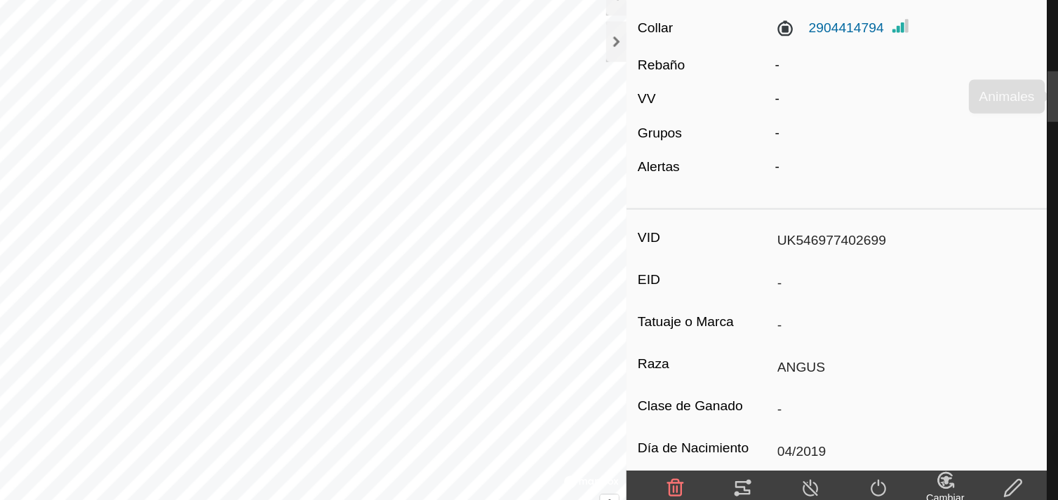
drag, startPoint x: 1007, startPoint y: 104, endPoint x: 1007, endPoint y: 128, distance: 23.9
click at [1007, 128] on div "Animales" at bounding box center [1030, 147] width 55 height 42
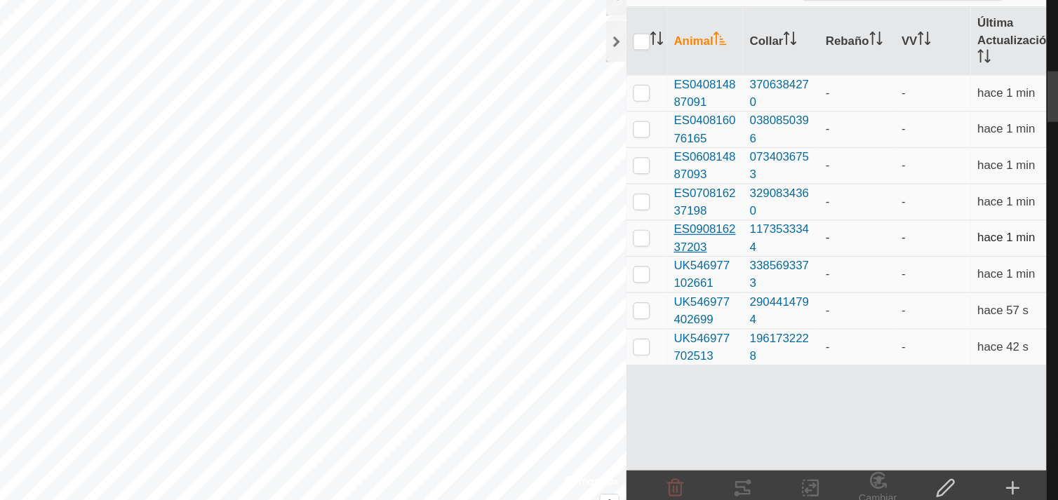
click at [699, 263] on span "ES090816237203" at bounding box center [718, 264] width 52 height 29
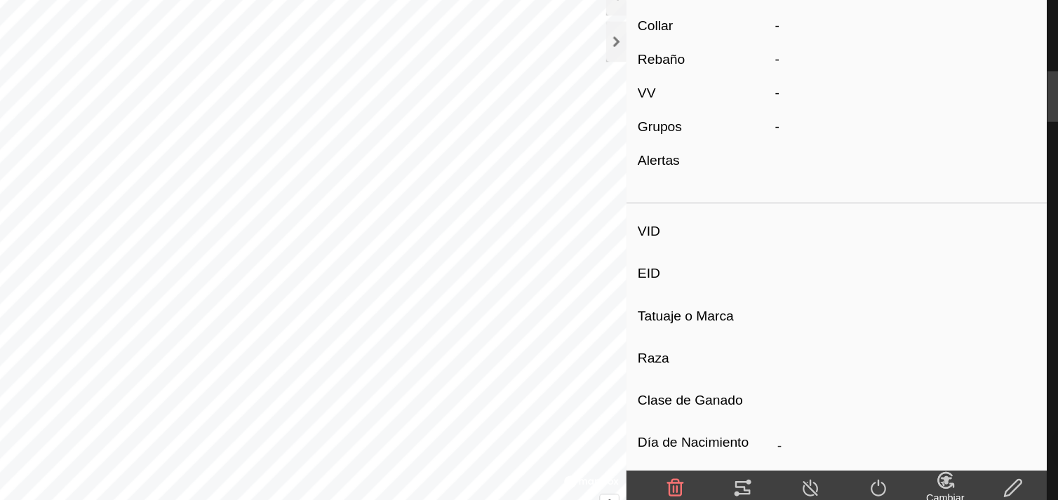
type input "ES090816237203"
type input "-"
type input "AMGUS"
type input "-"
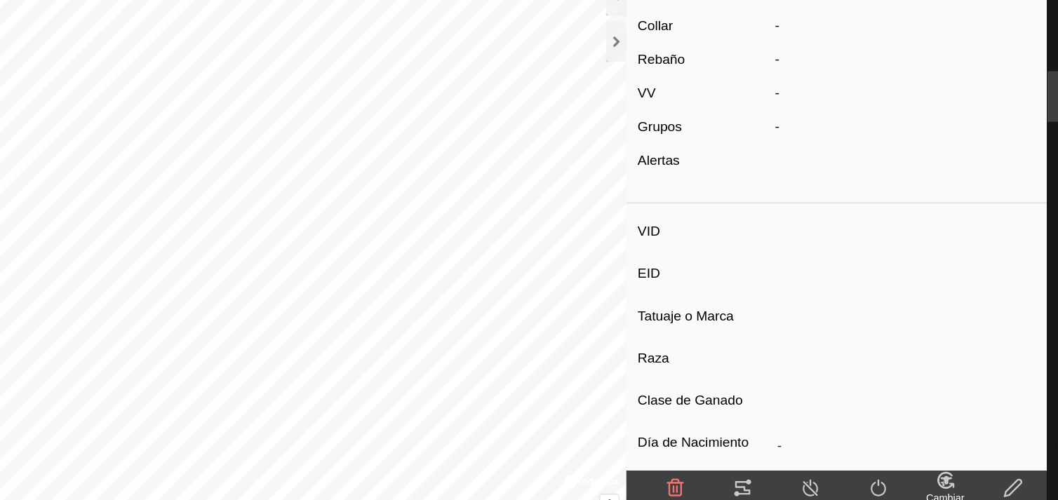
type input "06/2023"
type input "2 years 4 months"
type input "0 kg"
type input "-"
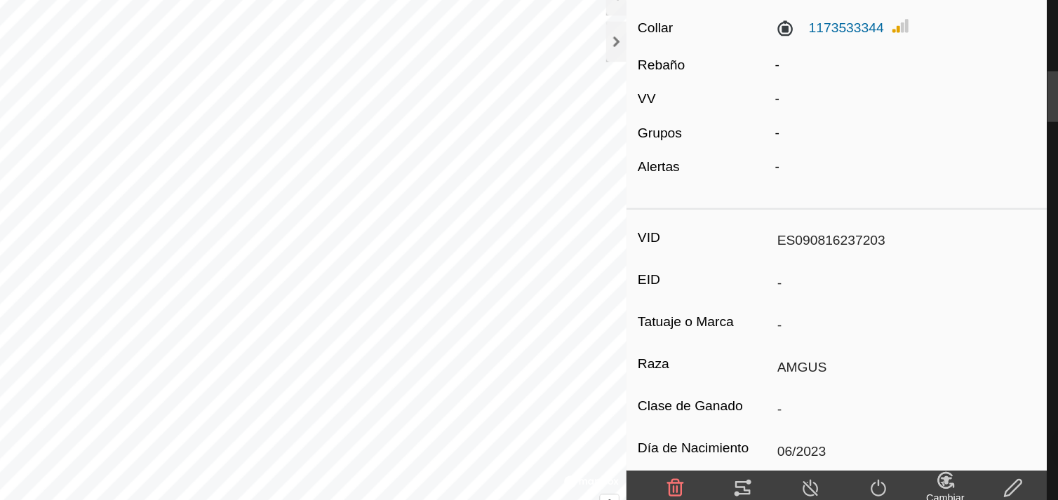
click at [972, 461] on div "Editar" at bounding box center [974, 479] width 56 height 42
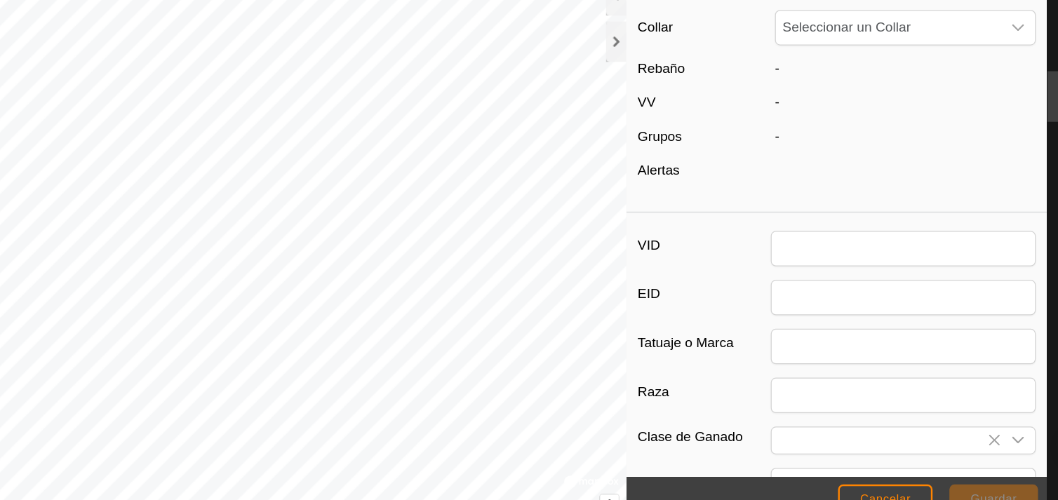
type input "ES090816237203"
type input "AMGUS"
type input "06/2023"
type input "2 years 4 months"
type input "0"
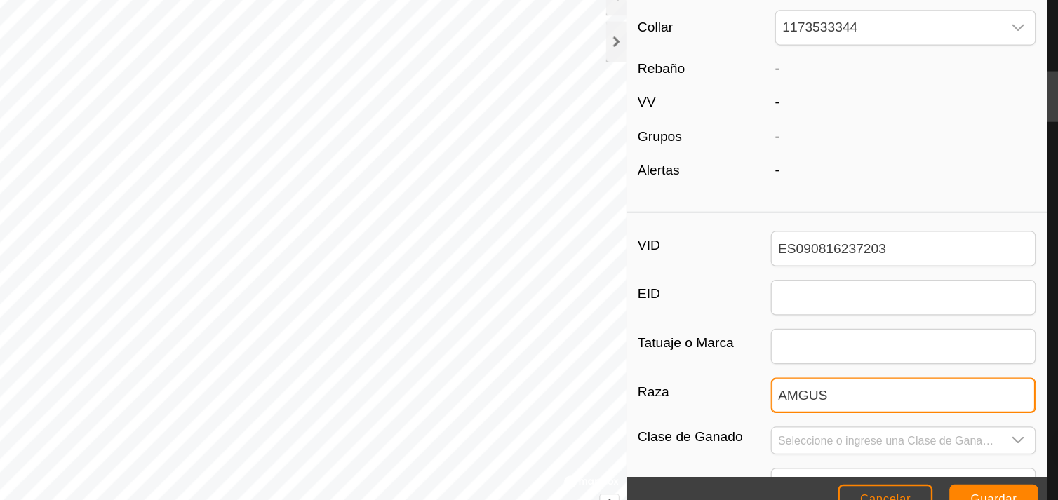
click at [789, 400] on input "AMGUS" at bounding box center [882, 395] width 221 height 29
type input "ANGUS"
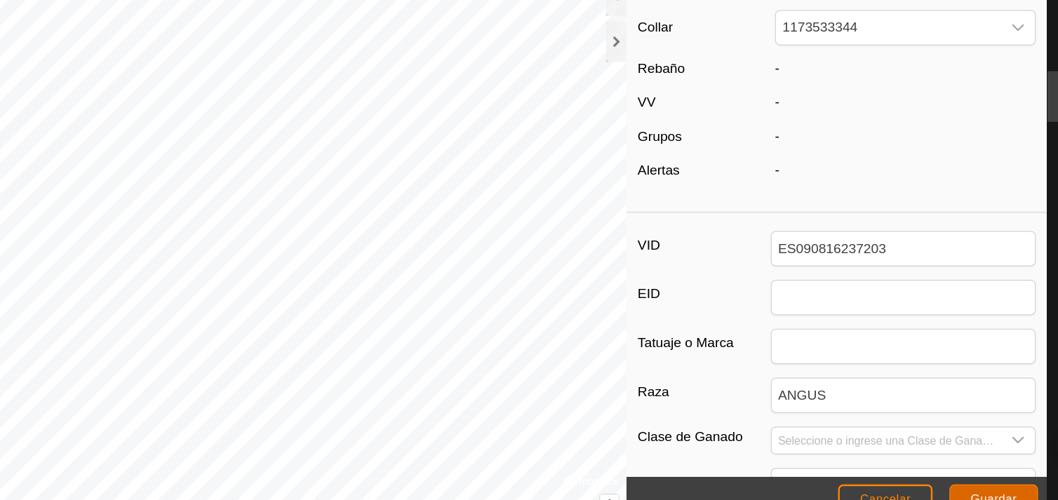
click at [951, 474] on button "Guardar" at bounding box center [958, 482] width 74 height 25
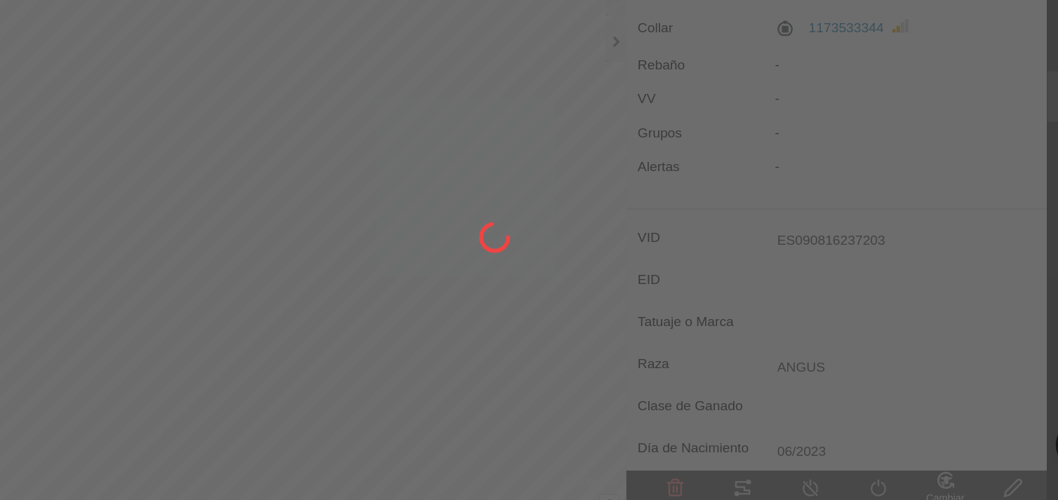
type input "-"
type input "AMGUS"
type input "0 kg"
type input "-"
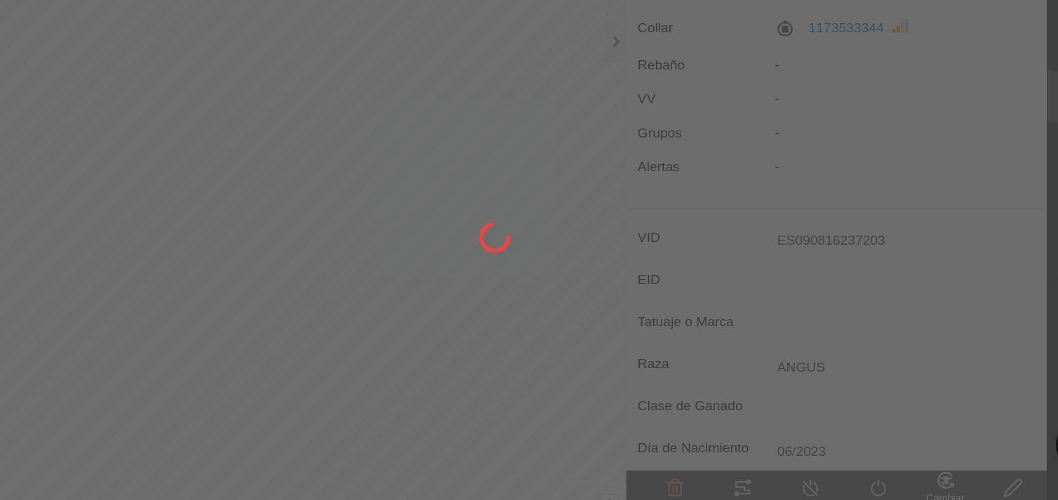
type input "-"
type input "ANGUS"
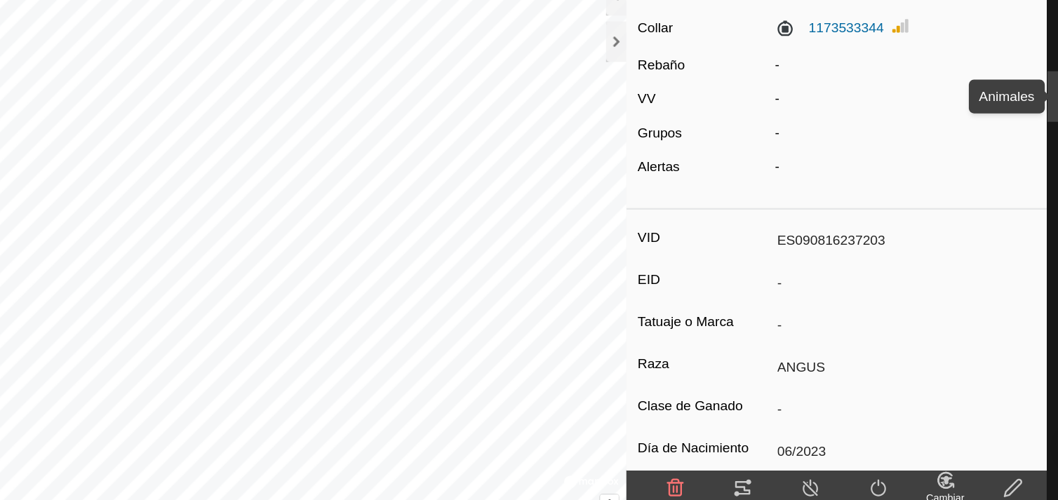
click at [1007, 141] on div "Animales" at bounding box center [1030, 147] width 55 height 42
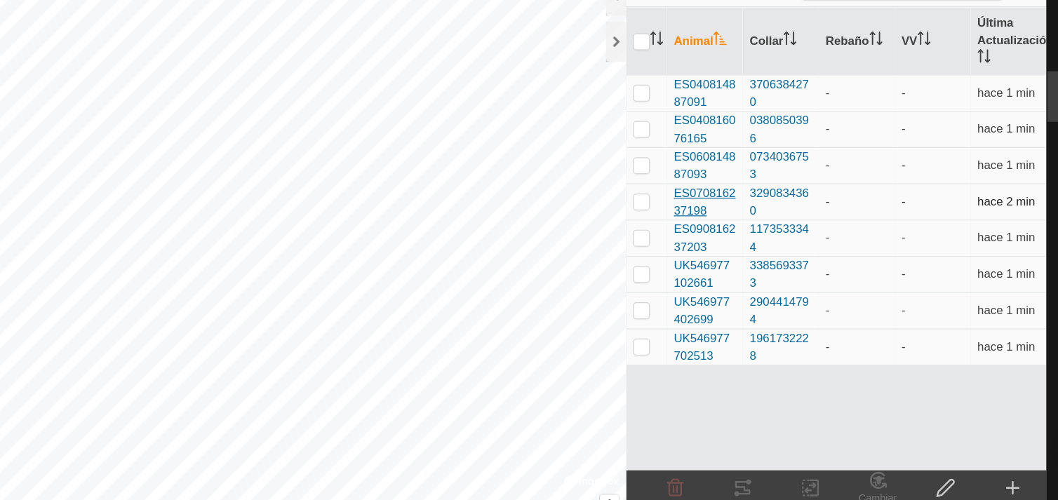
click at [707, 222] on span "ES070816237198" at bounding box center [718, 234] width 52 height 29
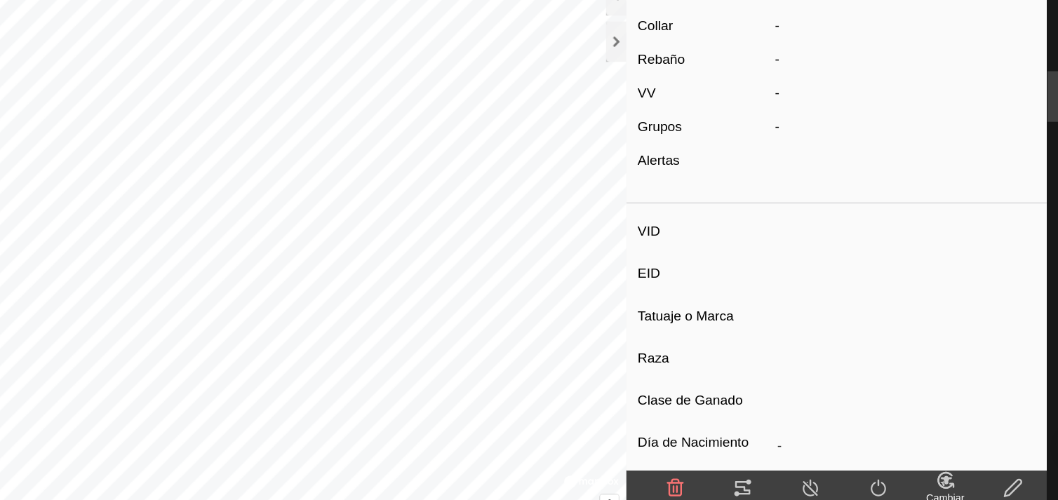
type input "ES070816237198"
type input "-"
type input "ANGUS"
type input "-"
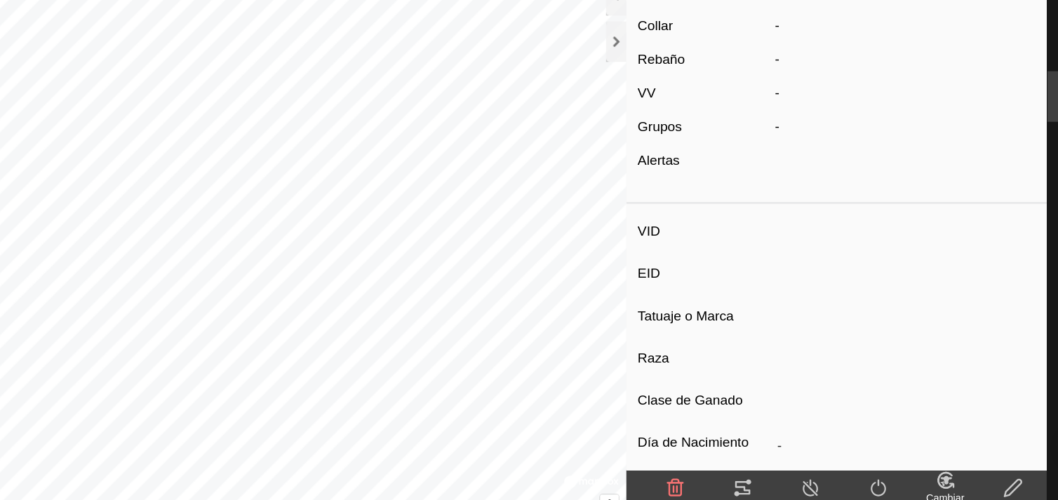
type input "04/2023"
type input "2 years 6 months"
type input "0 kg"
type input "-"
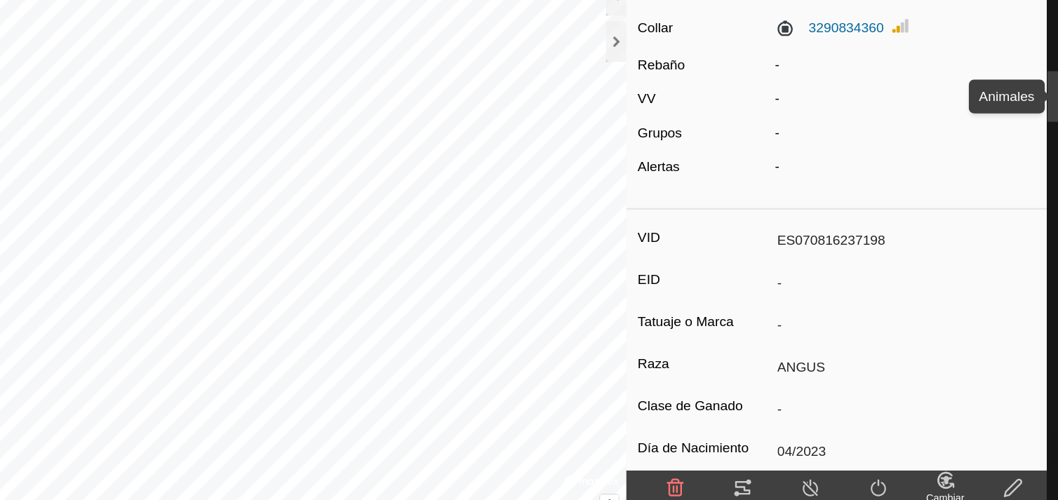
click at [1005, 156] on div "Animales" at bounding box center [1030, 147] width 55 height 42
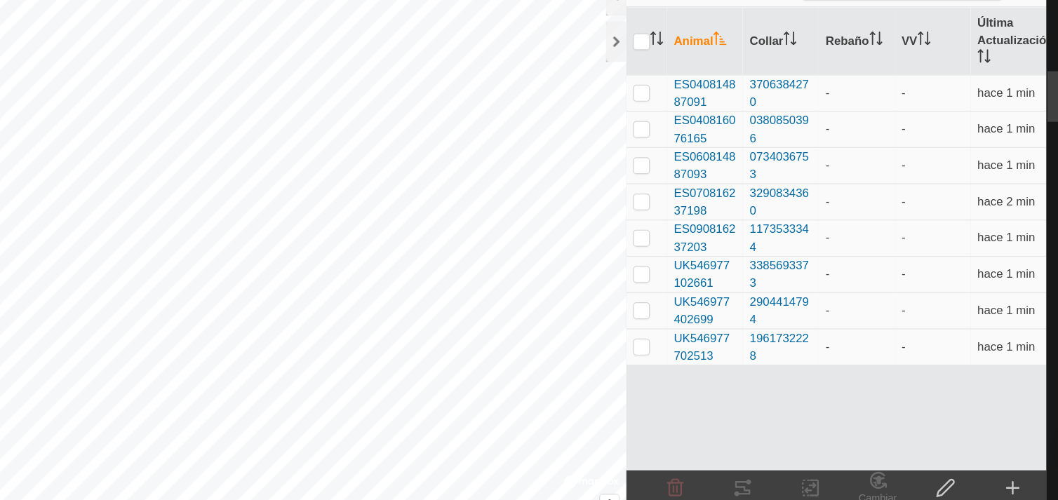
click at [975, 476] on icon at bounding box center [973, 472] width 17 height 17
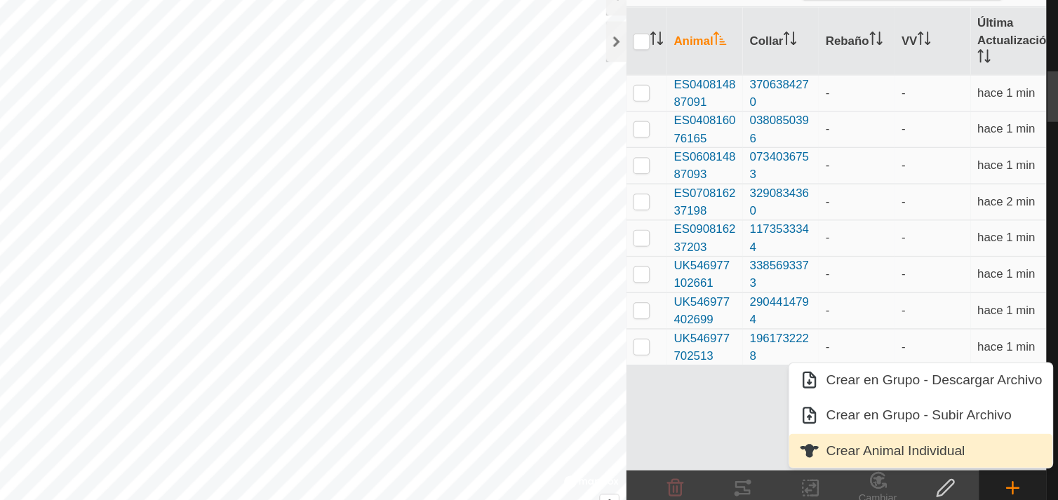
click at [916, 437] on link "Crear Animal Individual" at bounding box center [897, 442] width 219 height 28
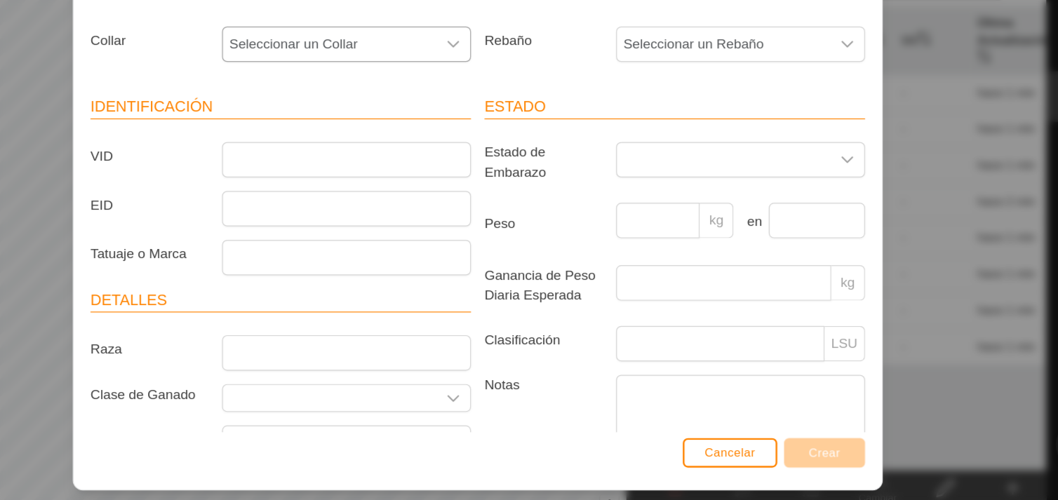
click at [496, 93] on div "dropdown trigger" at bounding box center [509, 104] width 28 height 28
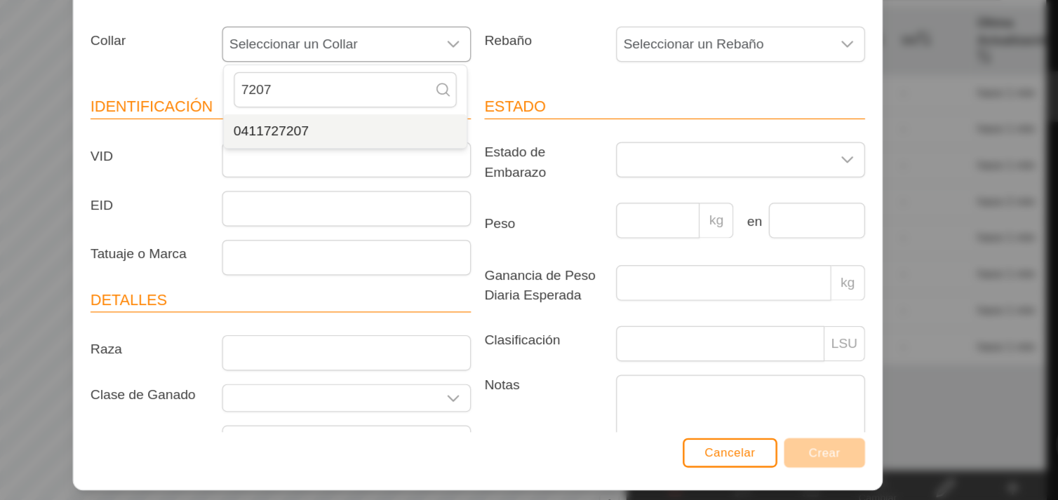
type input "7207"
click at [472, 175] on li "0411727207" at bounding box center [419, 176] width 202 height 28
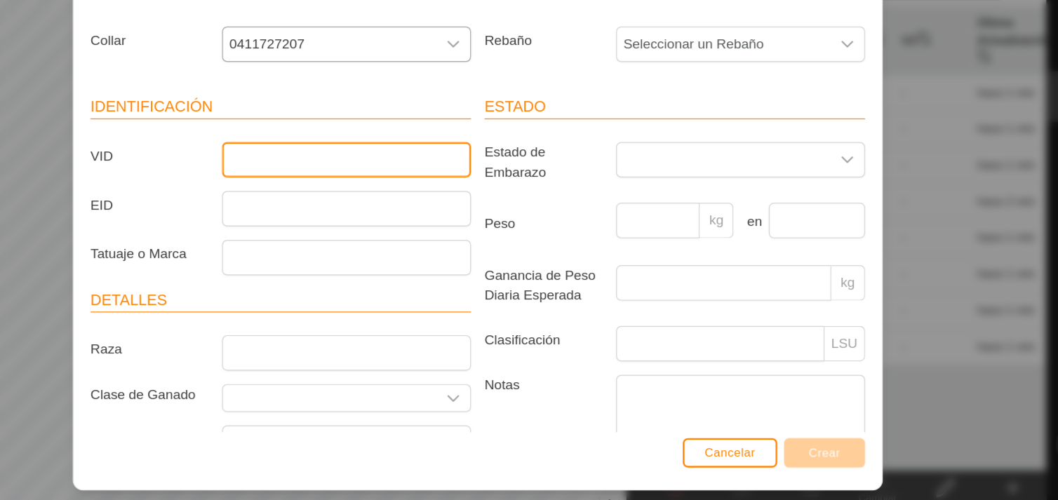
click at [450, 196] on input "VID" at bounding box center [419, 199] width 207 height 29
type input "UK540512702498"
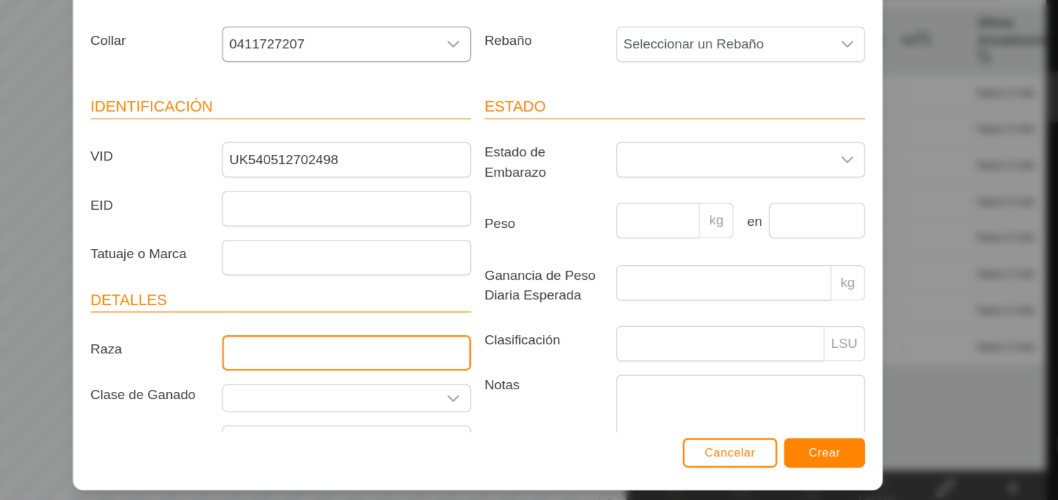
click at [435, 375] on input "Raza" at bounding box center [419, 360] width 207 height 29
type input "ANGUS"
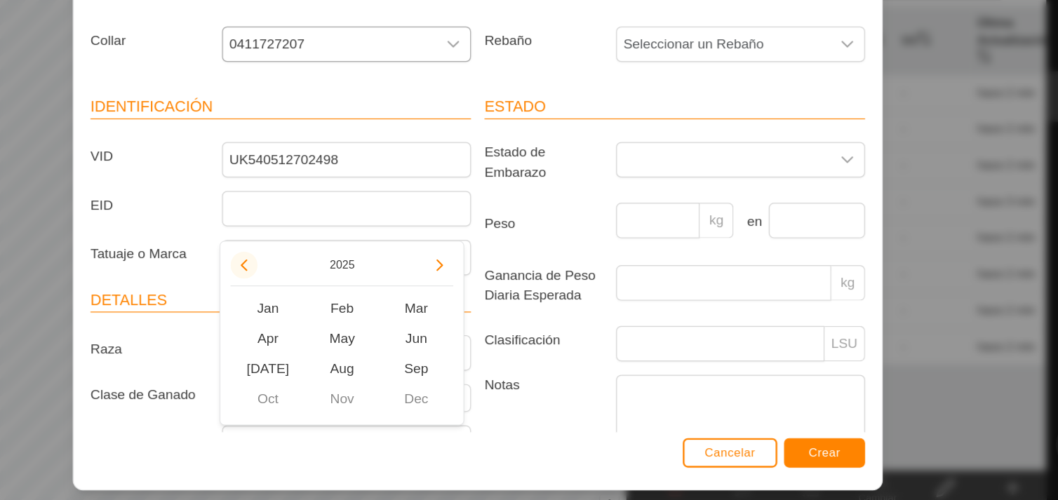
click at [335, 281] on button "Previous Year" at bounding box center [334, 287] width 22 height 22
click at [335, 282] on span "Previous Year" at bounding box center [335, 282] width 0 height 0
click at [335, 281] on button "Previous Year" at bounding box center [334, 287] width 22 height 22
click at [335, 282] on icon "Previous Year" at bounding box center [334, 287] width 11 height 11
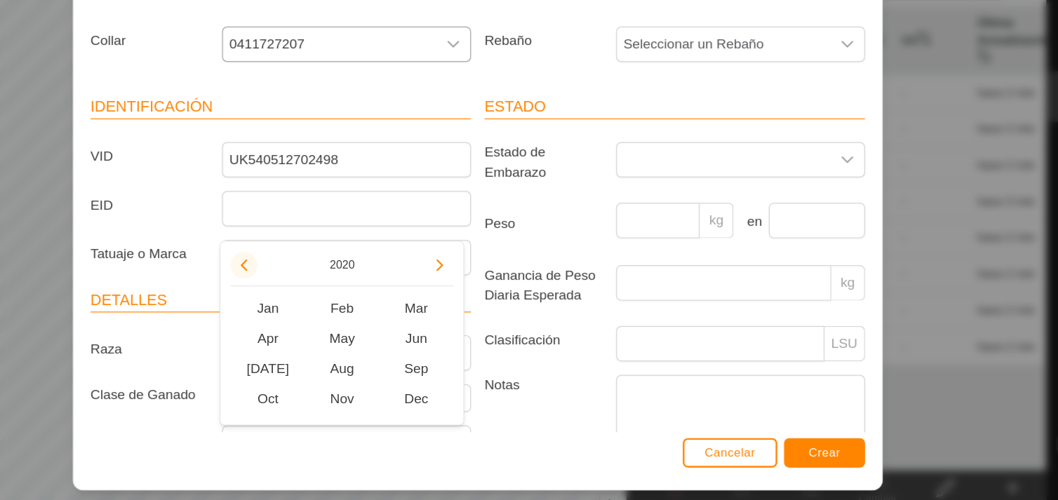
click at [335, 282] on icon "Previous Year" at bounding box center [334, 287] width 11 height 11
click at [335, 281] on button "Previous Year" at bounding box center [334, 287] width 22 height 22
click at [360, 345] on span "Apr" at bounding box center [354, 348] width 62 height 25
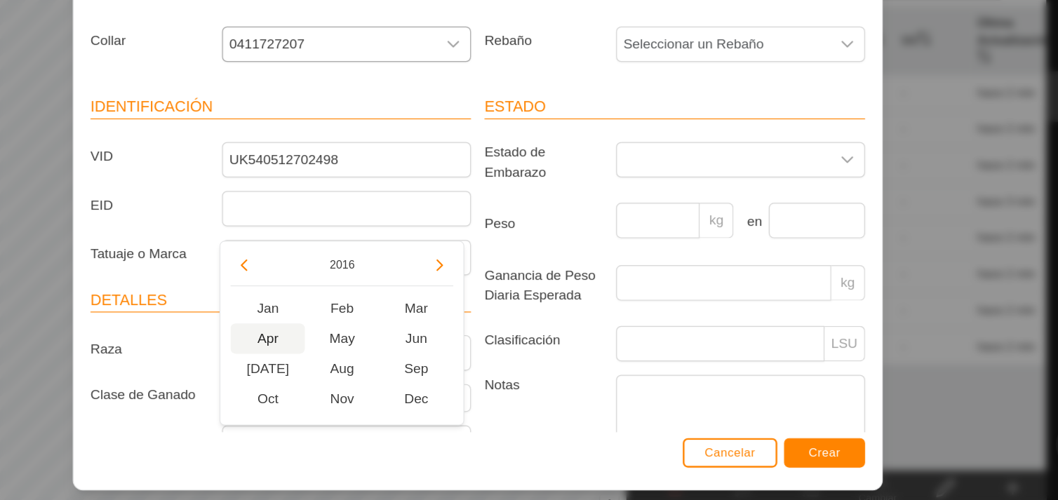
type input "[DATE]"
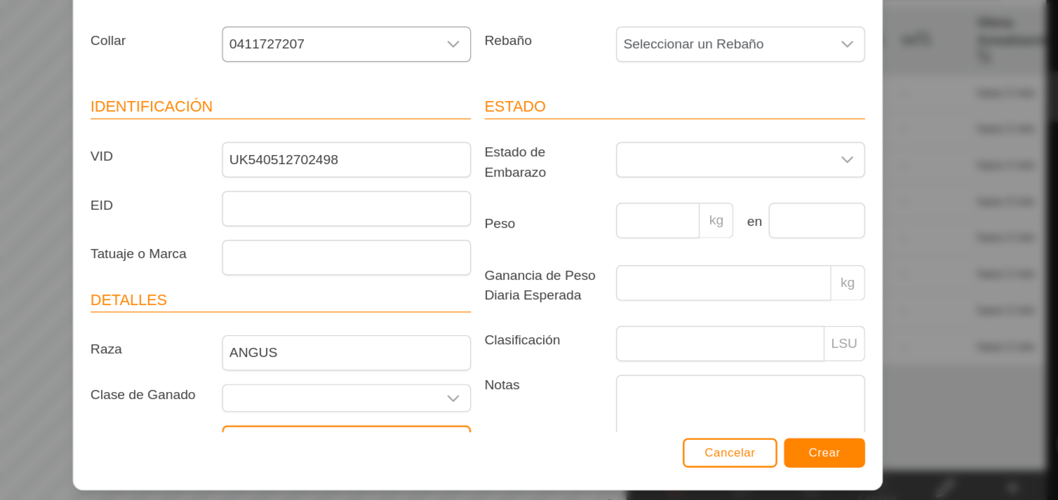
scroll to position [25, 0]
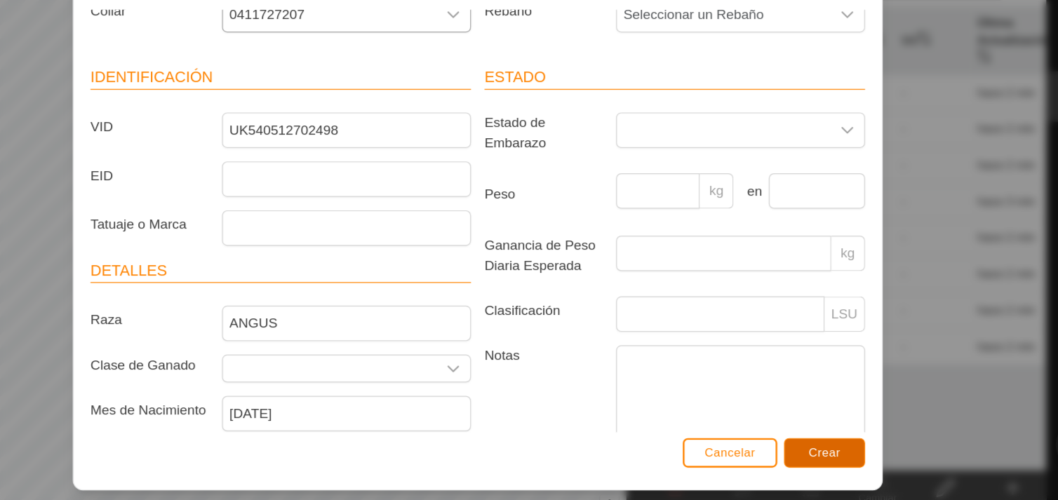
click at [828, 440] on span "Crear" at bounding box center [817, 443] width 27 height 11
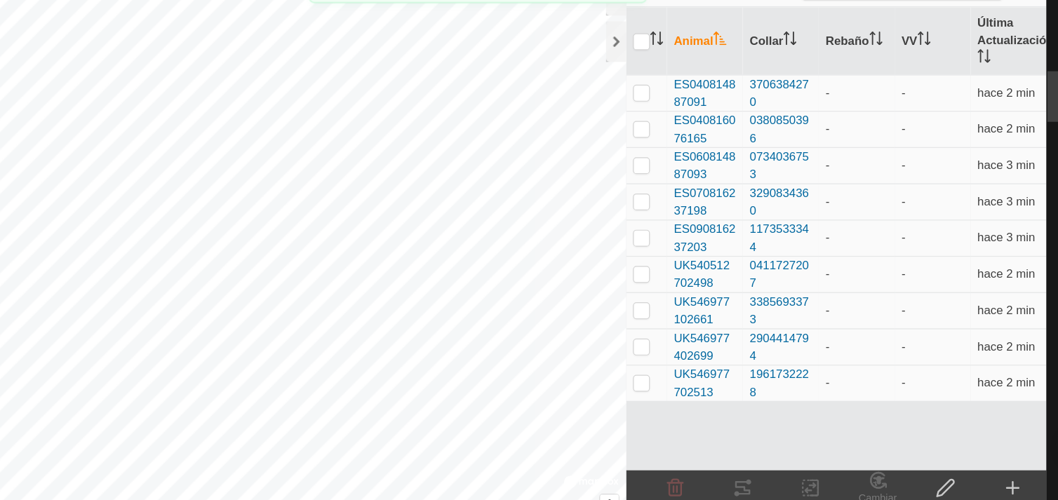
click at [977, 475] on icon at bounding box center [973, 472] width 17 height 17
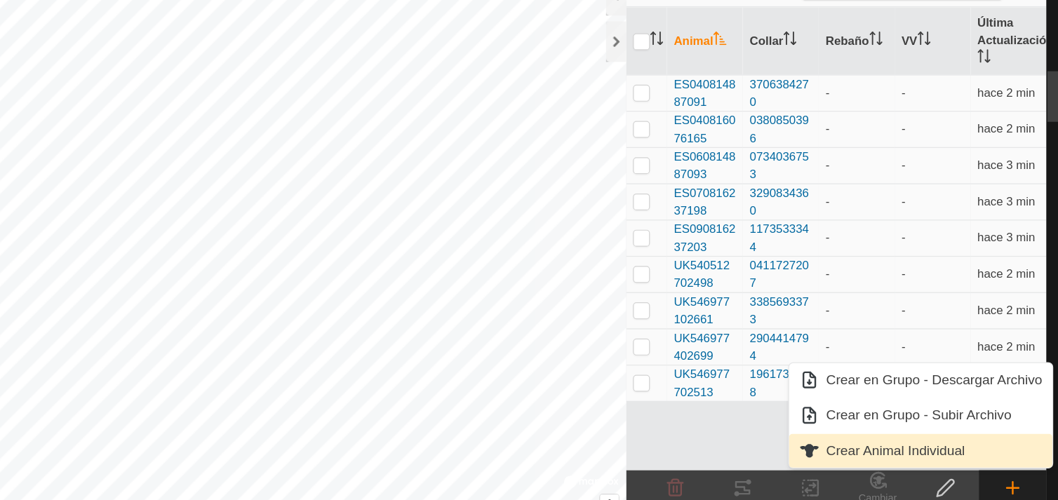
click at [899, 442] on link "Crear Animal Individual" at bounding box center [897, 442] width 219 height 28
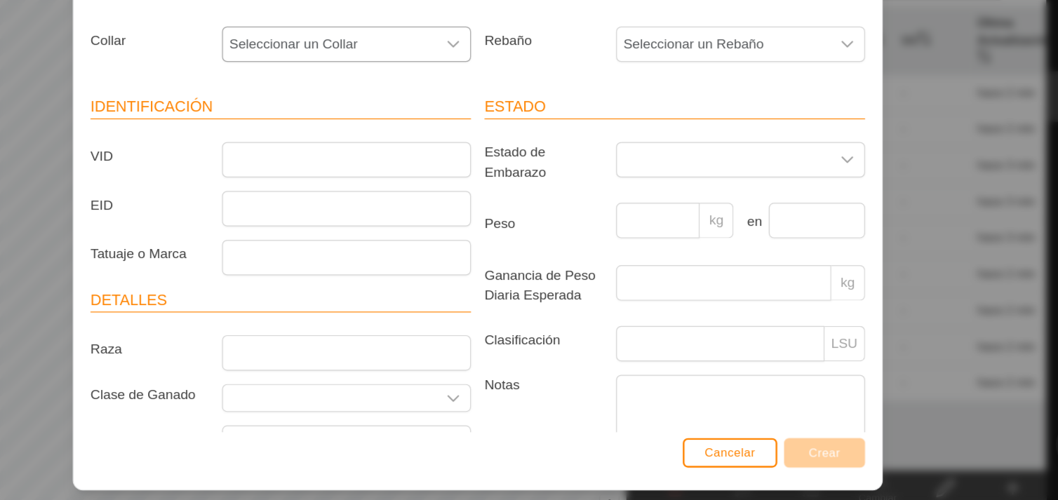
click at [502, 91] on div "dropdown trigger" at bounding box center [509, 104] width 28 height 28
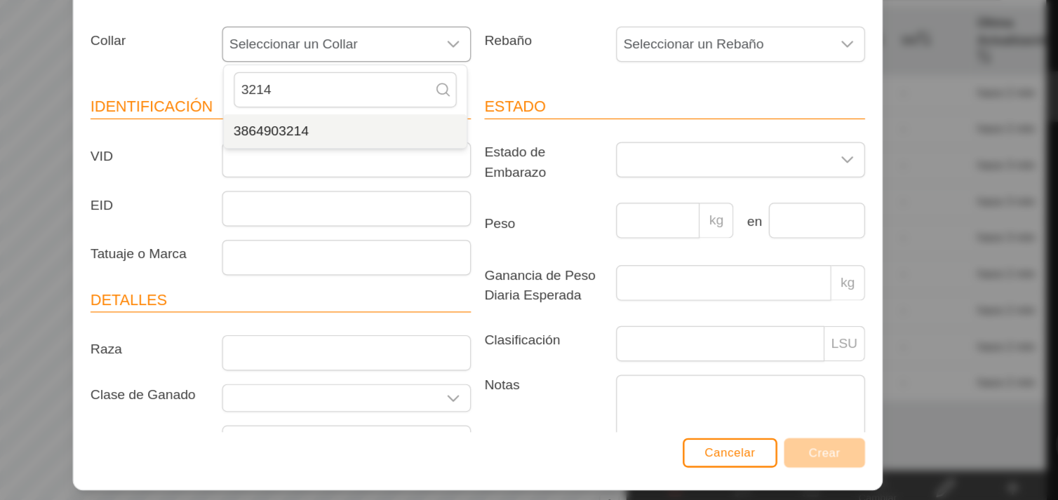
type input "3214"
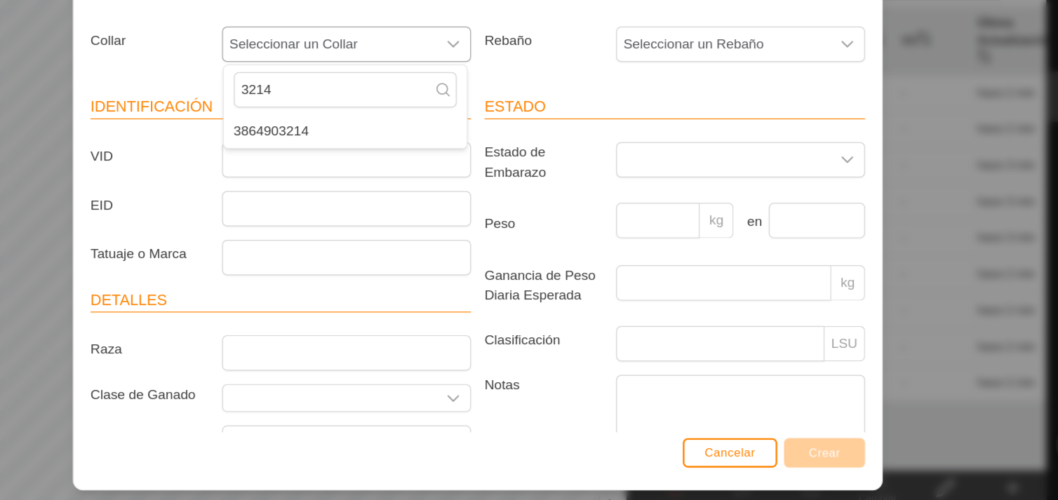
click at [481, 176] on li "3864903214" at bounding box center [419, 176] width 202 height 28
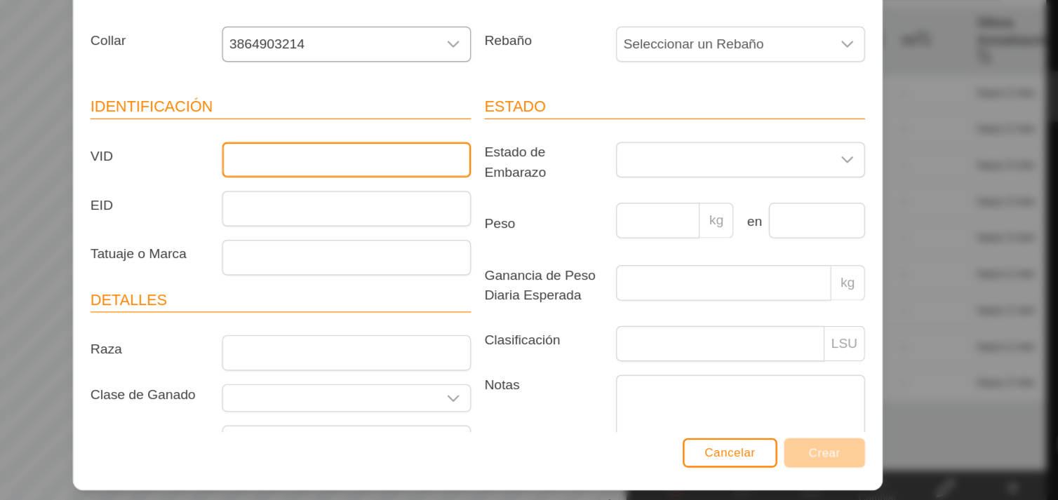
click at [481, 198] on input "VID" at bounding box center [419, 199] width 207 height 29
type input "ES020816241893"
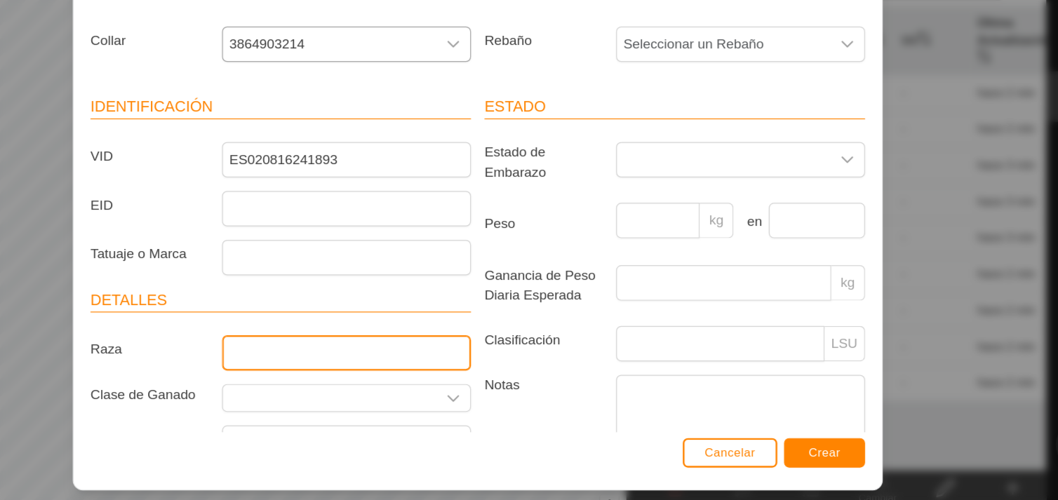
click at [441, 361] on input "Raza" at bounding box center [419, 360] width 207 height 29
type input "ANGUS"
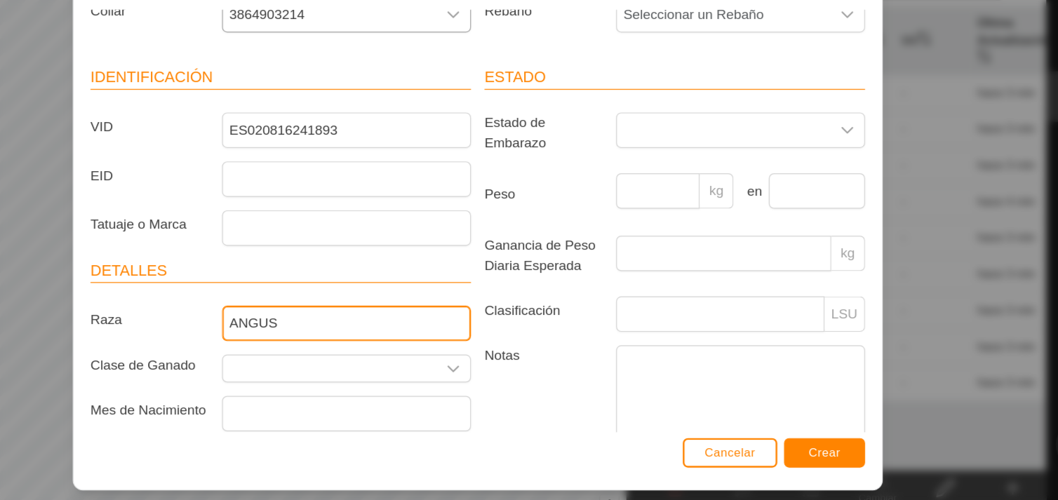
click at [864, 420] on div "Collar 3864903214 Rebaño Seleccionar un Rebaño Identificación VID ES02081624189…" at bounding box center [529, 251] width 672 height 352
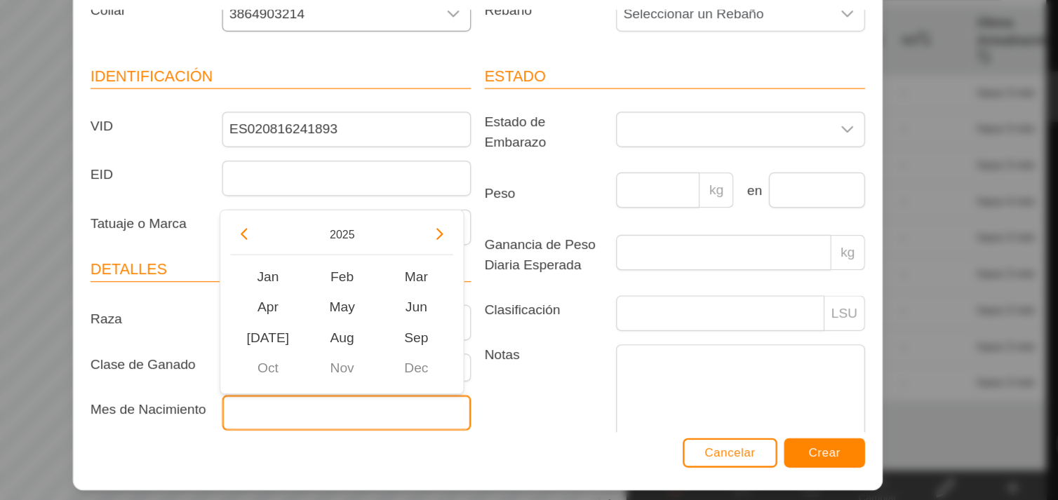
click at [490, 413] on input "text" at bounding box center [419, 410] width 207 height 29
click at [335, 260] on button "Previous Year" at bounding box center [334, 261] width 22 height 22
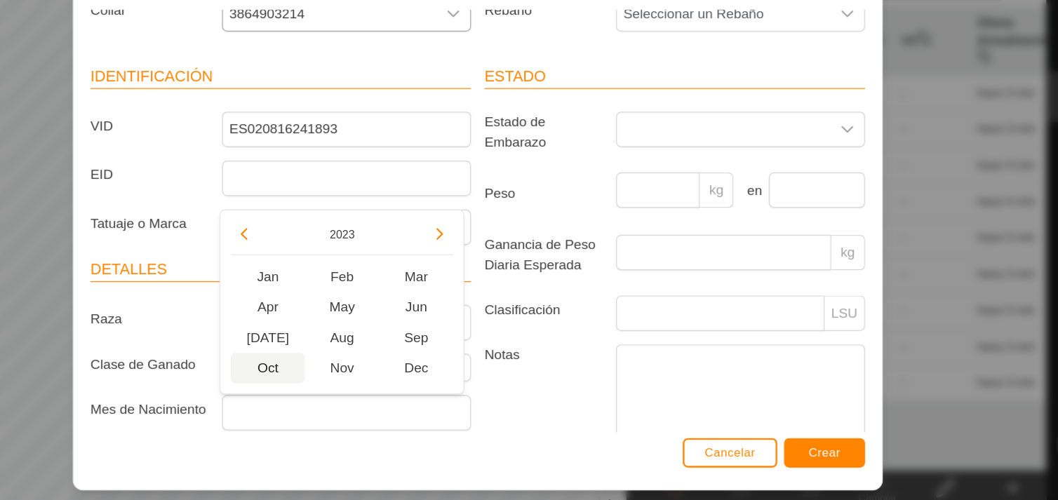
click at [349, 370] on span "Oct" at bounding box center [354, 373] width 62 height 25
type input "[DATE]"
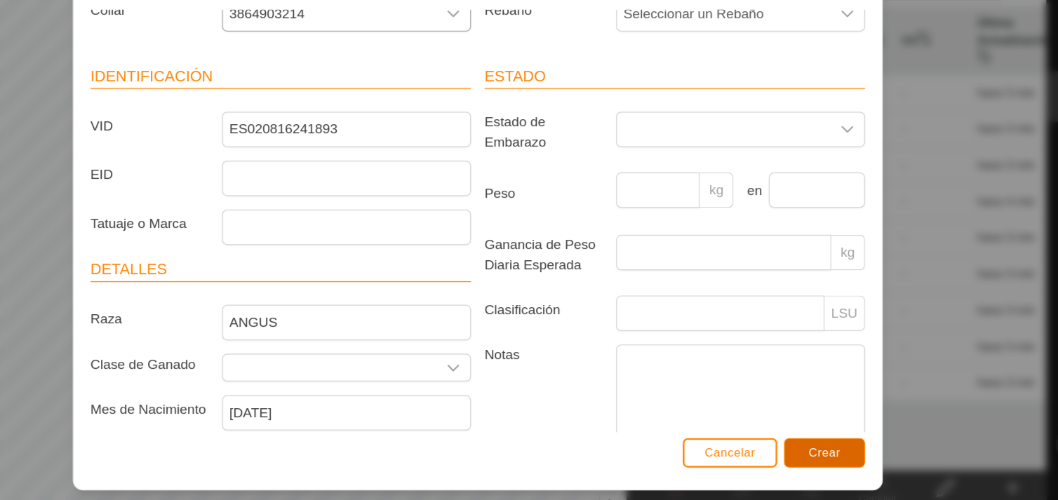
click at [834, 447] on button "Crear" at bounding box center [817, 443] width 67 height 25
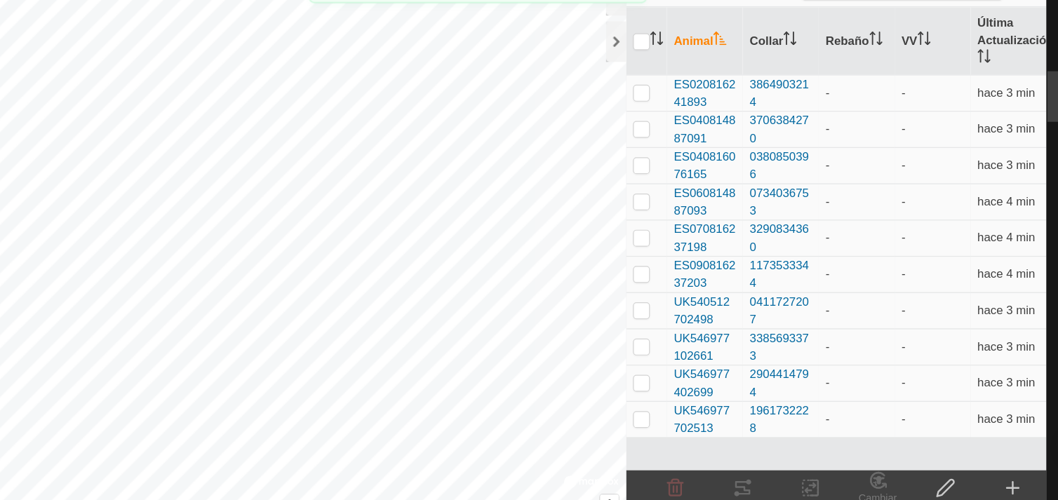
click at [975, 474] on icon at bounding box center [973, 472] width 17 height 17
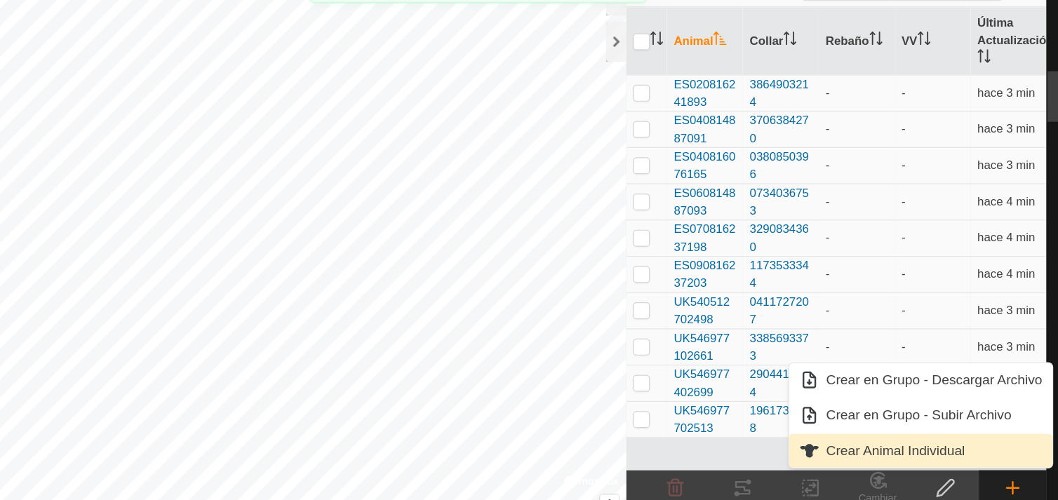
click at [914, 447] on link "Crear Animal Individual" at bounding box center [897, 442] width 219 height 28
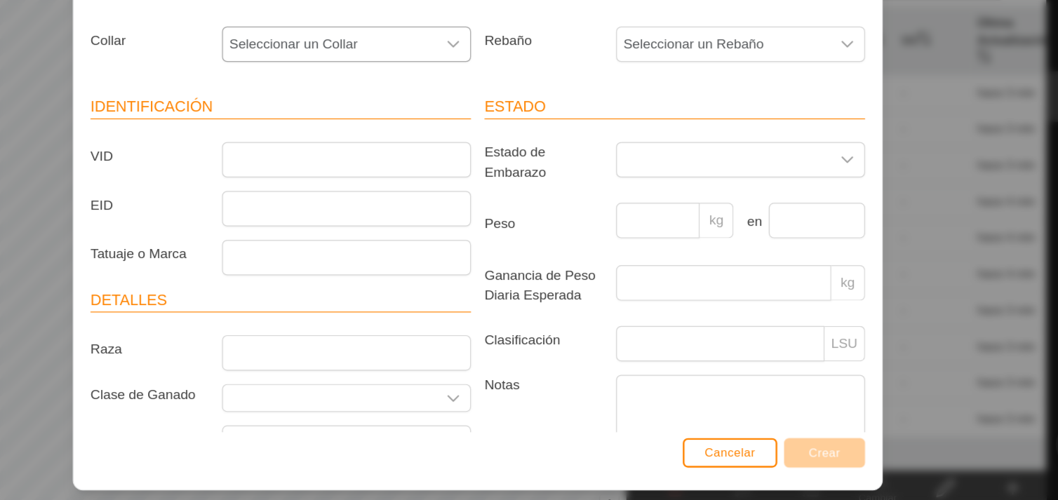
click at [504, 105] on icon "dropdown trigger" at bounding box center [509, 104] width 10 height 6
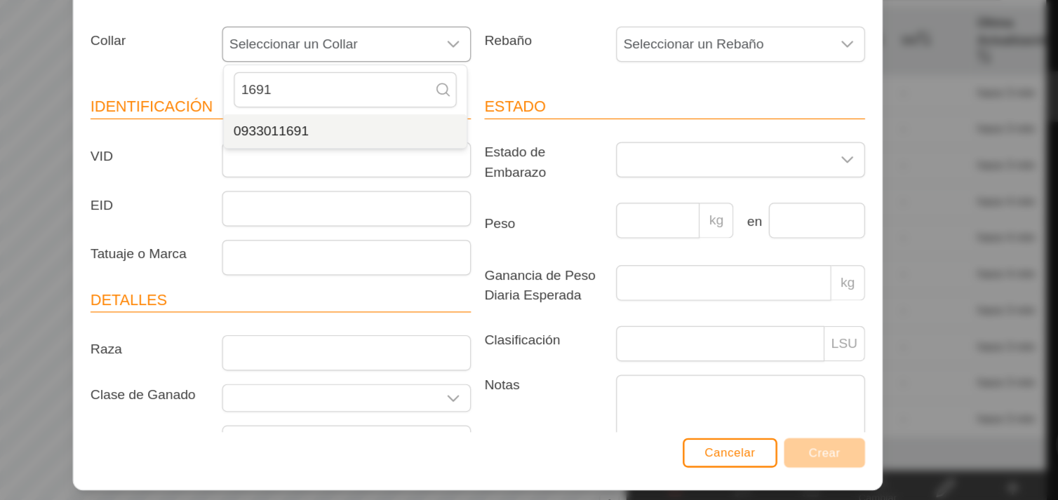
type input "1691"
click at [484, 180] on li "0933011691" at bounding box center [419, 176] width 202 height 28
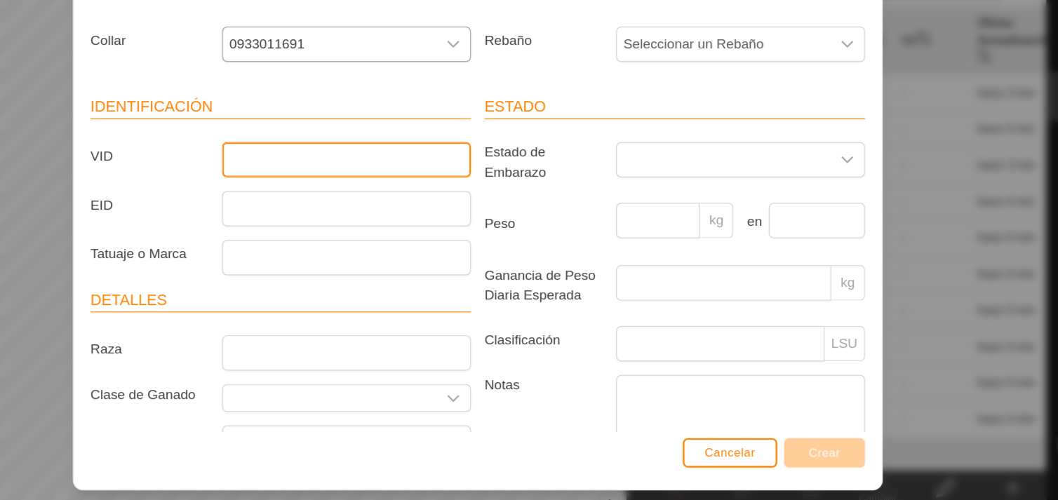
click at [453, 203] on input "VID" at bounding box center [419, 199] width 207 height 29
type input "ES000814999025"
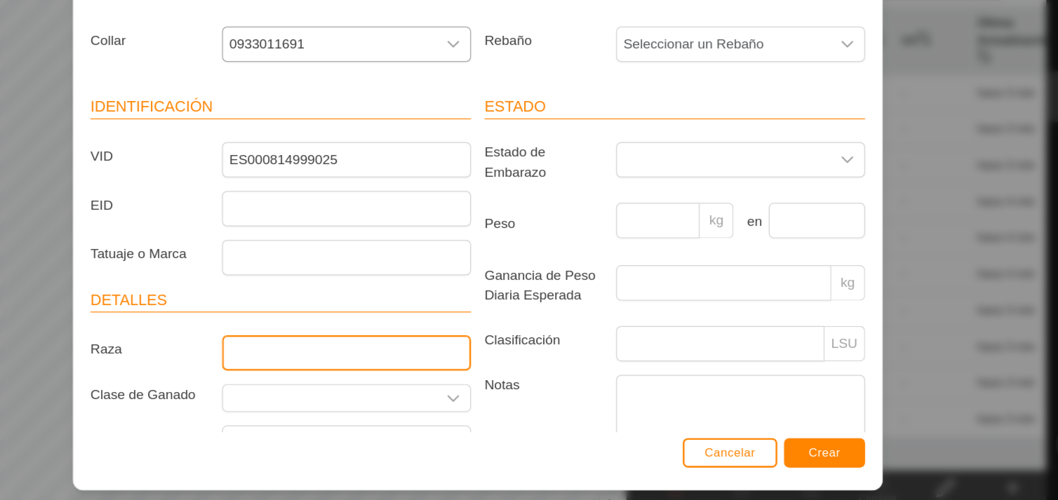
click at [455, 363] on input "Raza" at bounding box center [419, 360] width 207 height 29
type input "ANGUS"
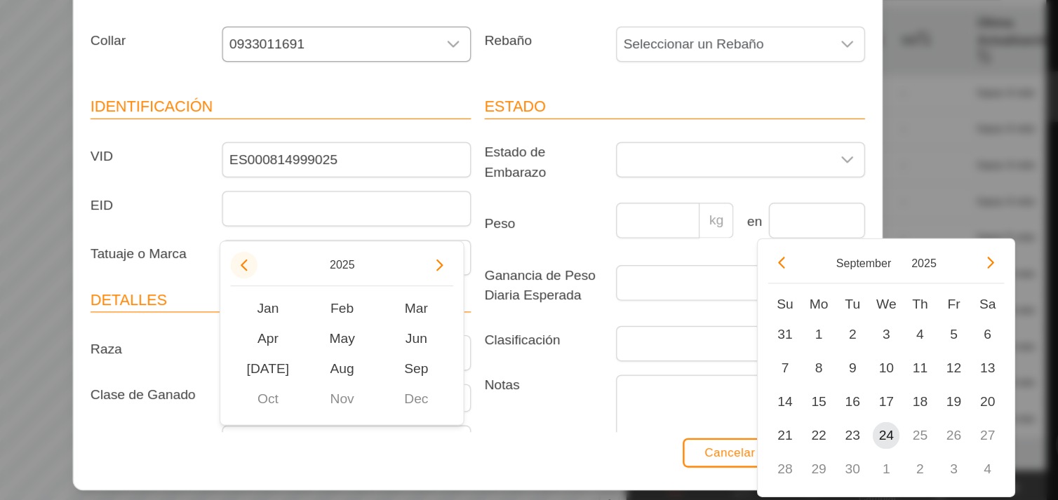
click at [333, 283] on button "Previous Year" at bounding box center [334, 287] width 22 height 22
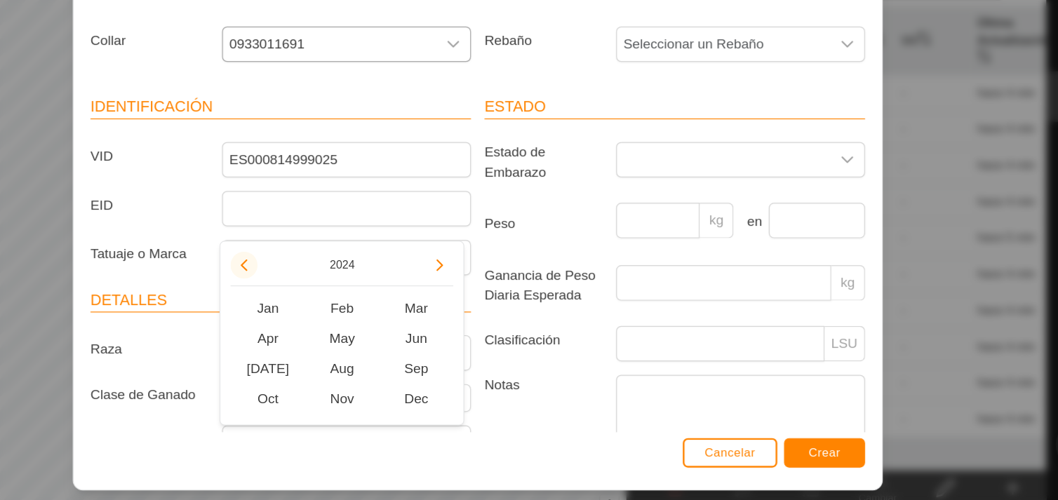
click at [333, 283] on button "Previous Year" at bounding box center [334, 287] width 22 height 22
click at [479, 373] on span "Sep" at bounding box center [478, 373] width 62 height 25
type input "[DATE]"
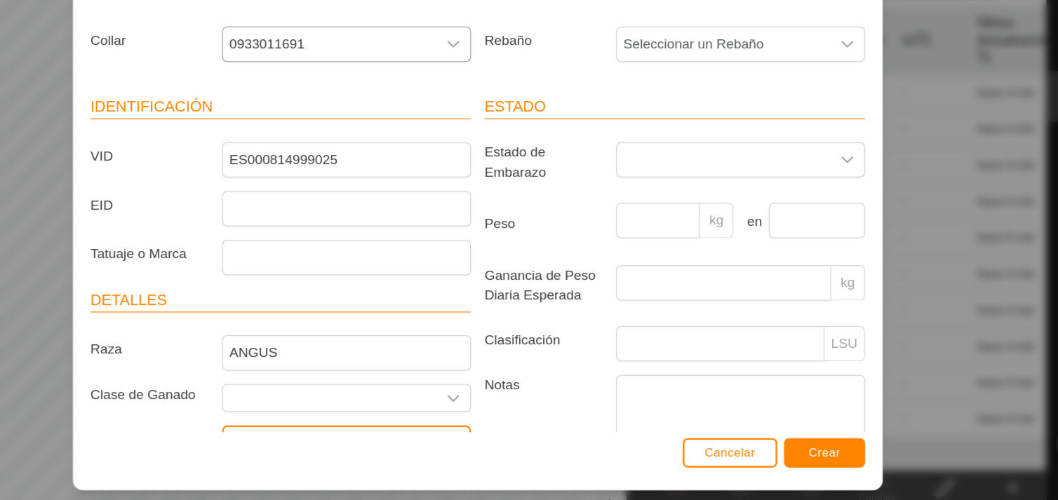
scroll to position [25, 0]
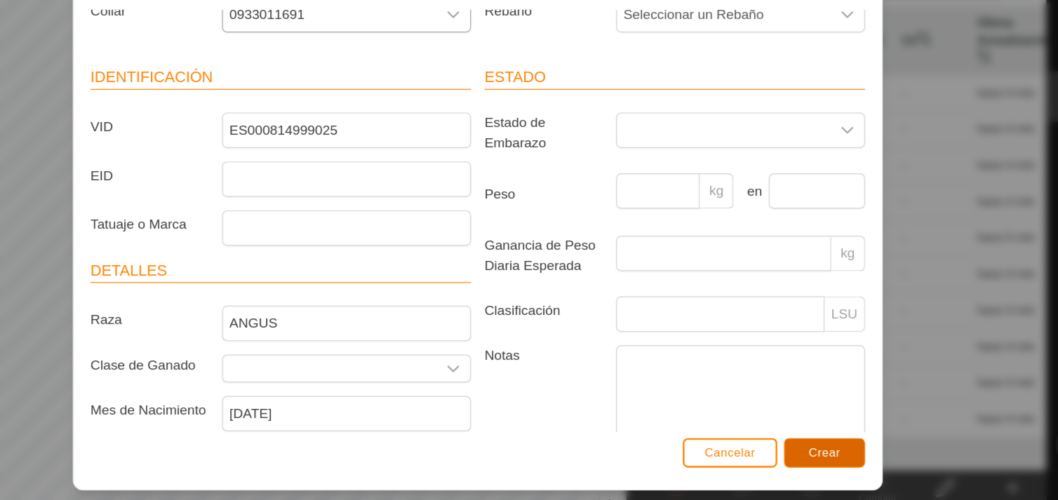
click at [826, 442] on span "Crear" at bounding box center [817, 443] width 27 height 11
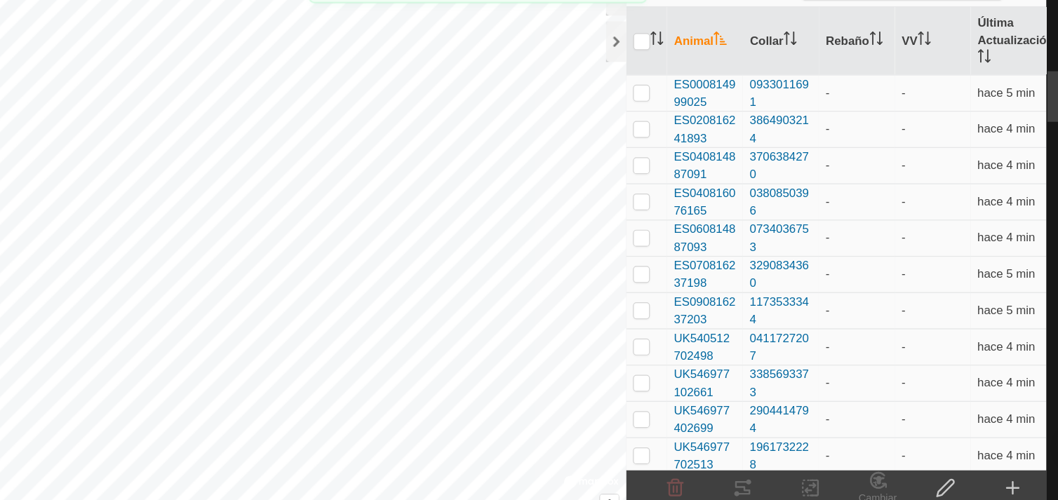
click at [975, 476] on icon at bounding box center [973, 472] width 17 height 17
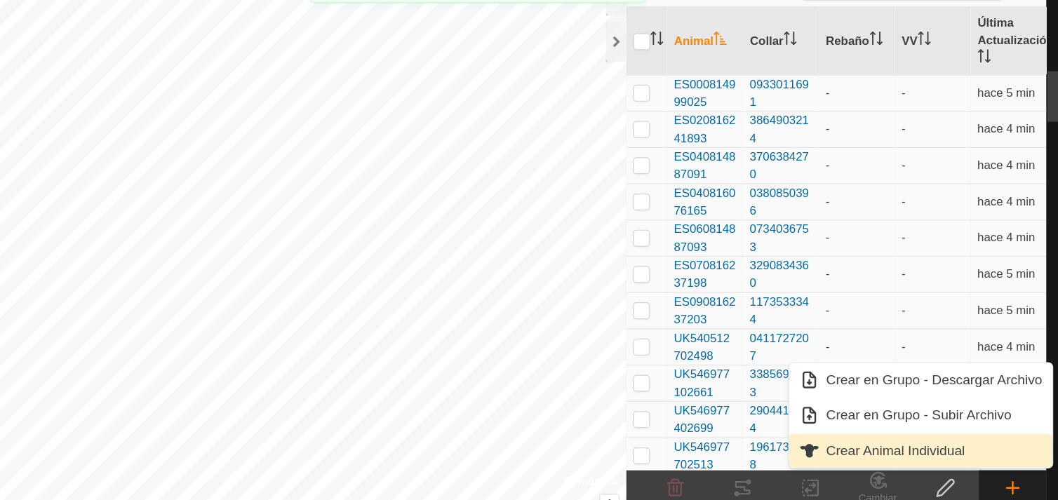
click at [924, 438] on link "Crear Animal Individual" at bounding box center [897, 442] width 219 height 28
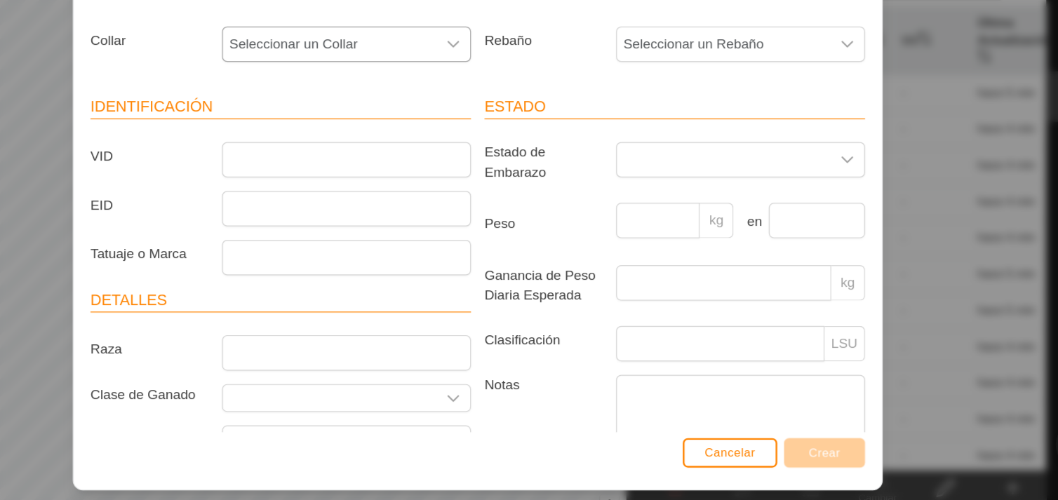
click at [503, 109] on icon "dropdown trigger" at bounding box center [508, 103] width 11 height 11
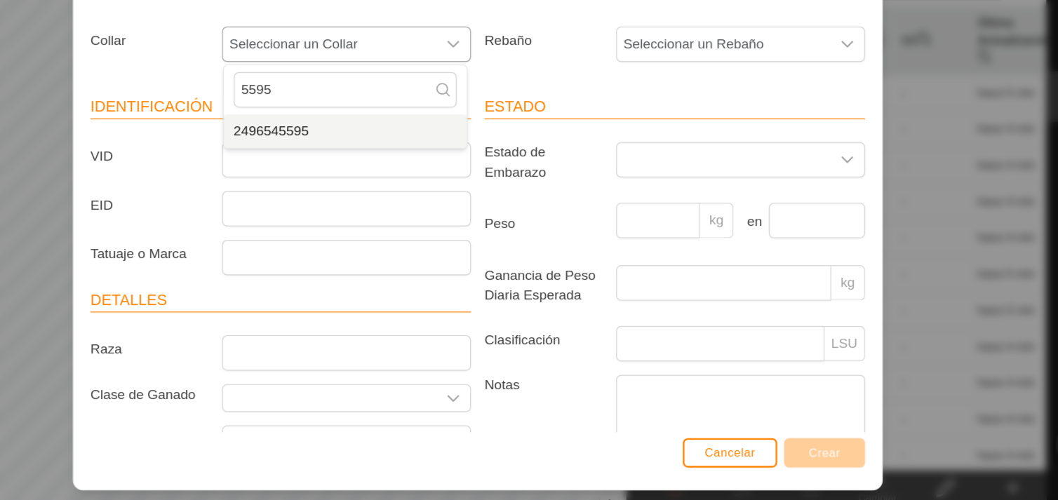
type input "5595"
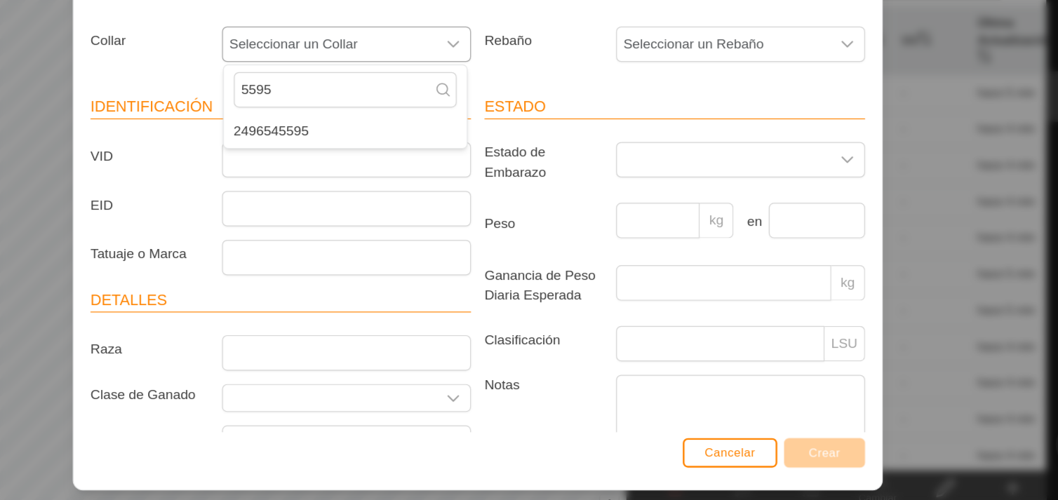
click at [490, 169] on li "2496545595" at bounding box center [419, 176] width 202 height 28
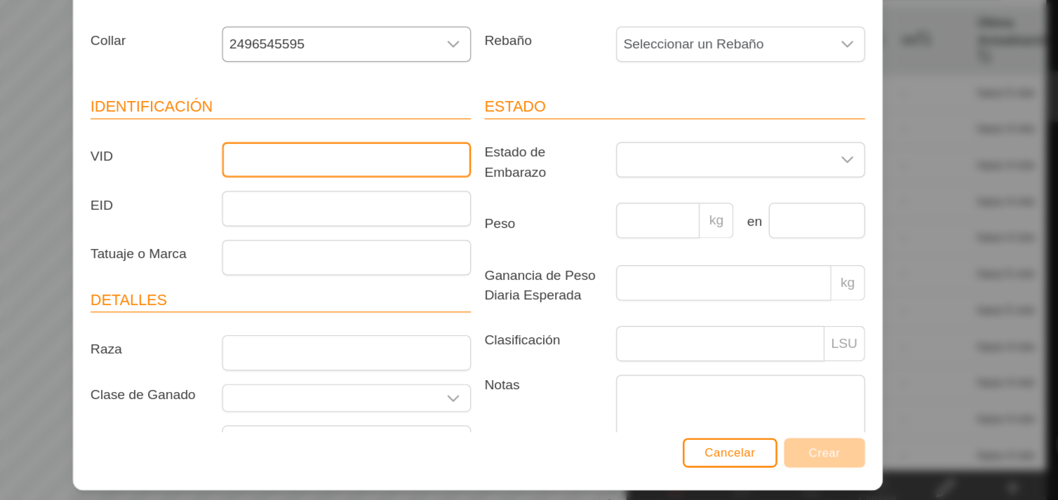
click at [488, 199] on input "VID" at bounding box center [419, 199] width 207 height 29
type input "R"
type input "ES030816241894"
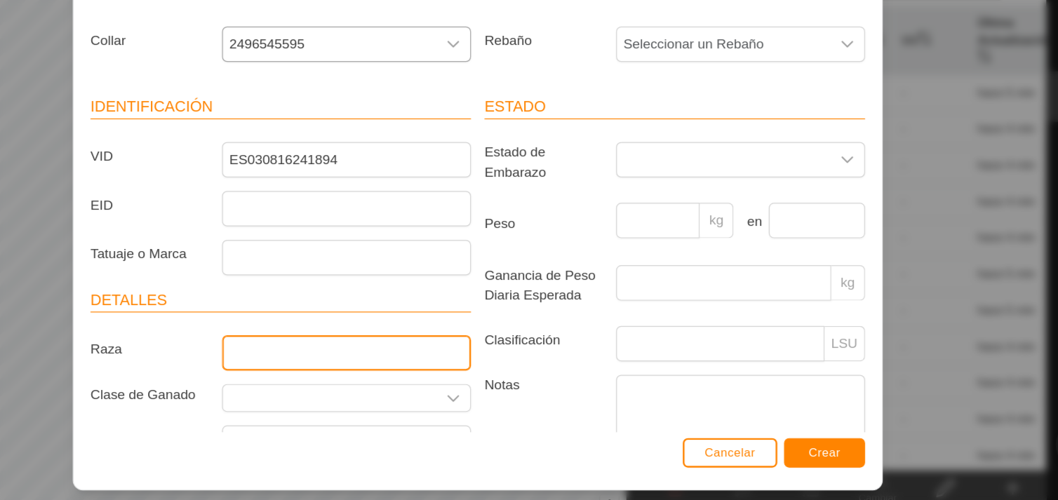
click at [472, 363] on input "Raza" at bounding box center [419, 360] width 207 height 29
type input "ANGUS"
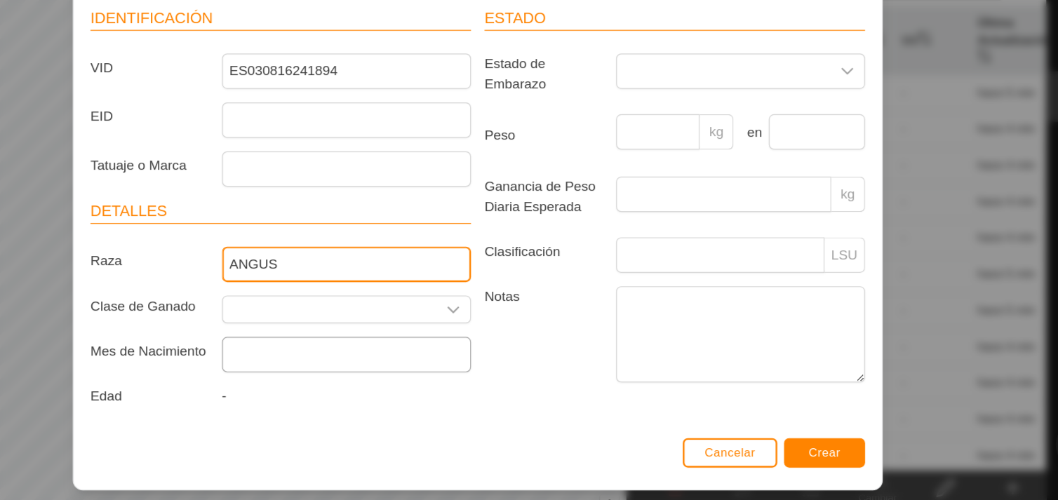
scroll to position [85, 0]
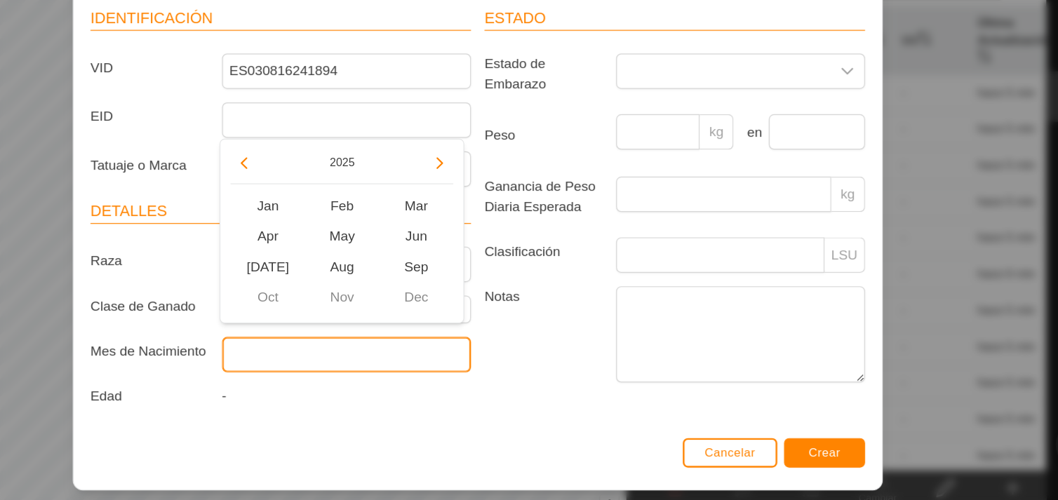
click at [490, 350] on input "text" at bounding box center [419, 361] width 207 height 29
click at [331, 201] on button "Previous Year" at bounding box center [334, 203] width 22 height 22
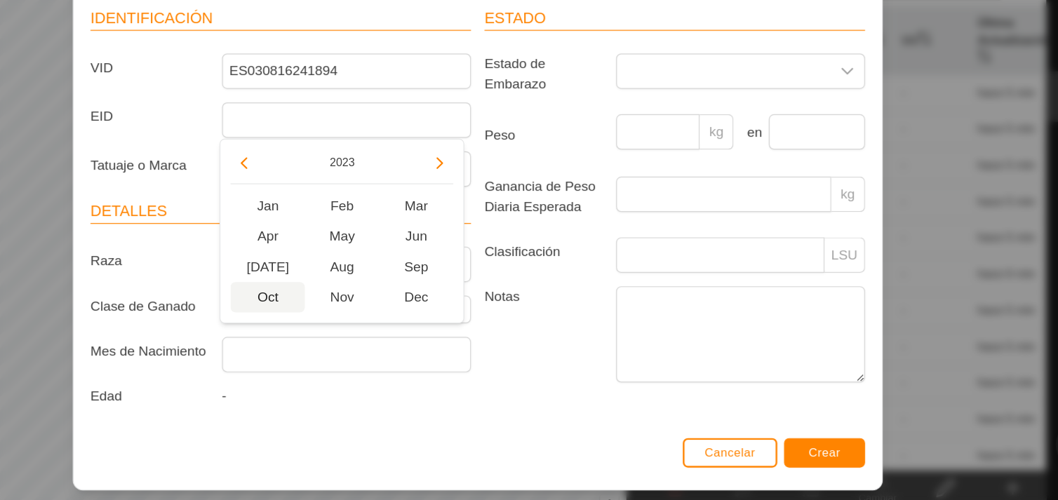
click at [351, 315] on span "Oct" at bounding box center [354, 314] width 62 height 25
type input "[DATE]"
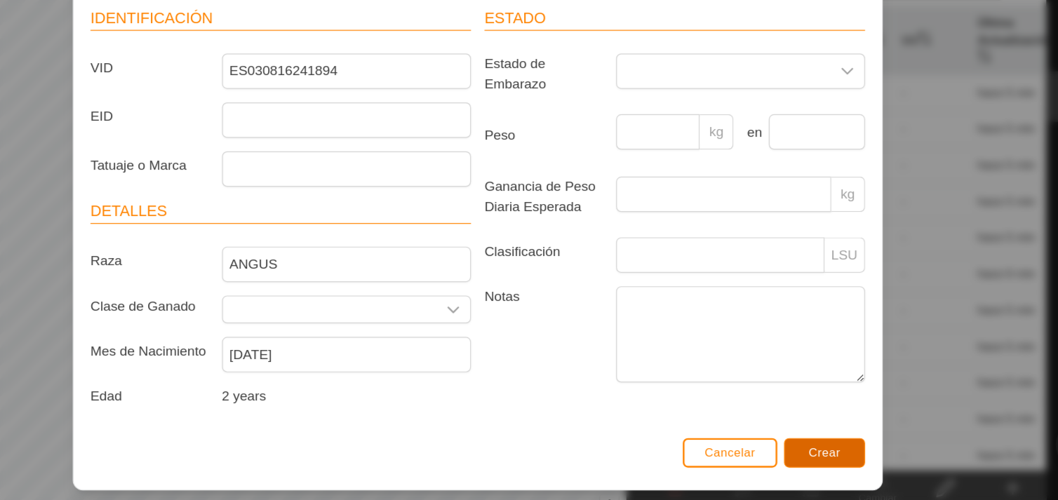
click at [801, 440] on button "Crear" at bounding box center [817, 443] width 67 height 25
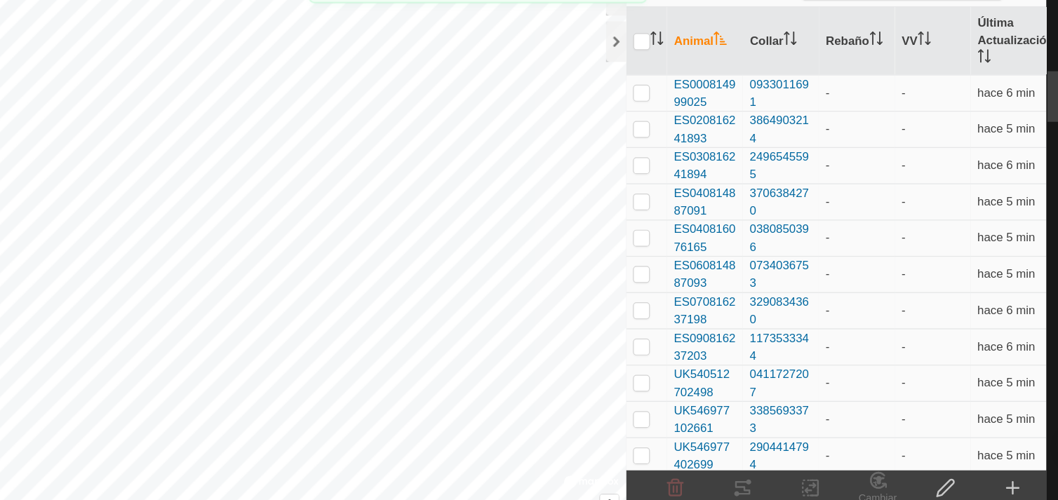
click at [970, 471] on icon at bounding box center [973, 472] width 17 height 17
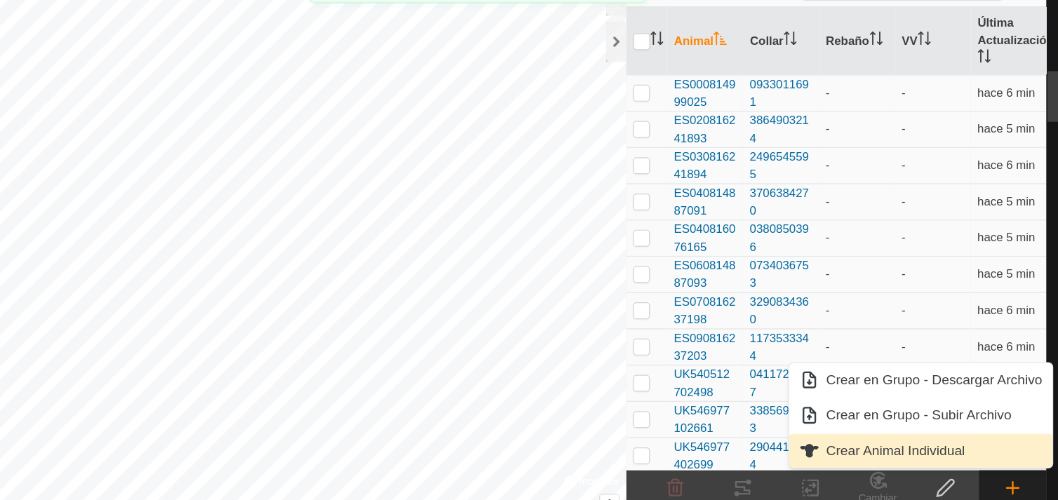
click at [906, 443] on link "Crear Animal Individual" at bounding box center [897, 442] width 219 height 28
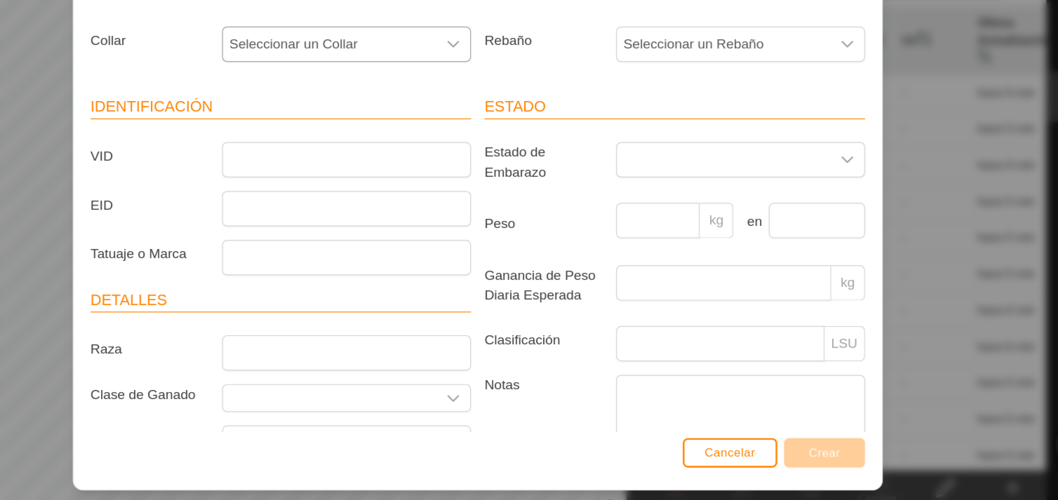
click at [495, 94] on div "dropdown trigger" at bounding box center [509, 104] width 28 height 28
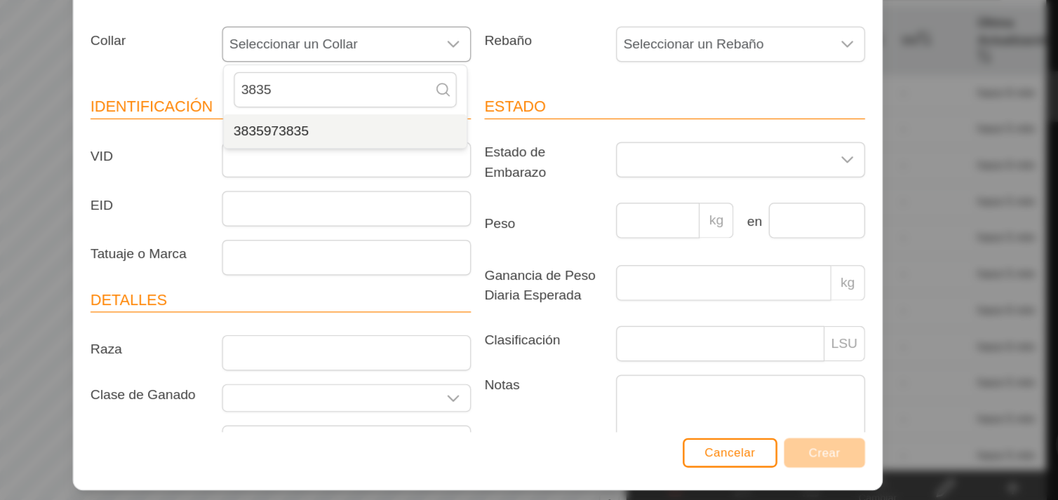
type input "3835"
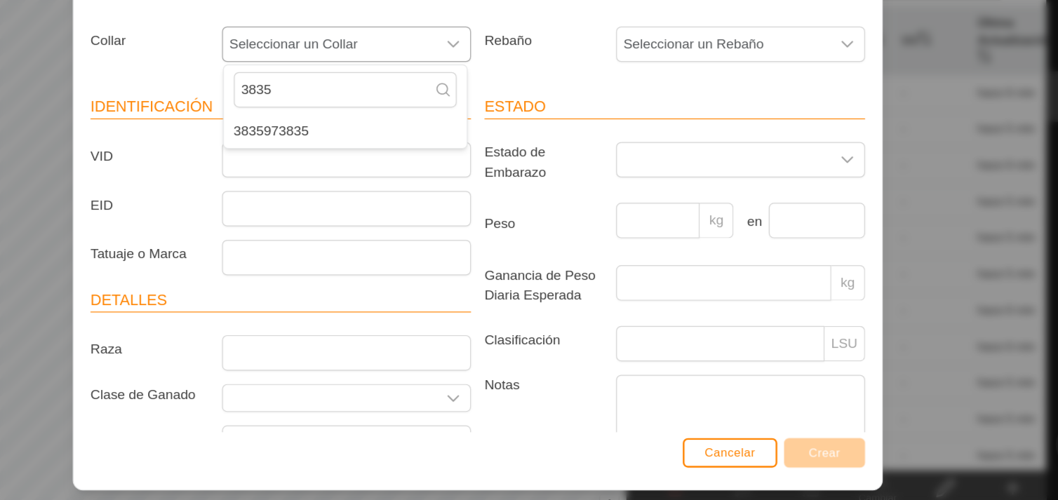
click at [466, 173] on li "3835973835" at bounding box center [419, 176] width 202 height 28
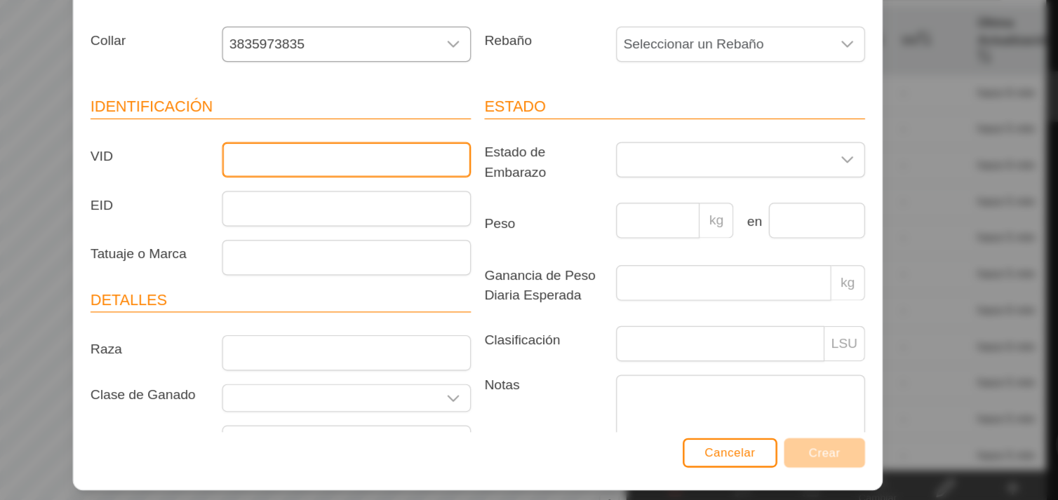
click at [459, 206] on input "VID" at bounding box center [419, 199] width 207 height 29
type input "ES030816076164"
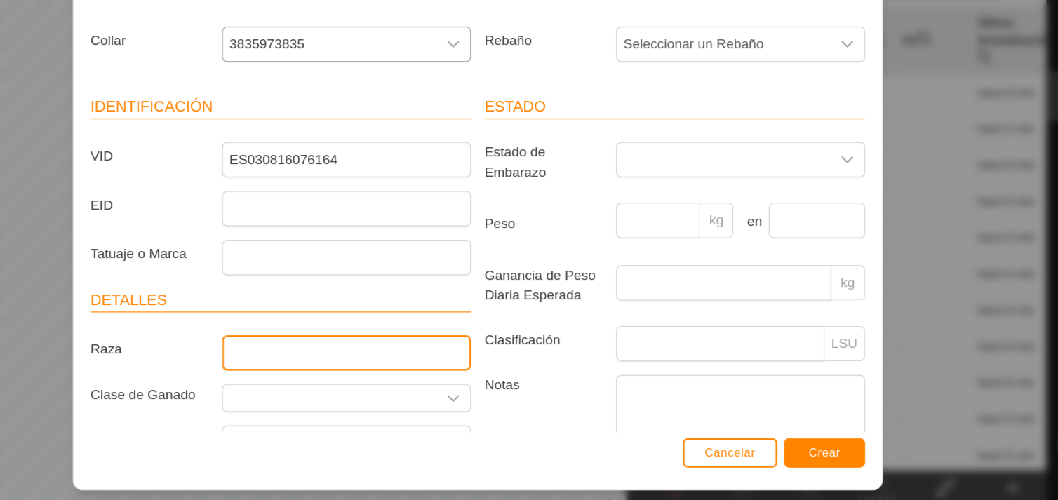
click at [467, 364] on input "Raza" at bounding box center [419, 360] width 207 height 29
type input "ANGUS"
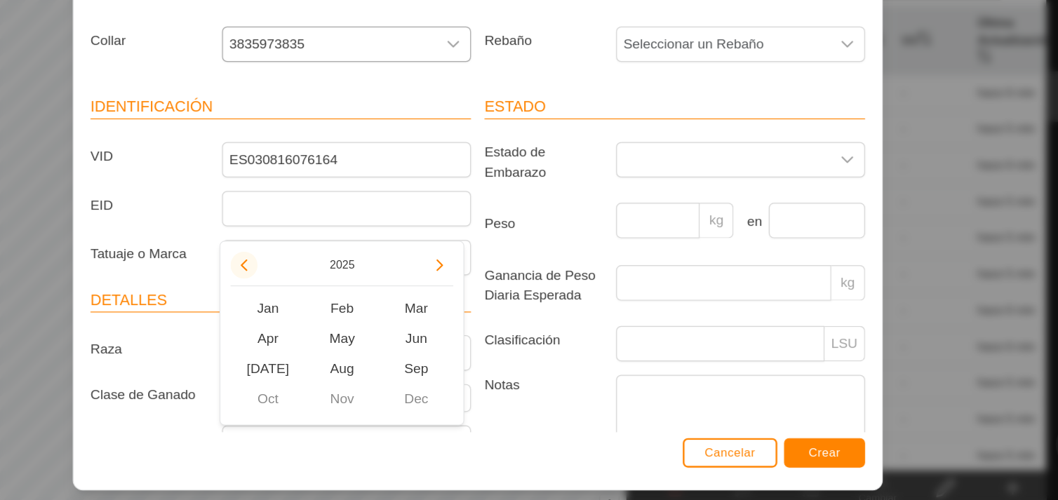
click at [332, 290] on button "Previous Year" at bounding box center [334, 287] width 22 height 22
click at [358, 352] on span "Apr" at bounding box center [354, 348] width 62 height 25
type input "[DATE]"
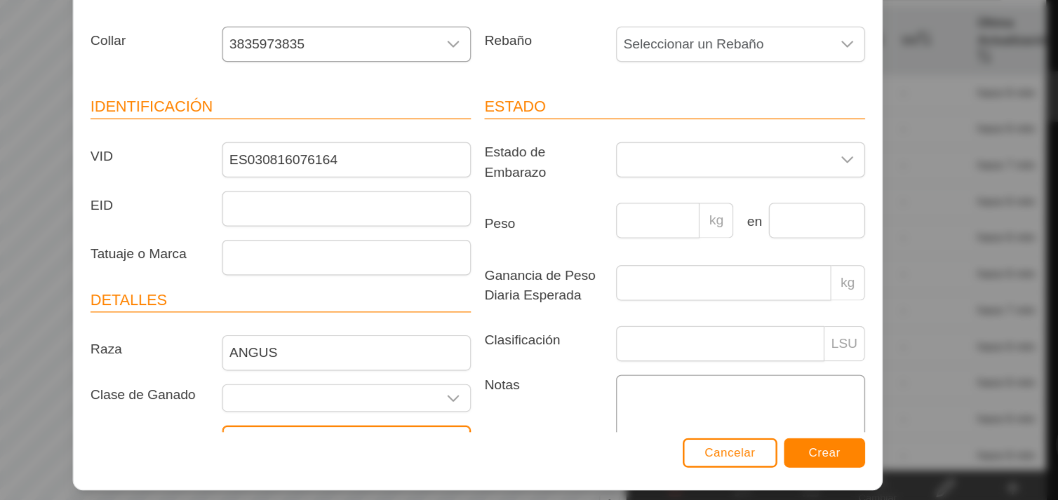
scroll to position [25, 0]
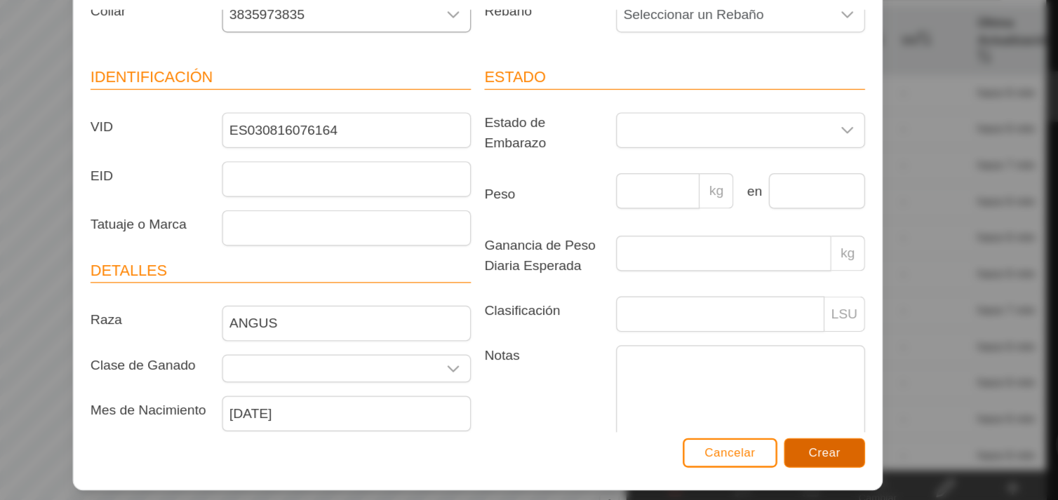
click at [806, 441] on span "Crear" at bounding box center [817, 443] width 27 height 11
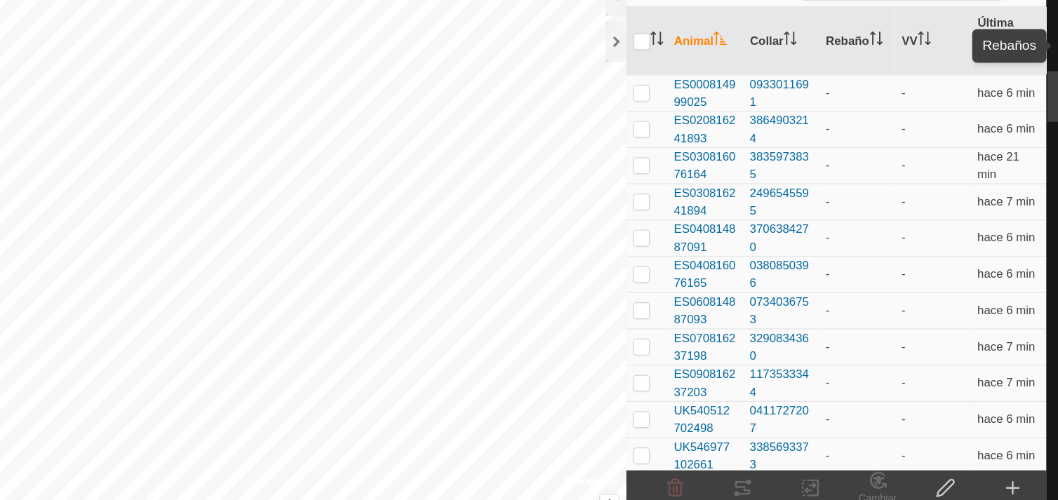
click at [1010, 118] on div "Rebaños" at bounding box center [1030, 105] width 55 height 42
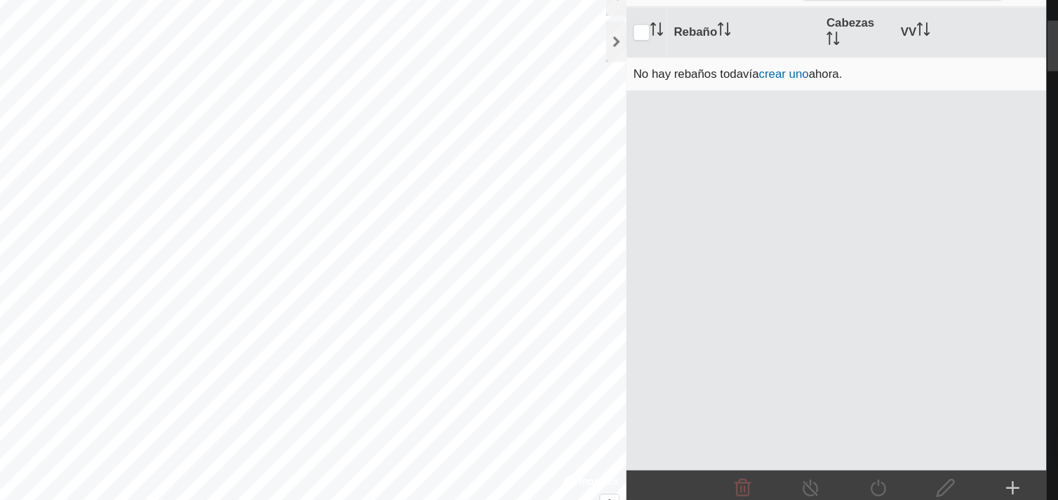
click at [784, 128] on link "crear uno" at bounding box center [783, 128] width 41 height 11
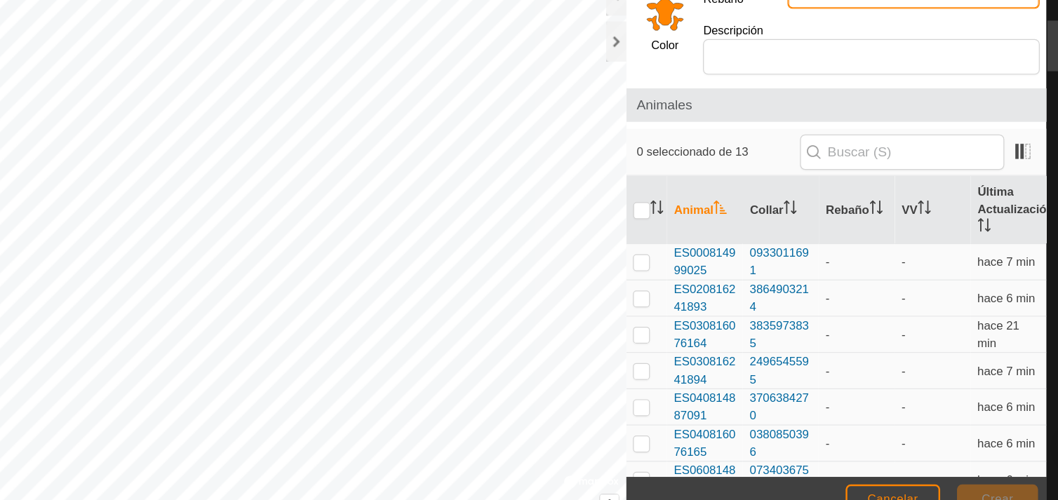
click at [928, 70] on input "Nombre del Rebaño" at bounding box center [891, 59] width 210 height 29
type input "el pino"
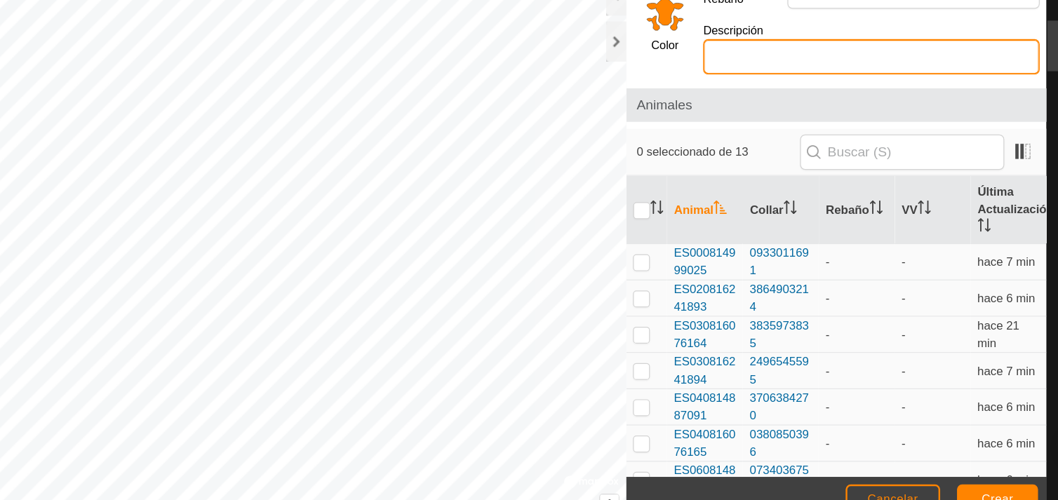
click at [895, 112] on input "Descripción" at bounding box center [856, 114] width 280 height 29
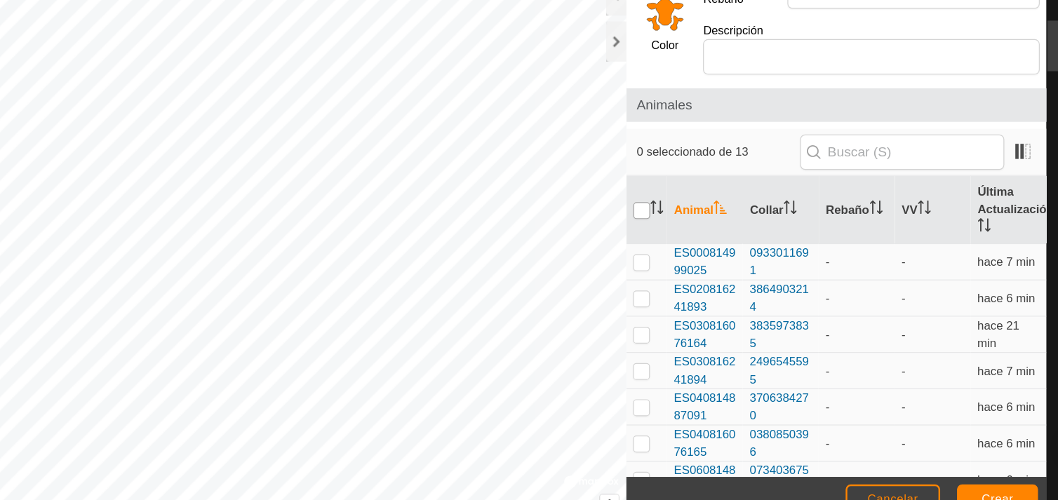
click at [667, 235] on input "checkbox" at bounding box center [665, 242] width 14 height 14
checkbox input "true"
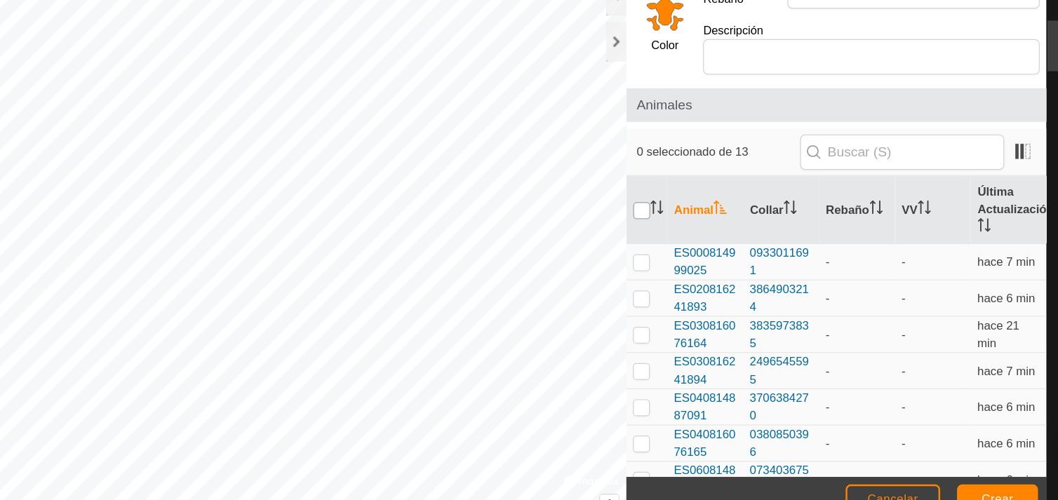
checkbox input "true"
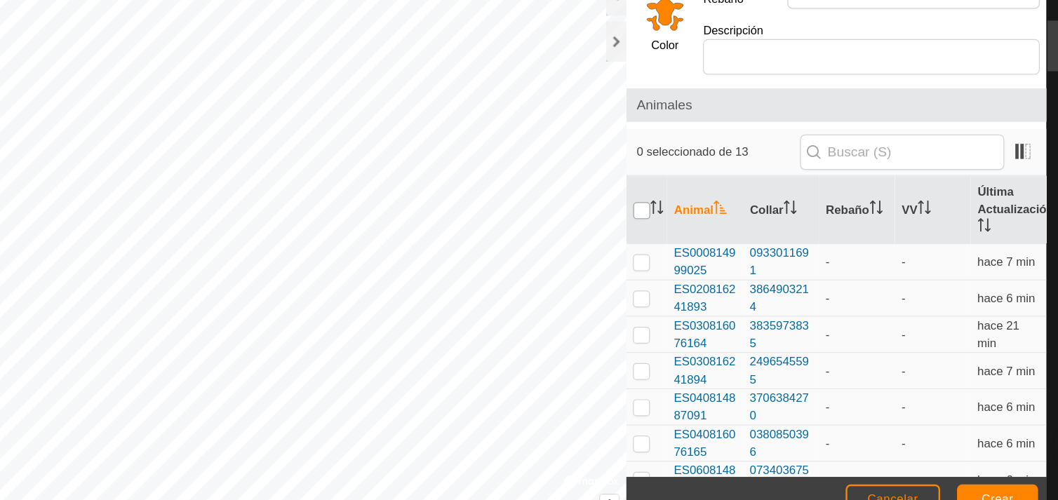
checkbox input "true"
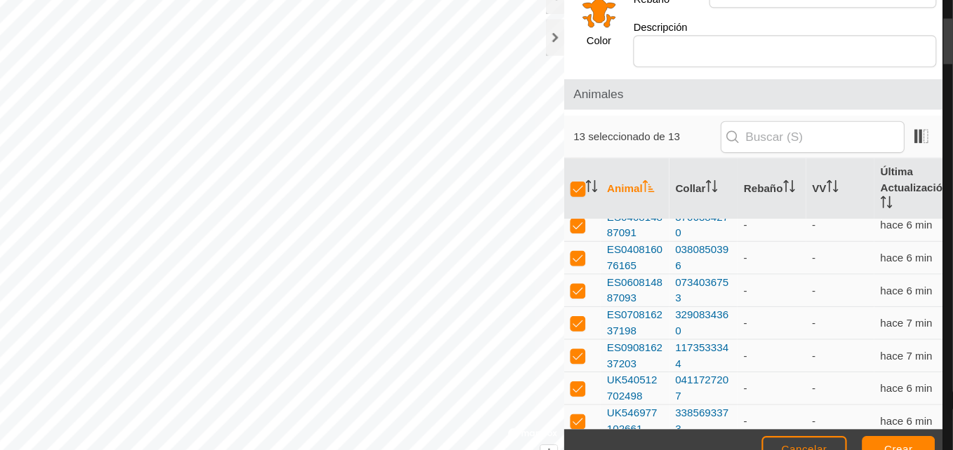
scroll to position [185, 0]
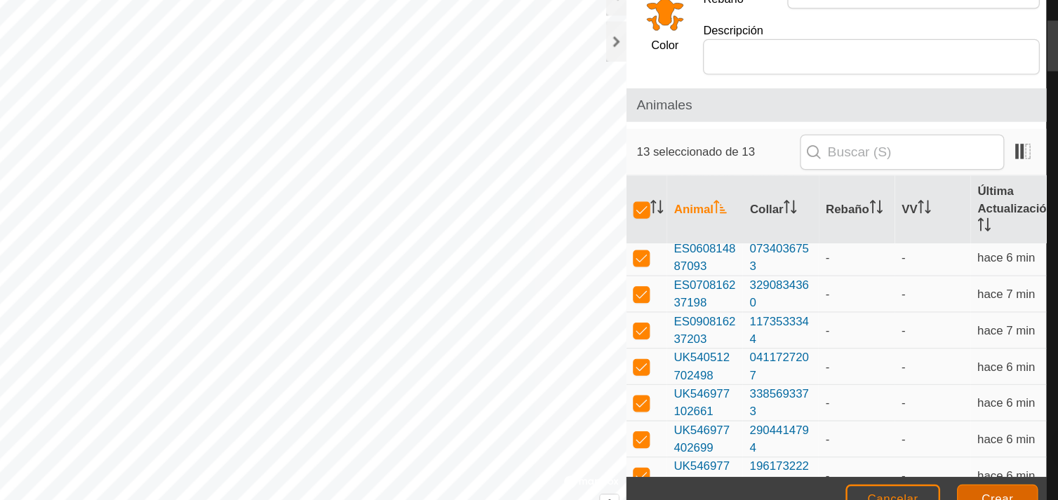
click at [977, 473] on button "Crear" at bounding box center [961, 482] width 67 height 25
drag, startPoint x: 1006, startPoint y: 112, endPoint x: 1005, endPoint y: 74, distance: 38.6
click at [1005, 74] on nav "Horarios Alertas Rebaños Animales Collares VVs Estado Infra Mapa de Calor Ayuda" at bounding box center [1030, 250] width 55 height 500
click at [1005, 74] on div "Alertas" at bounding box center [1030, 63] width 55 height 42
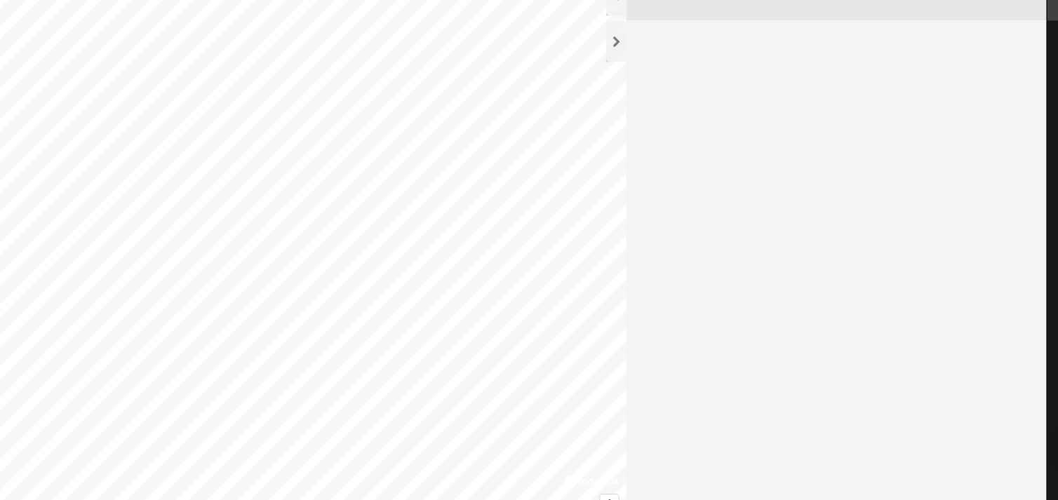
click at [1005, 74] on div "Alertas" at bounding box center [1030, 63] width 55 height 42
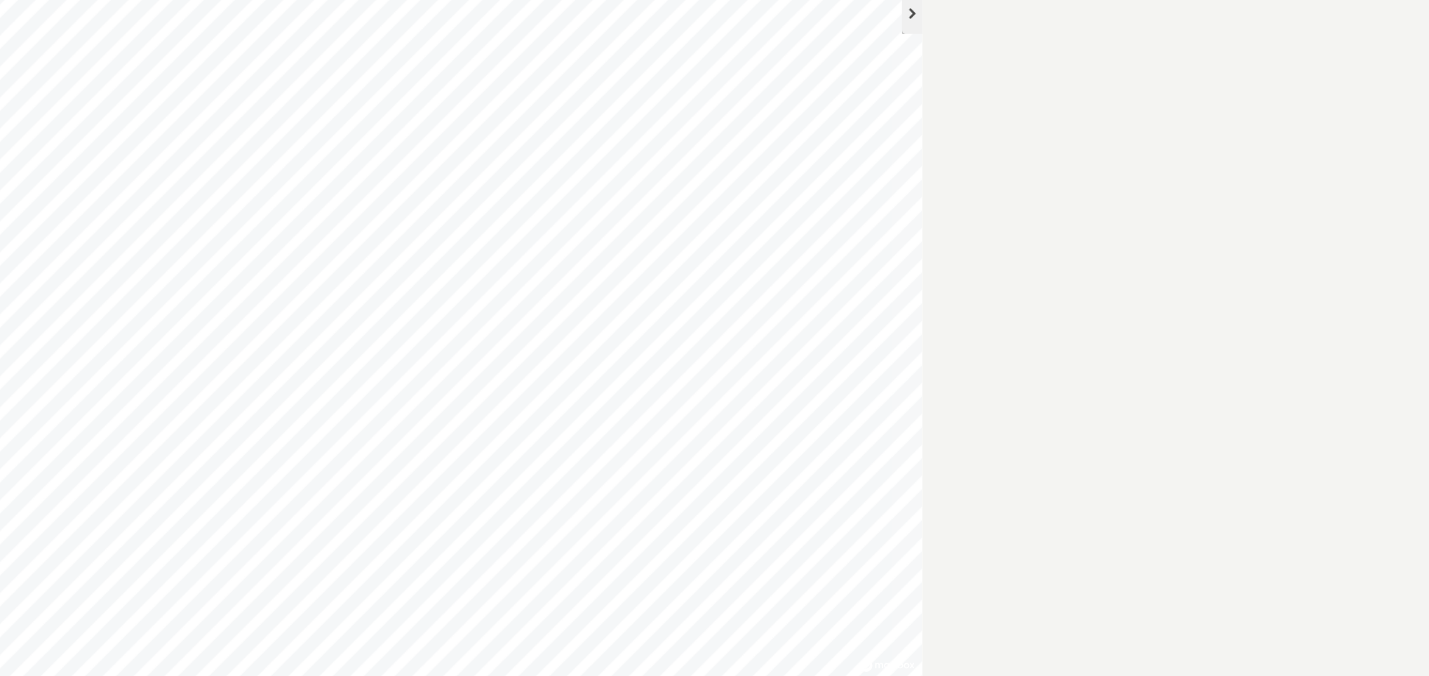
click at [940, 113] on div at bounding box center [936, 102] width 17 height 34
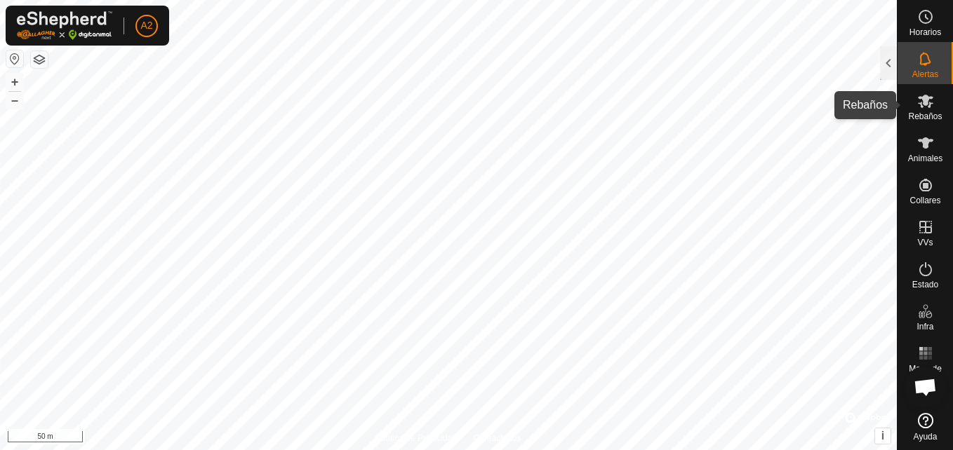
click at [924, 107] on icon at bounding box center [925, 101] width 17 height 17
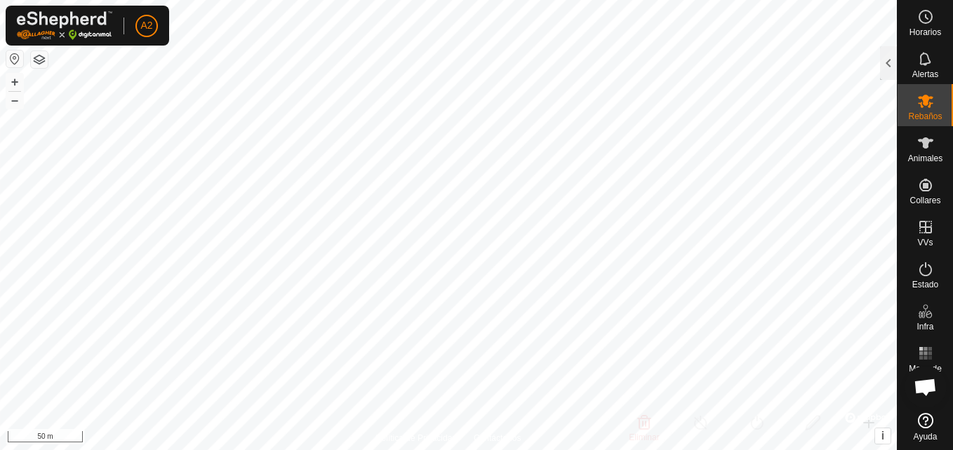
click at [924, 107] on icon at bounding box center [925, 101] width 17 height 17
click at [934, 113] on span "Rebaños" at bounding box center [925, 116] width 34 height 8
click at [923, 152] on es-animals-svg-icon at bounding box center [925, 143] width 25 height 22
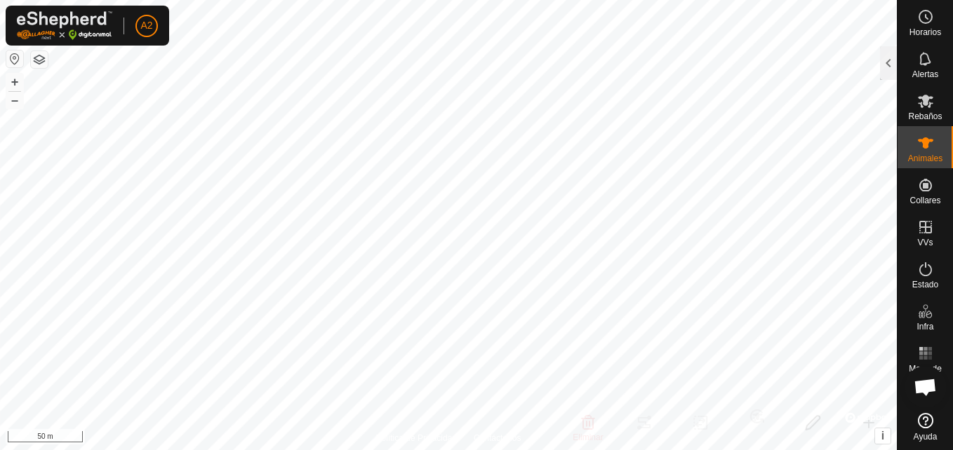
click at [932, 160] on span "Animales" at bounding box center [925, 158] width 34 height 8
click at [922, 94] on icon at bounding box center [925, 101] width 17 height 17
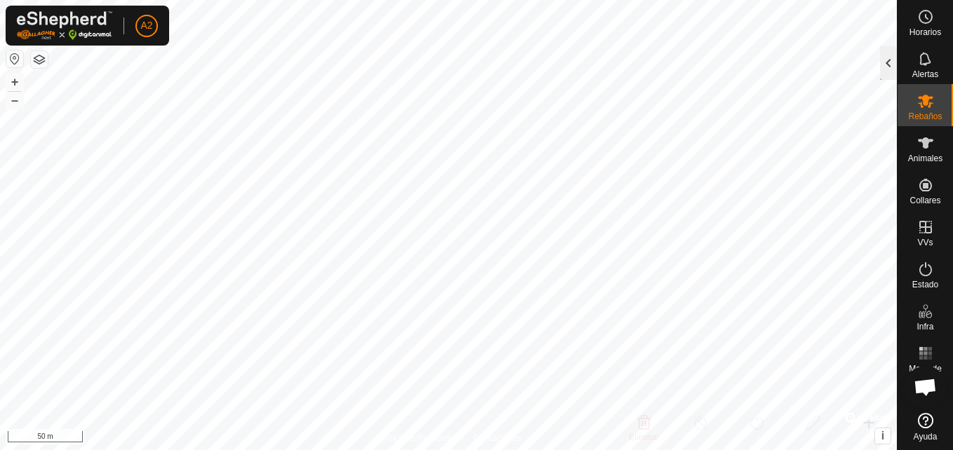
click at [890, 60] on div at bounding box center [888, 63] width 17 height 34
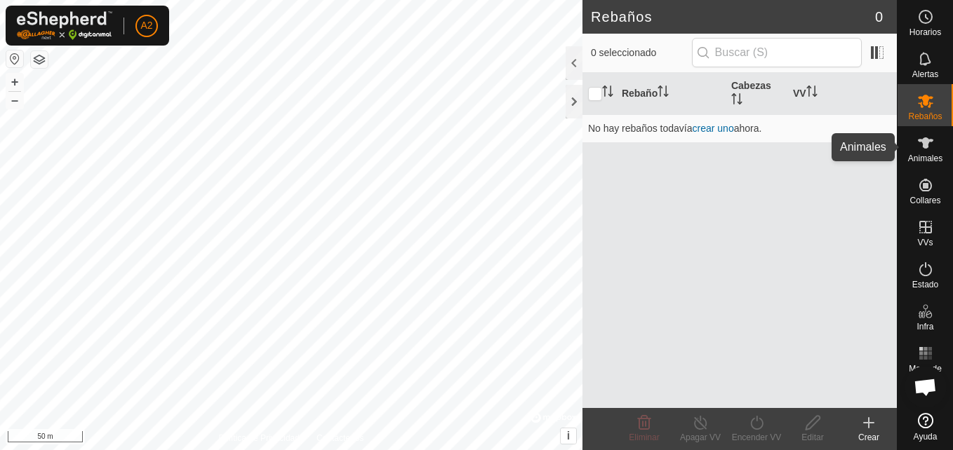
click at [934, 145] on es-animals-svg-icon at bounding box center [925, 143] width 25 height 22
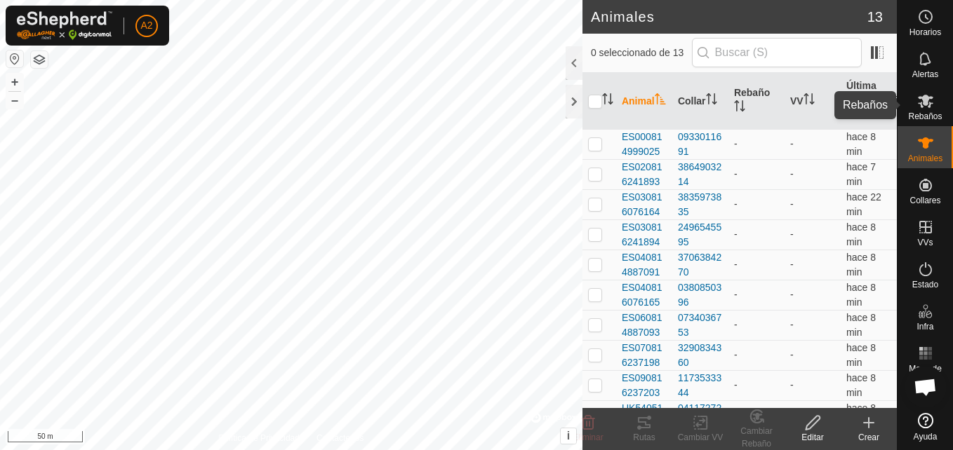
click at [923, 103] on icon at bounding box center [925, 101] width 15 height 13
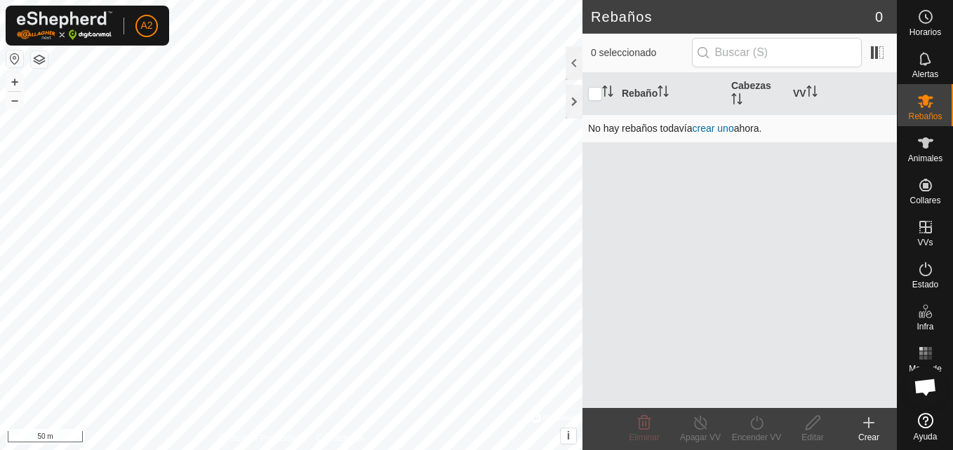
click at [715, 130] on link "crear uno" at bounding box center [712, 128] width 41 height 11
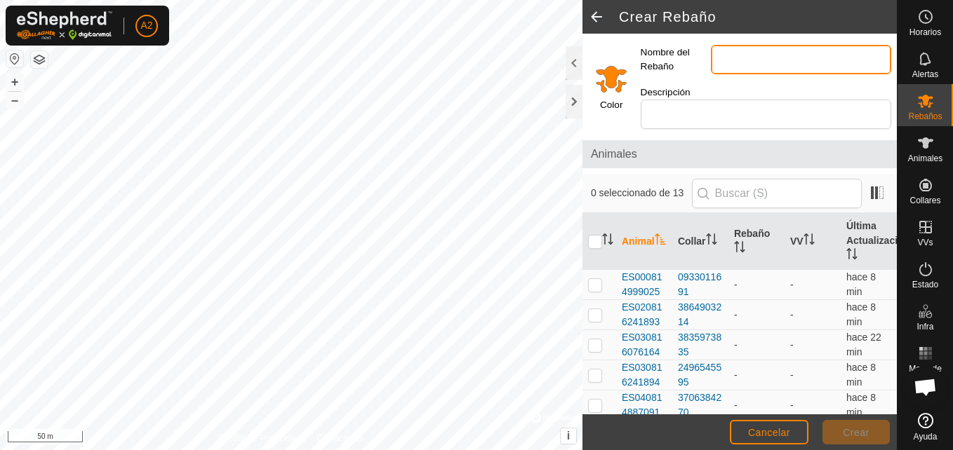
click at [737, 69] on input "Nombre del Rebaño" at bounding box center [801, 59] width 180 height 29
click at [728, 60] on input "Elpino" at bounding box center [801, 59] width 180 height 29
type input "El pino"
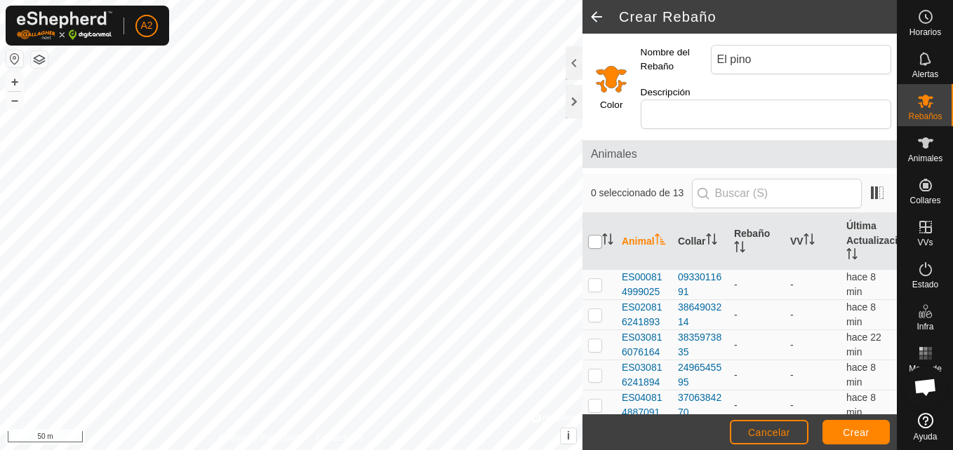
click at [593, 245] on input "checkbox" at bounding box center [595, 242] width 14 height 14
checkbox input "true"
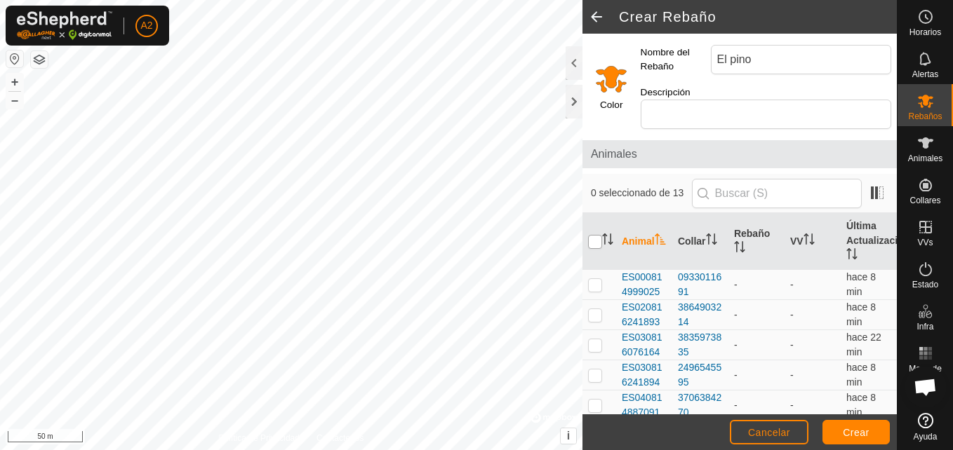
checkbox input "true"
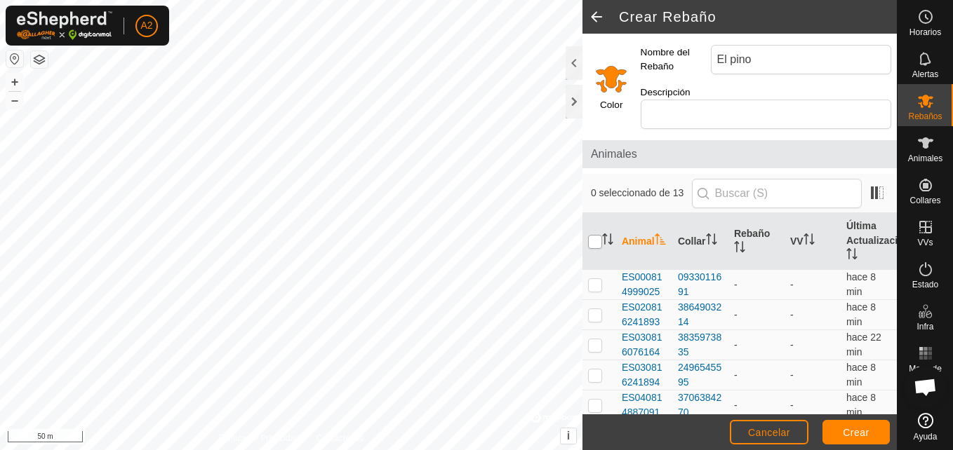
checkbox input "true"
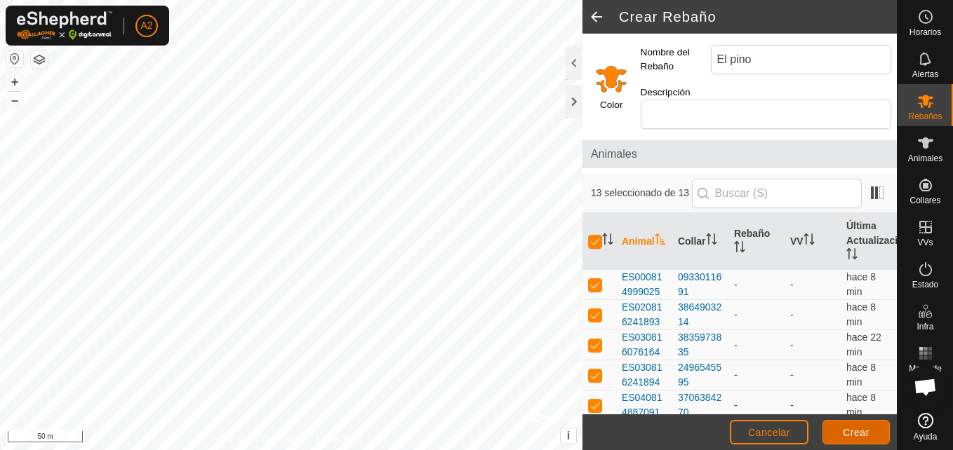
click at [857, 433] on span "Crear" at bounding box center [856, 432] width 27 height 11
click at [767, 66] on input "El pino" at bounding box center [801, 59] width 180 height 29
click at [844, 436] on span "Crear" at bounding box center [856, 432] width 27 height 11
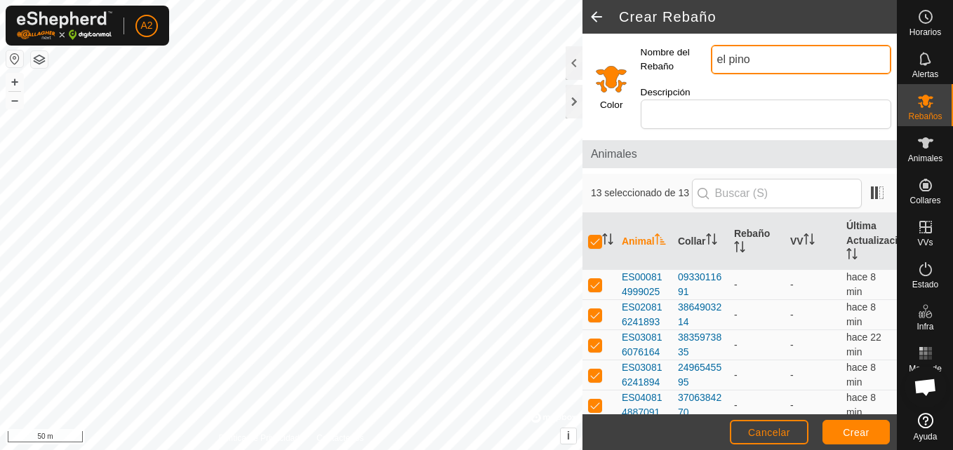
click at [770, 63] on input "el pino" at bounding box center [801, 59] width 180 height 29
type input "e"
type input "angus"
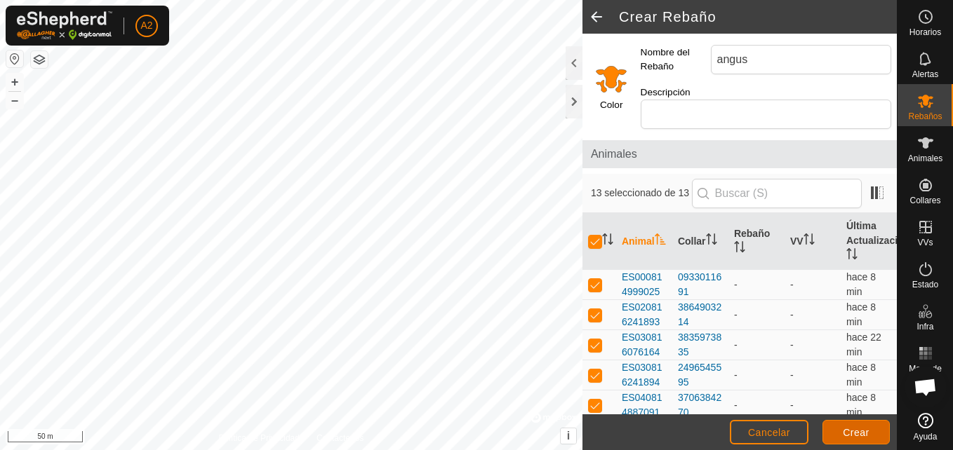
click at [850, 429] on span "Crear" at bounding box center [856, 432] width 27 height 11
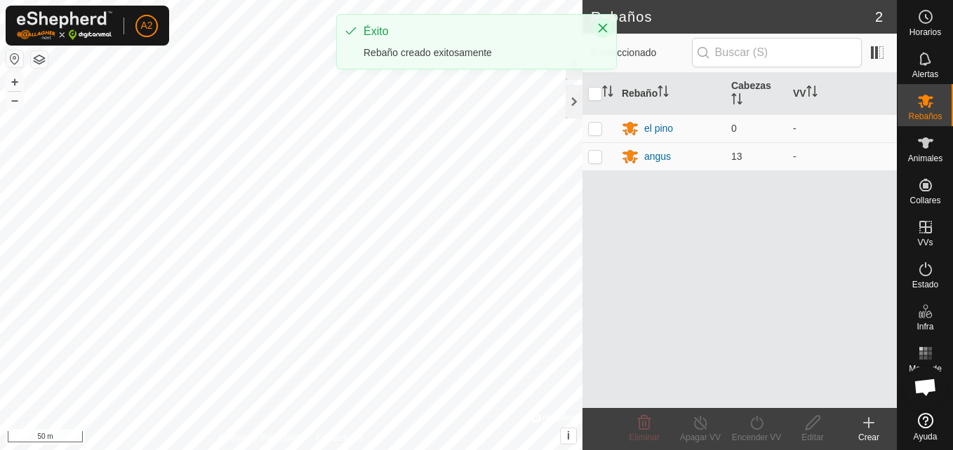
click at [603, 29] on icon "Close" at bounding box center [602, 28] width 9 height 9
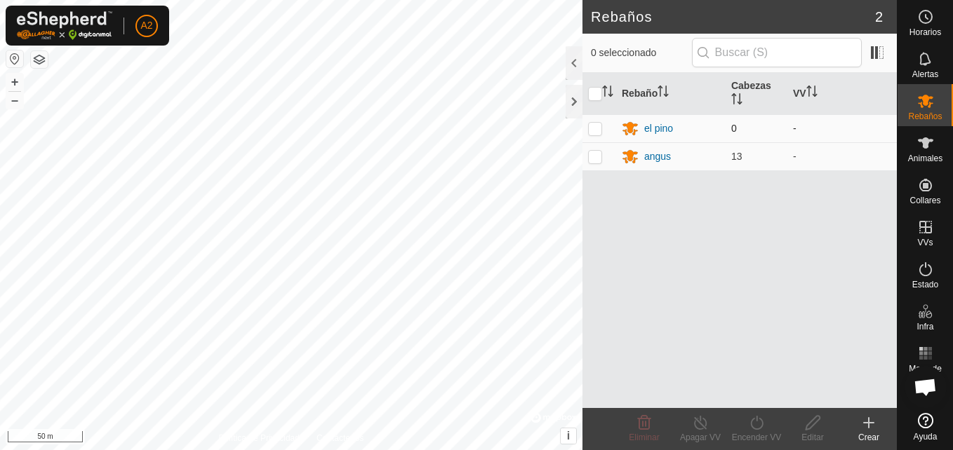
click at [599, 132] on p-checkbox at bounding box center [595, 128] width 14 height 11
click at [644, 429] on icon at bounding box center [644, 423] width 13 height 14
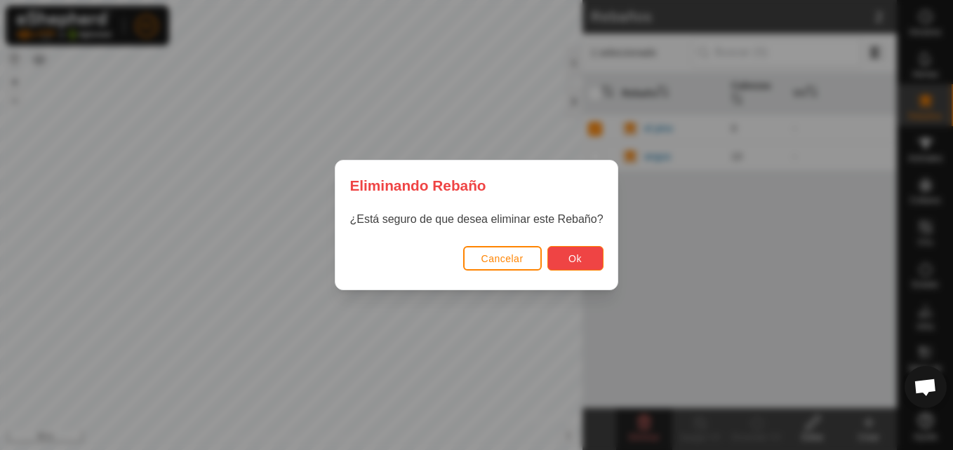
click at [568, 257] on span "Ok" at bounding box center [574, 258] width 13 height 11
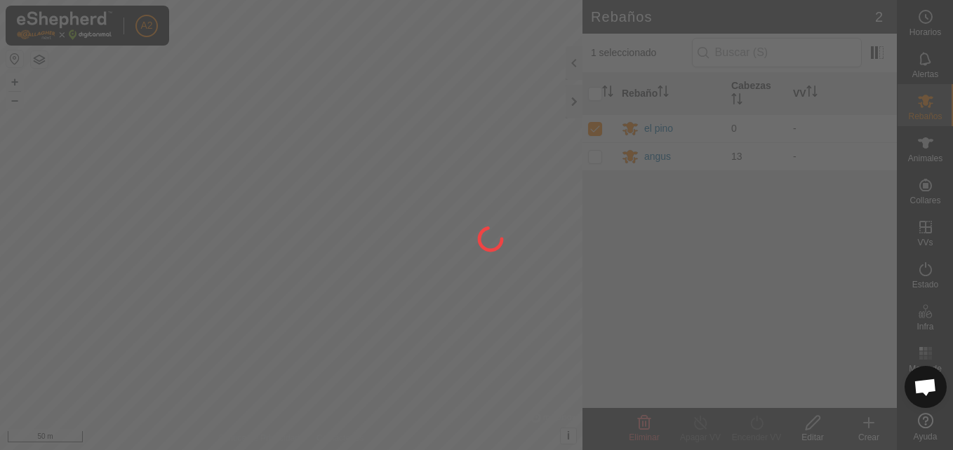
checkbox input "false"
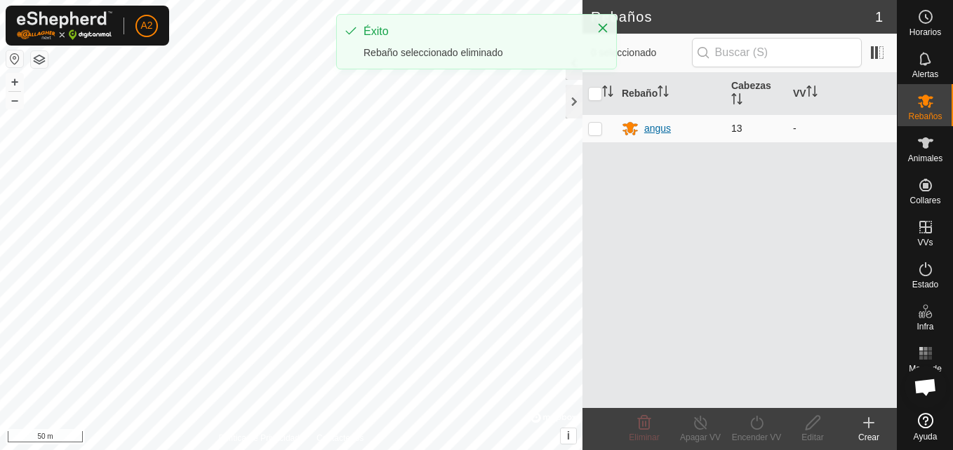
click at [652, 130] on div "angus" at bounding box center [657, 128] width 27 height 15
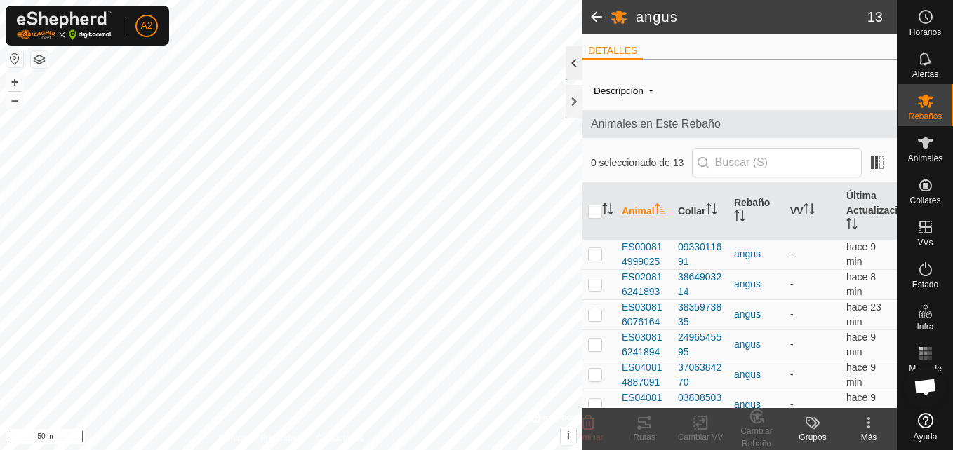
click at [572, 72] on div at bounding box center [573, 63] width 17 height 34
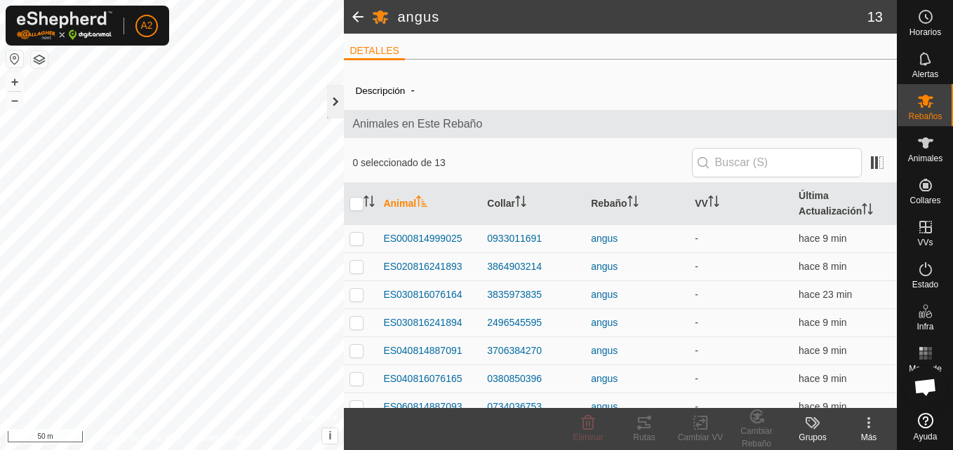
click at [337, 99] on div at bounding box center [335, 102] width 17 height 34
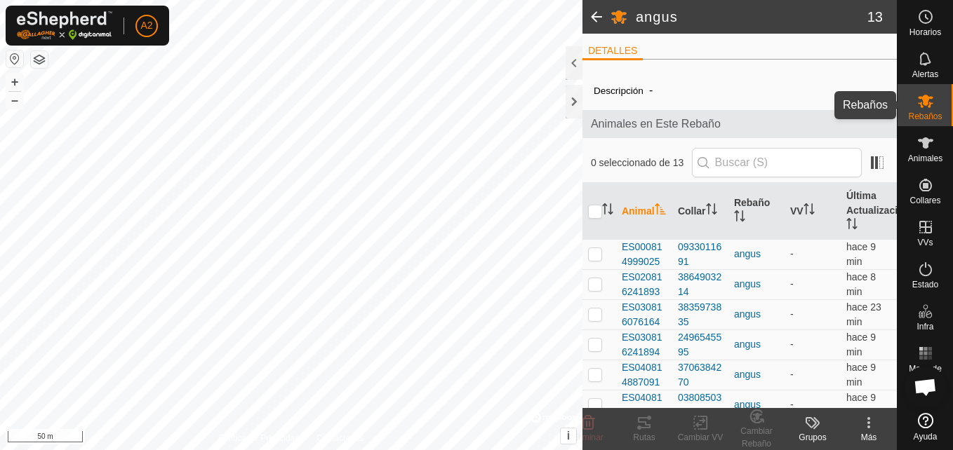
click at [930, 116] on span "Rebaños" at bounding box center [925, 116] width 34 height 8
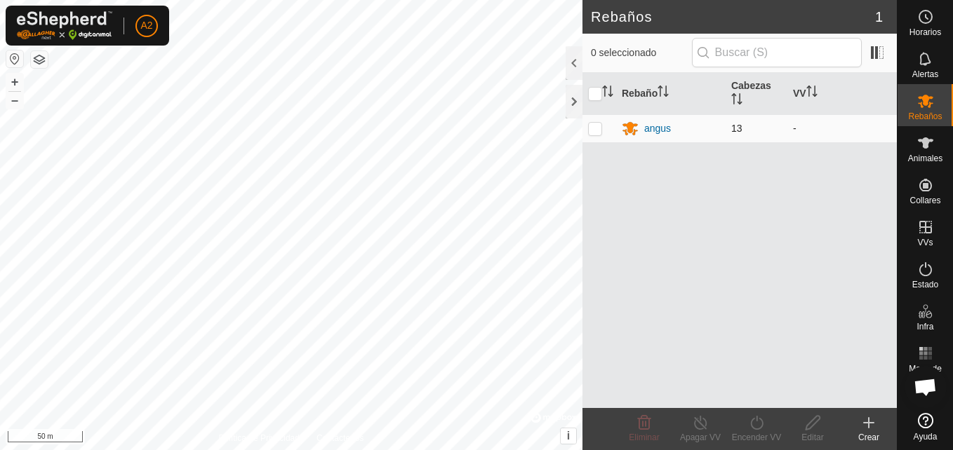
click at [598, 133] on p-checkbox at bounding box center [595, 128] width 14 height 11
checkbox input "true"
click at [825, 431] on div "Editar" at bounding box center [812, 437] width 56 height 13
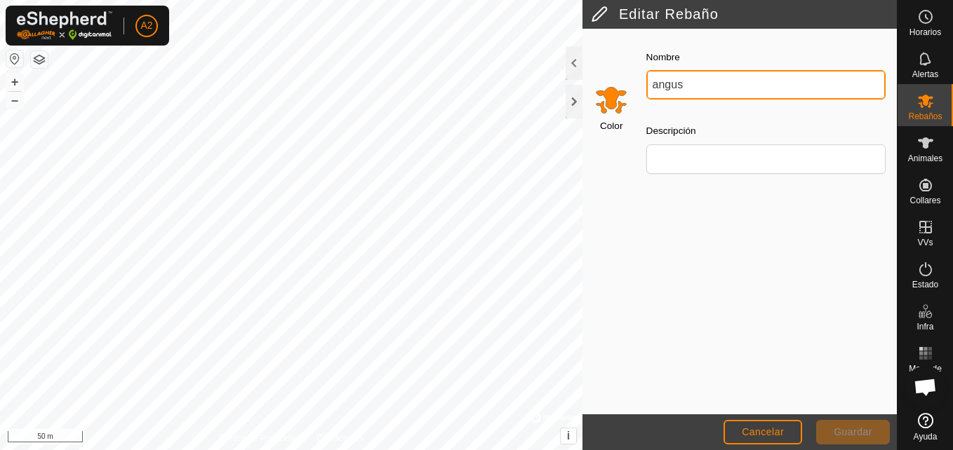
click at [697, 91] on input "angus" at bounding box center [765, 84] width 239 height 29
type input "a"
type input "e"
type input "El pino"
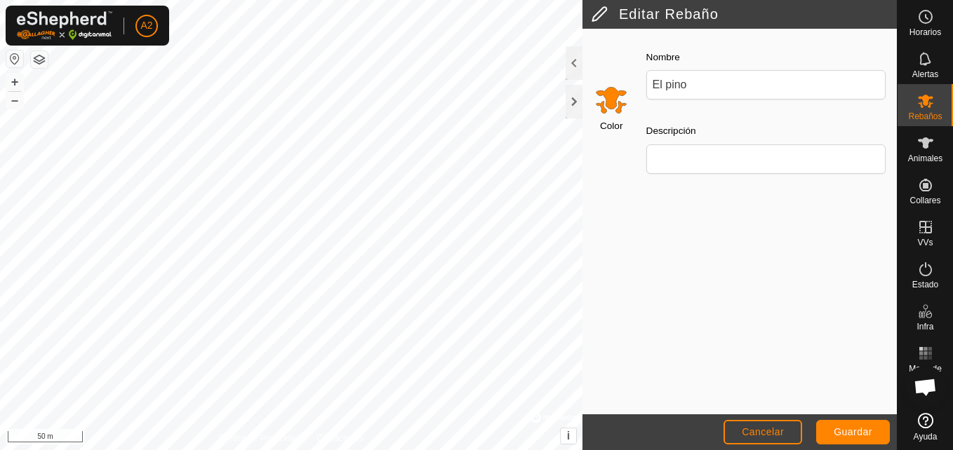
click at [841, 366] on div "Color Nombre El pino Descripción" at bounding box center [739, 222] width 314 height 386
click at [844, 424] on button "Guardar" at bounding box center [853, 432] width 74 height 25
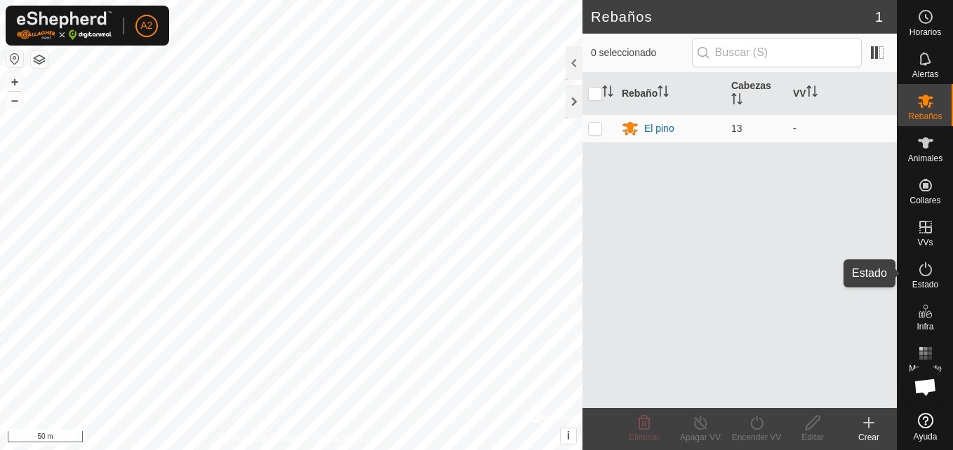
click at [920, 281] on span "Estado" at bounding box center [925, 285] width 26 height 8
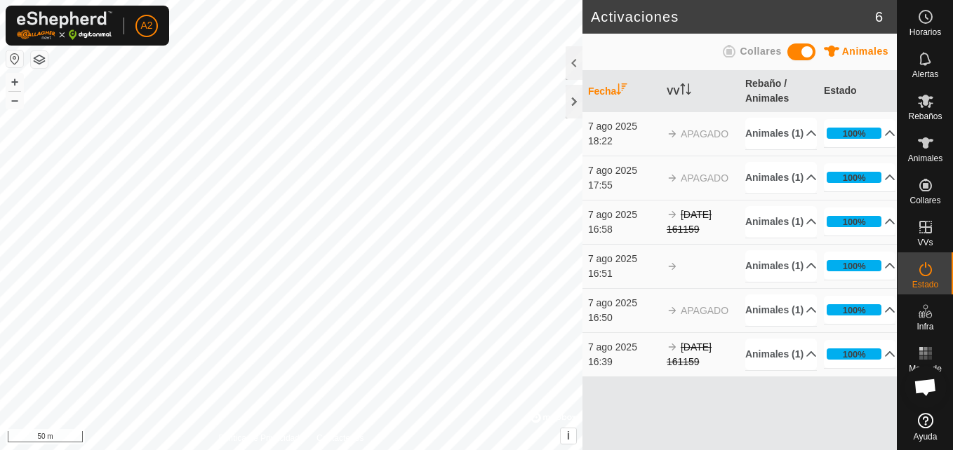
click at [753, 50] on span "Collares" at bounding box center [759, 51] width 41 height 11
click at [808, 57] on span at bounding box center [801, 51] width 28 height 17
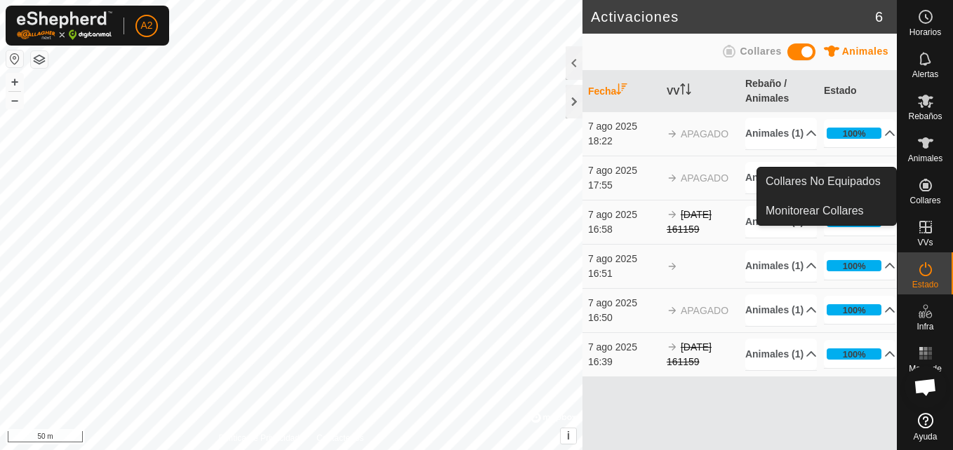
click at [918, 199] on span "Collares" at bounding box center [924, 200] width 31 height 8
click at [857, 183] on link "Collares No Equipados" at bounding box center [826, 182] width 139 height 28
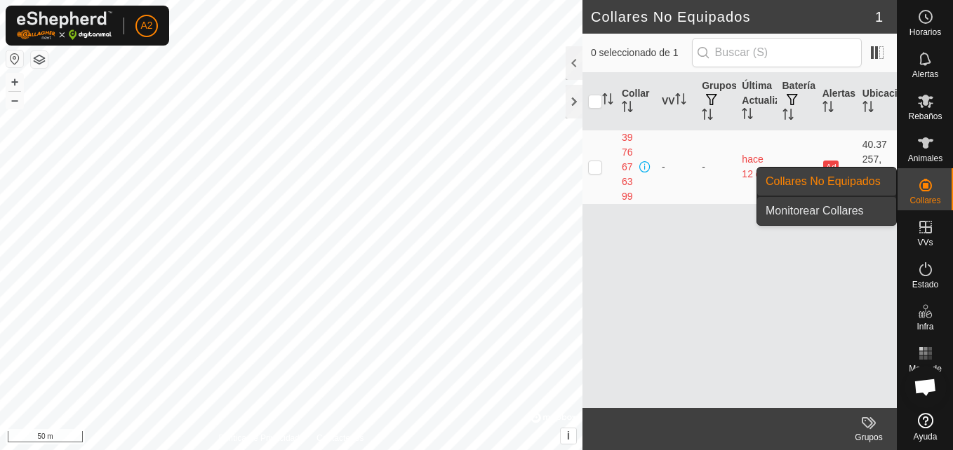
click at [855, 208] on link "Monitorear Collares" at bounding box center [826, 211] width 139 height 28
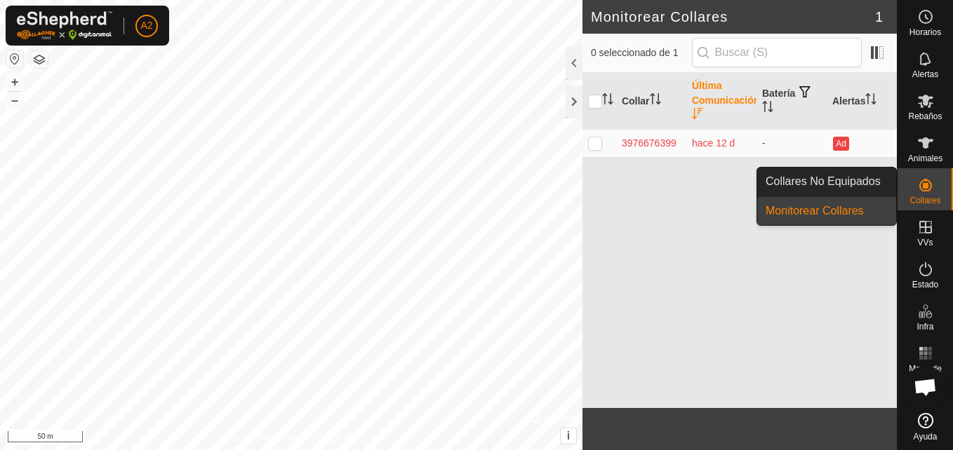
click at [855, 208] on link "Monitorear Collares" at bounding box center [826, 211] width 139 height 28
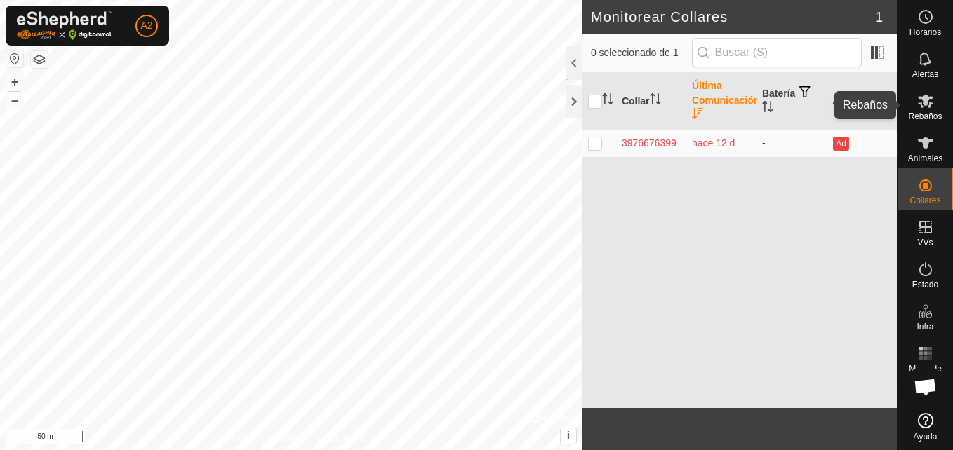
click at [930, 110] on es-mob-svg-icon at bounding box center [925, 101] width 25 height 22
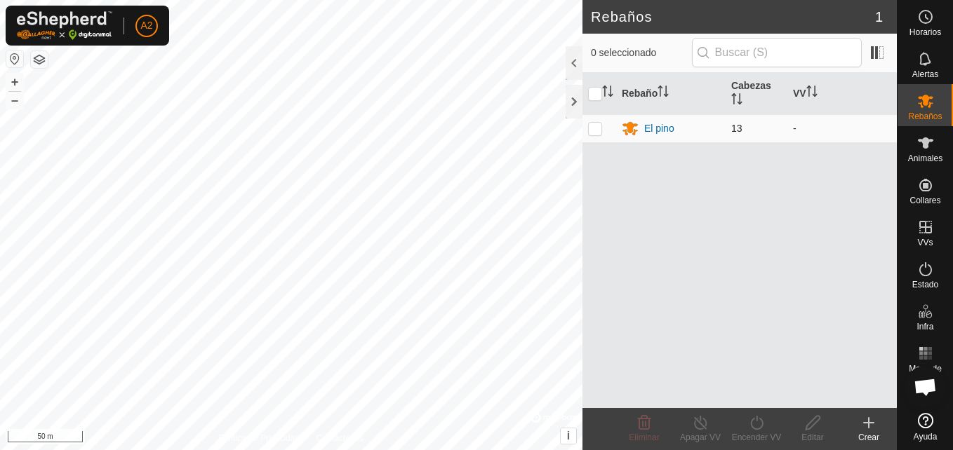
click at [596, 126] on p-checkbox at bounding box center [595, 128] width 14 height 11
checkbox input "true"
click at [760, 436] on div "Encender VV" at bounding box center [756, 437] width 56 height 13
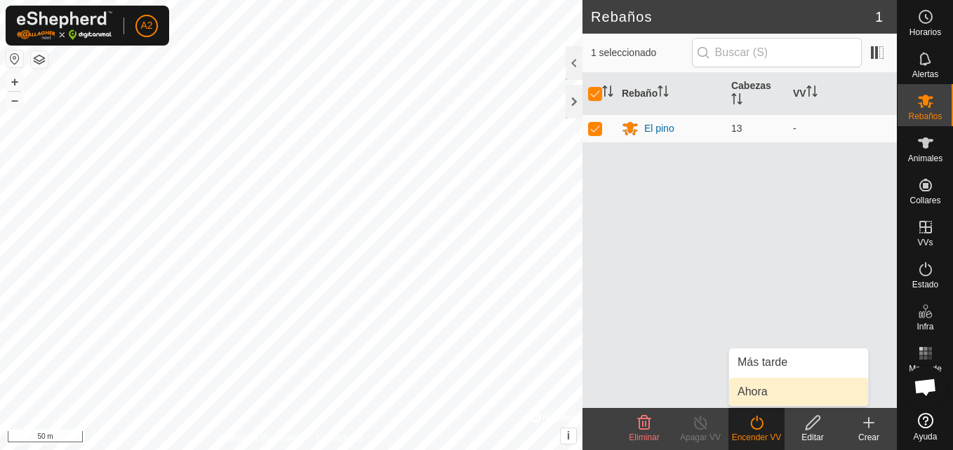
click at [761, 393] on link "Ahora" at bounding box center [798, 392] width 139 height 28
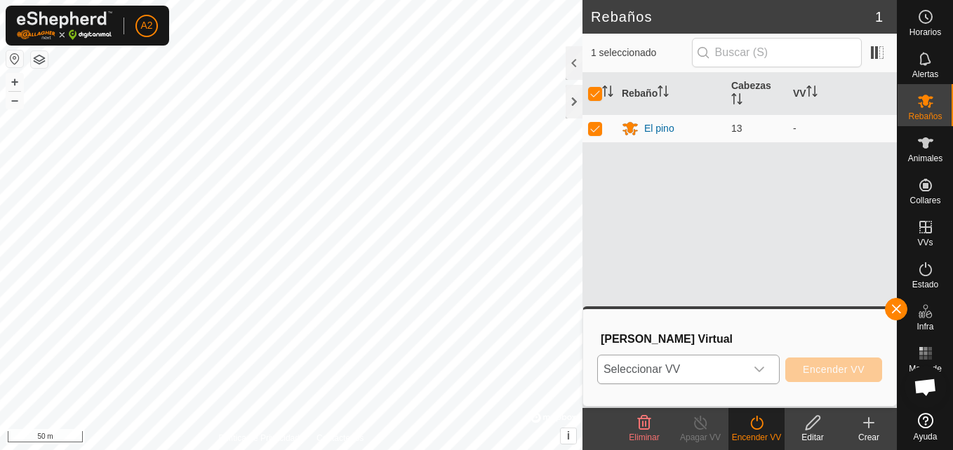
click at [763, 370] on icon "dropdown trigger" at bounding box center [759, 370] width 10 height 6
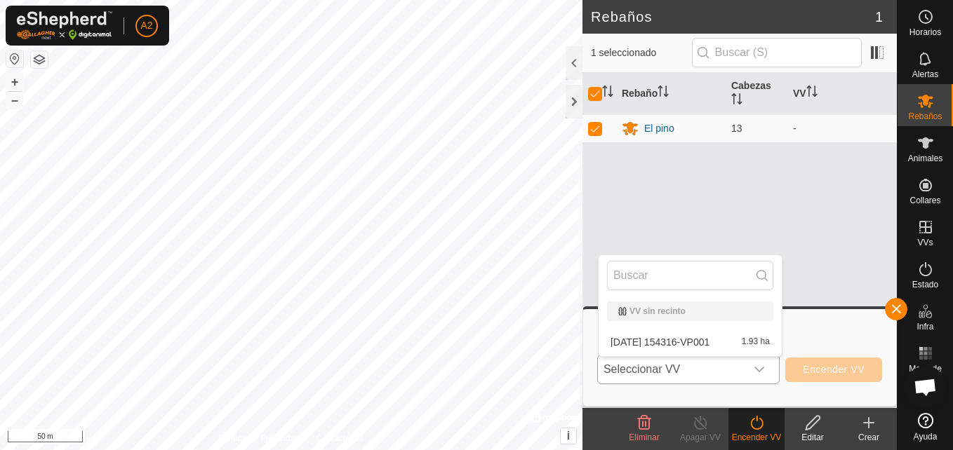
click at [701, 340] on li "[DATE] 154316-VP001 1.93 ha" at bounding box center [689, 342] width 183 height 28
